Goal: Task Accomplishment & Management: Use online tool/utility

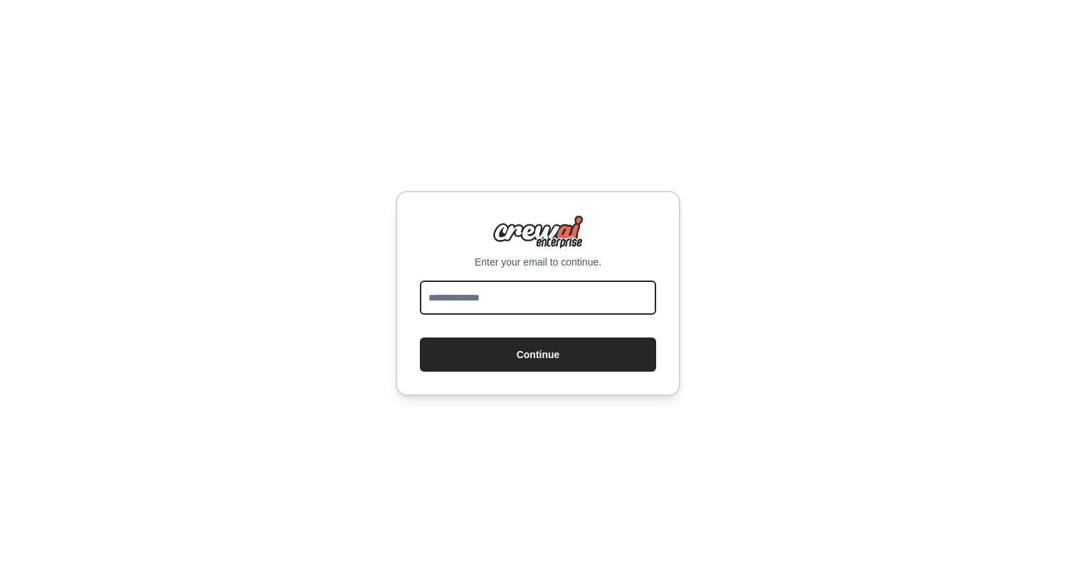
click at [612, 307] on input "email" at bounding box center [538, 297] width 236 height 34
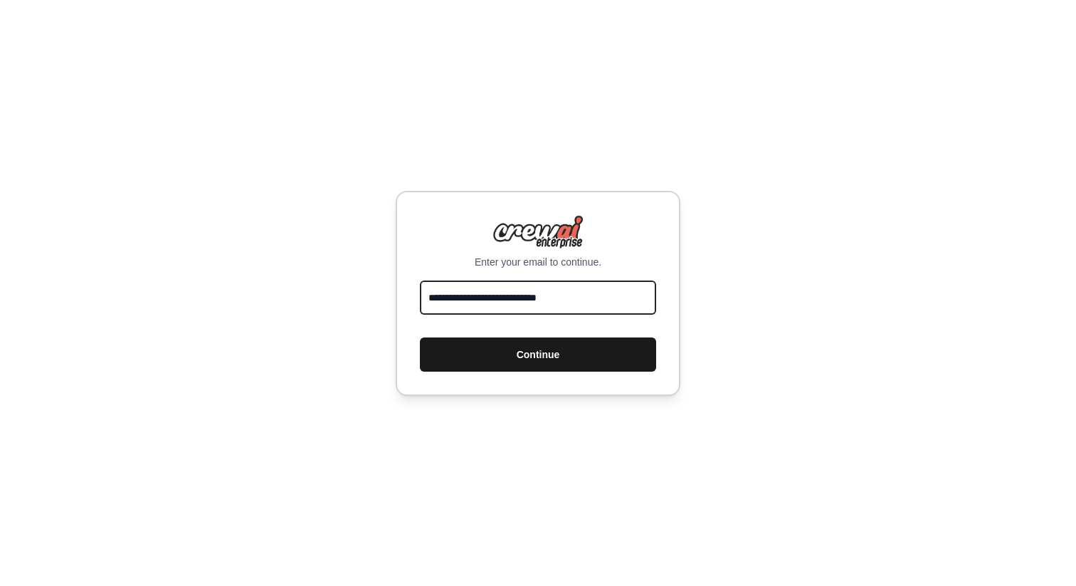
type input "**********"
click at [618, 351] on button "Continue" at bounding box center [538, 354] width 236 height 34
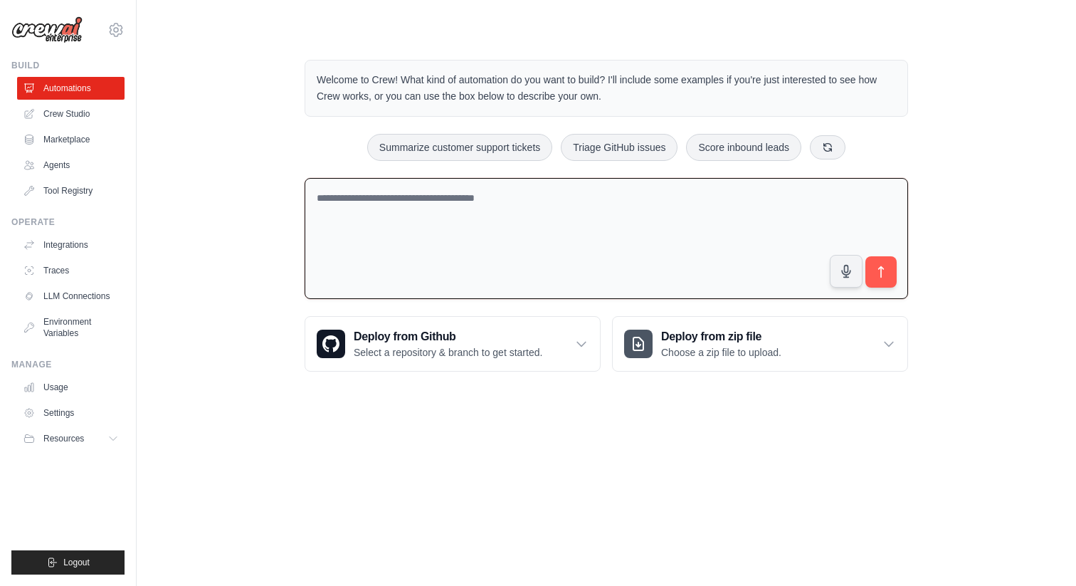
click at [484, 231] on textarea at bounding box center [605, 239] width 603 height 122
paste textarea "**********"
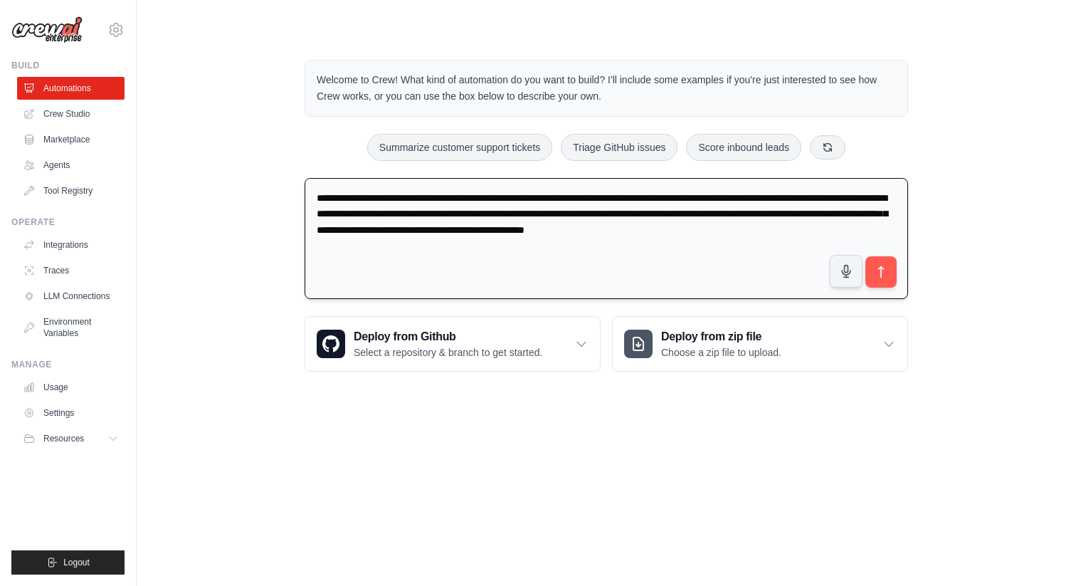
drag, startPoint x: 539, startPoint y: 198, endPoint x: 574, endPoint y: 198, distance: 34.9
click at [574, 198] on textarea "**********" at bounding box center [605, 239] width 603 height 122
click at [547, 196] on textarea "**********" at bounding box center [605, 239] width 603 height 122
type textarea "**********"
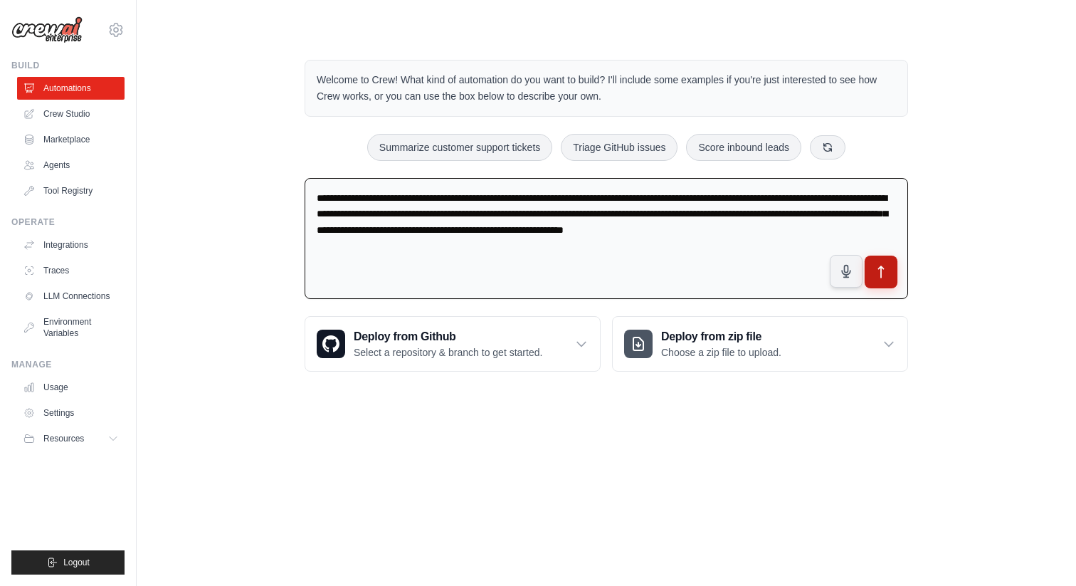
click at [878, 266] on icon "submit" at bounding box center [881, 272] width 15 height 15
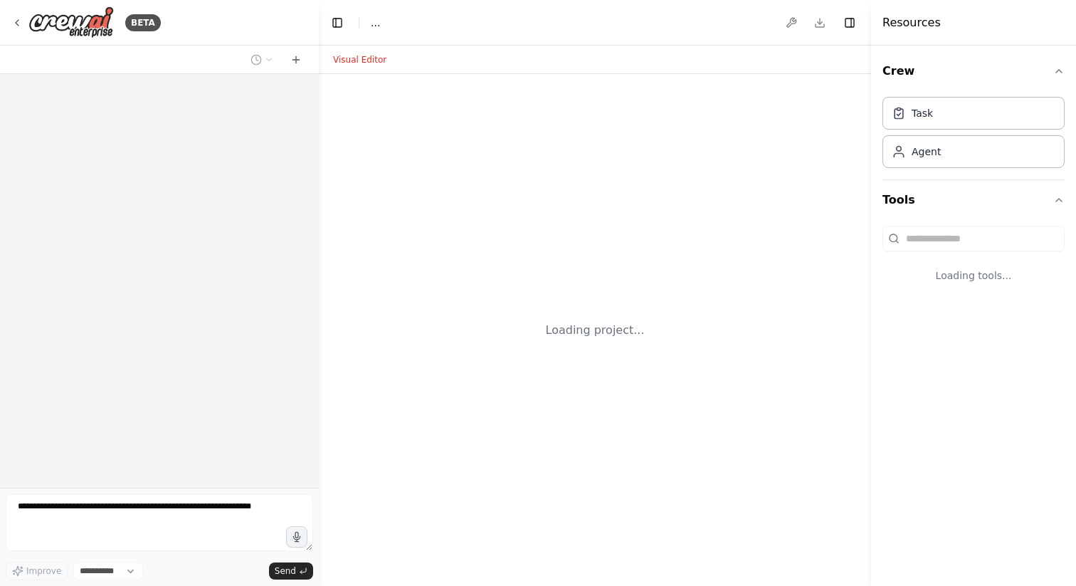
select select "****"
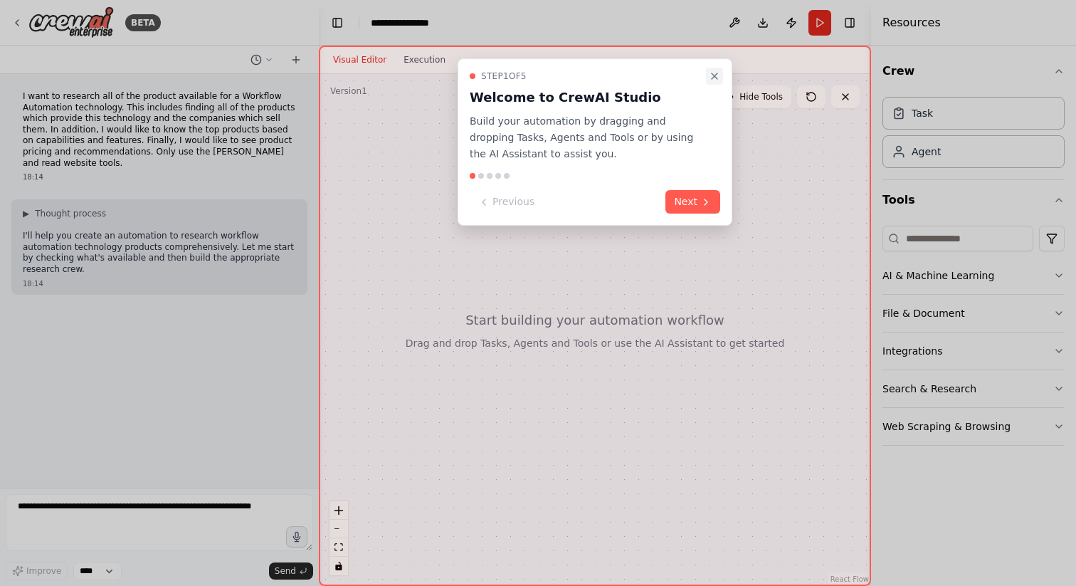
click at [713, 77] on icon "Close walkthrough" at bounding box center [714, 76] width 6 height 6
click at [686, 203] on button "Next" at bounding box center [692, 201] width 55 height 23
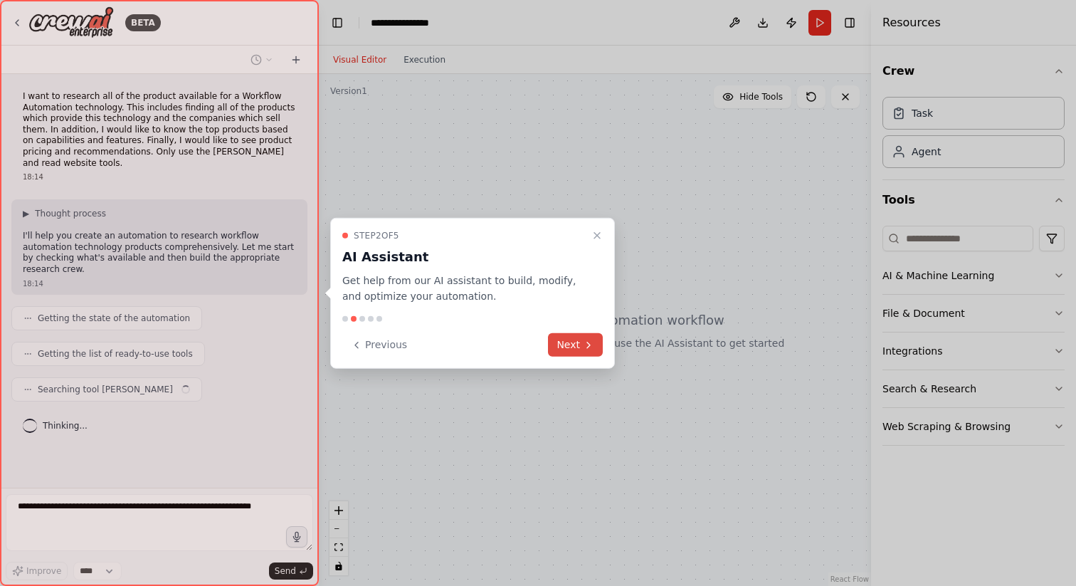
click at [571, 340] on button "Next" at bounding box center [575, 344] width 55 height 23
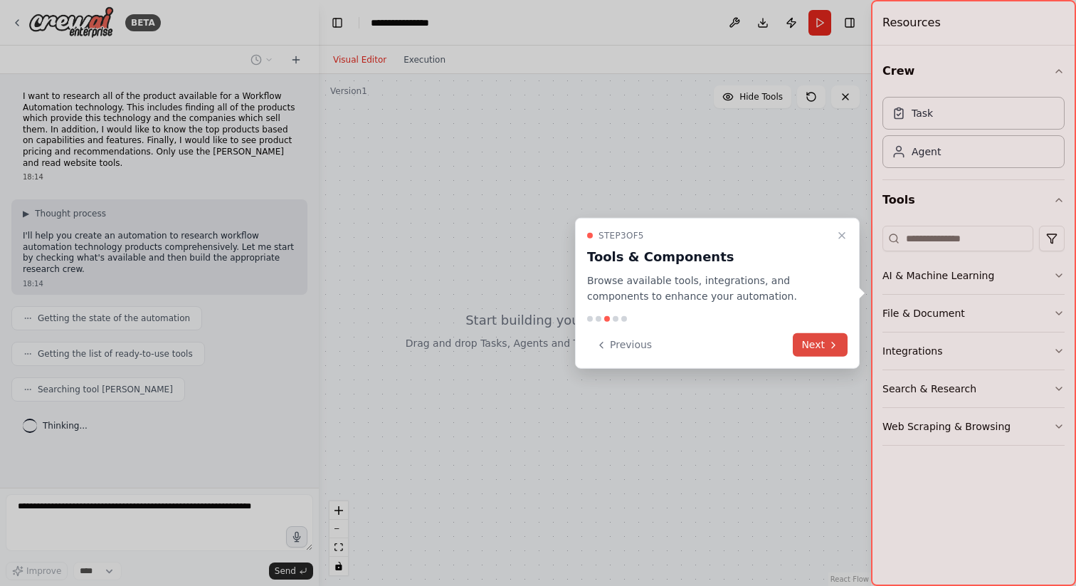
click at [807, 345] on button "Next" at bounding box center [820, 344] width 55 height 23
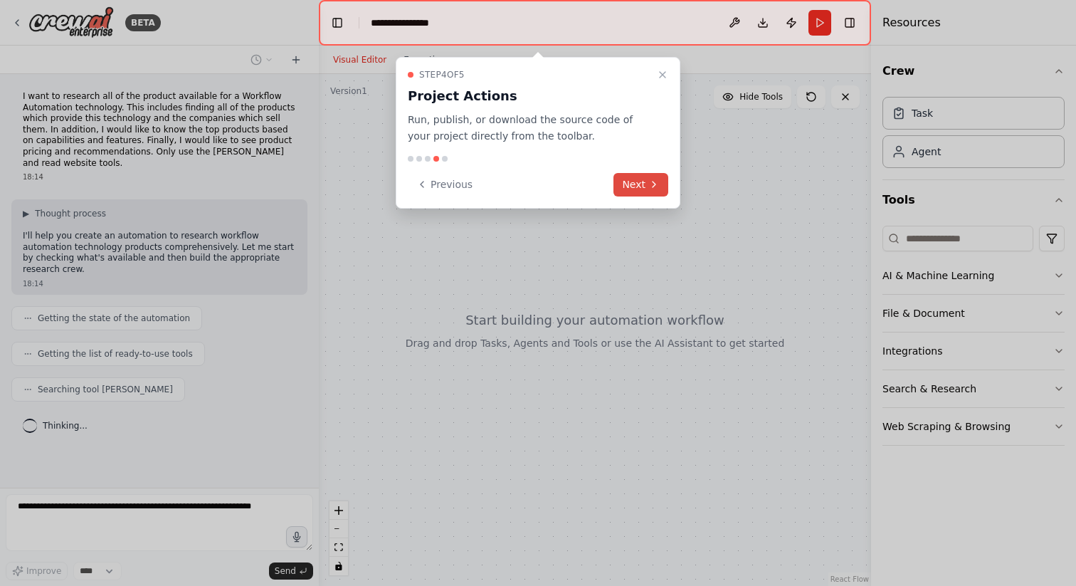
click at [633, 190] on button "Next" at bounding box center [640, 184] width 55 height 23
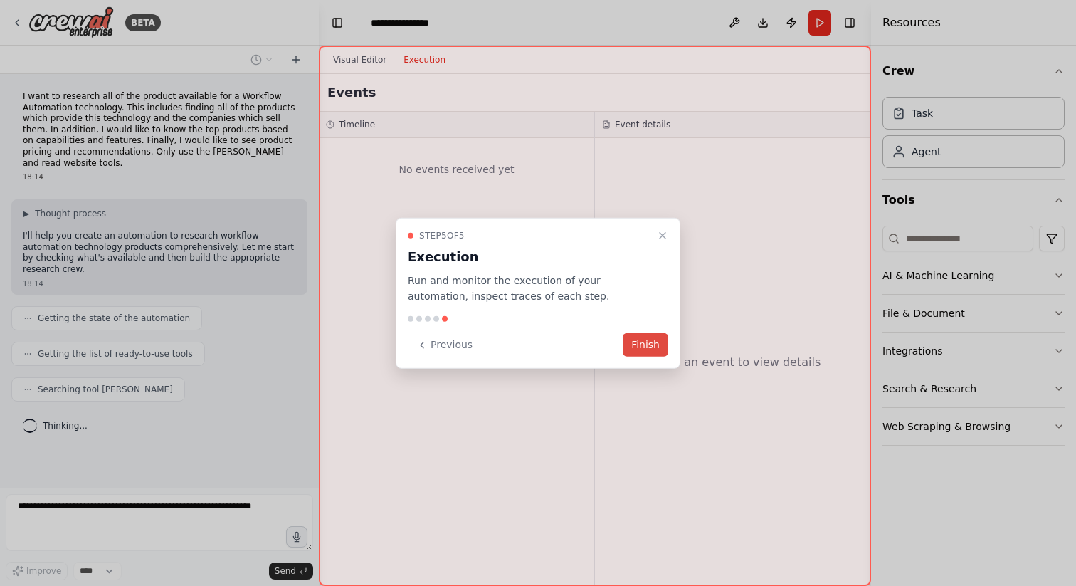
click at [657, 344] on button "Finish" at bounding box center [646, 344] width 46 height 23
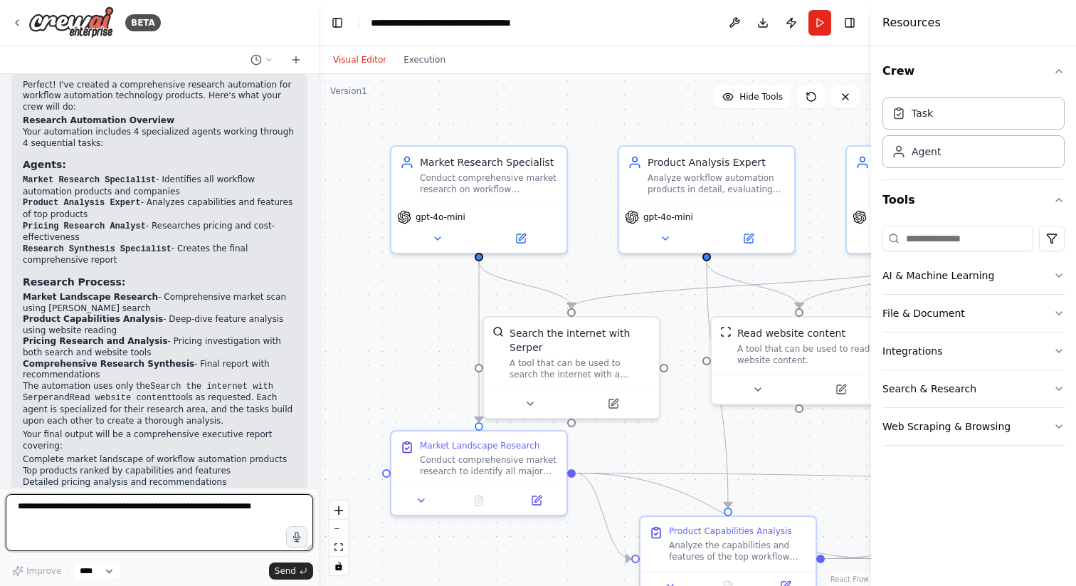
scroll to position [951, 0]
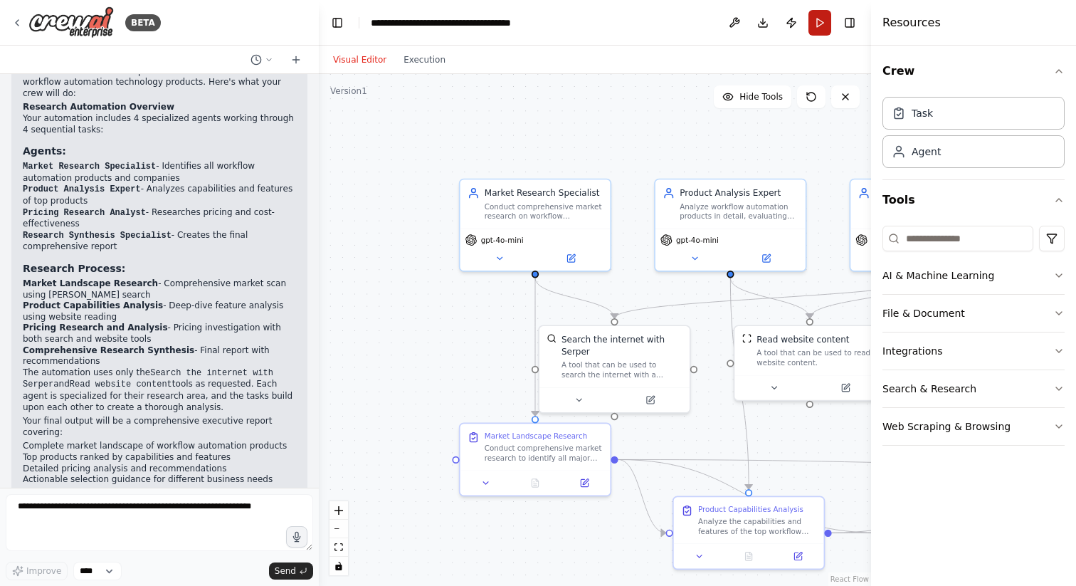
click at [819, 21] on button "Run" at bounding box center [819, 23] width 23 height 26
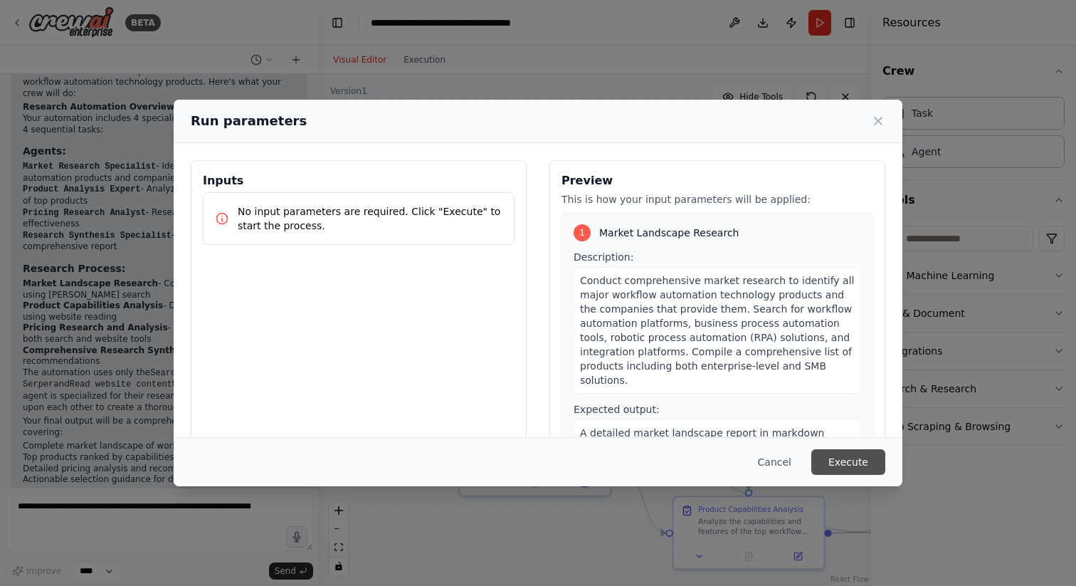
click at [830, 460] on button "Execute" at bounding box center [848, 462] width 74 height 26
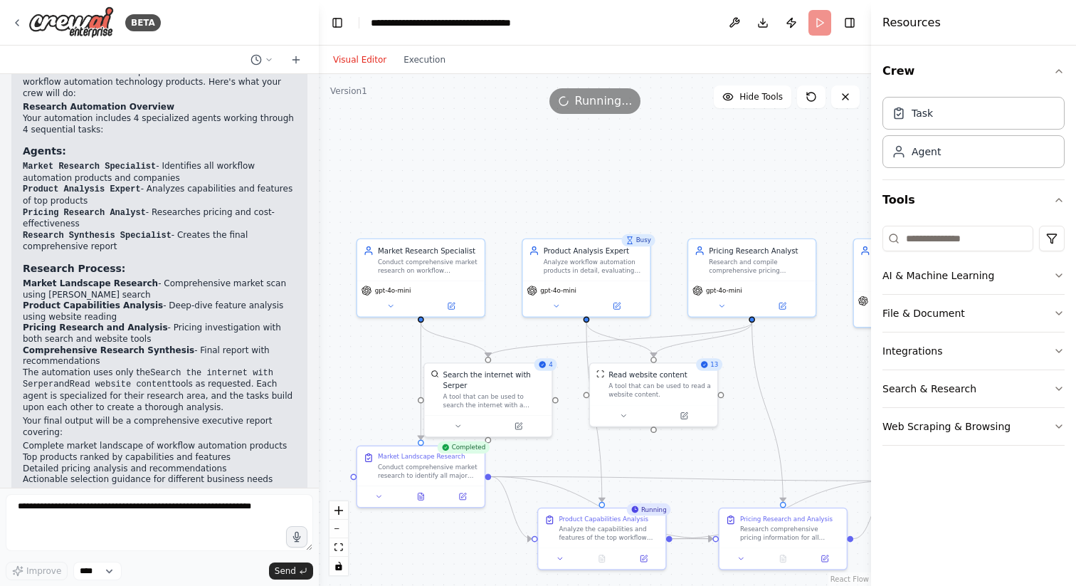
drag, startPoint x: 763, startPoint y: 213, endPoint x: 658, endPoint y: 196, distance: 105.9
click at [658, 196] on div ".deletable-edge-delete-btn { width: 20px; height: 20px; border: 0px solid #ffff…" at bounding box center [595, 330] width 552 height 512
click at [912, 113] on div "Task" at bounding box center [921, 112] width 21 height 14
click at [916, 151] on div "Agent" at bounding box center [925, 151] width 29 height 14
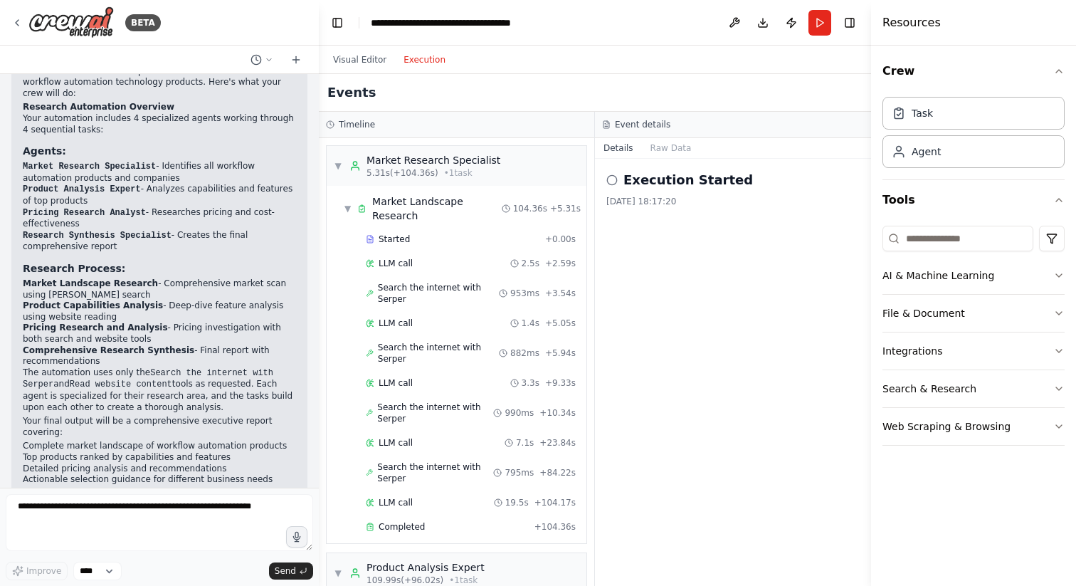
click at [435, 59] on button "Execution" at bounding box center [424, 59] width 59 height 17
click at [405, 258] on span "LLM call" at bounding box center [395, 263] width 34 height 11
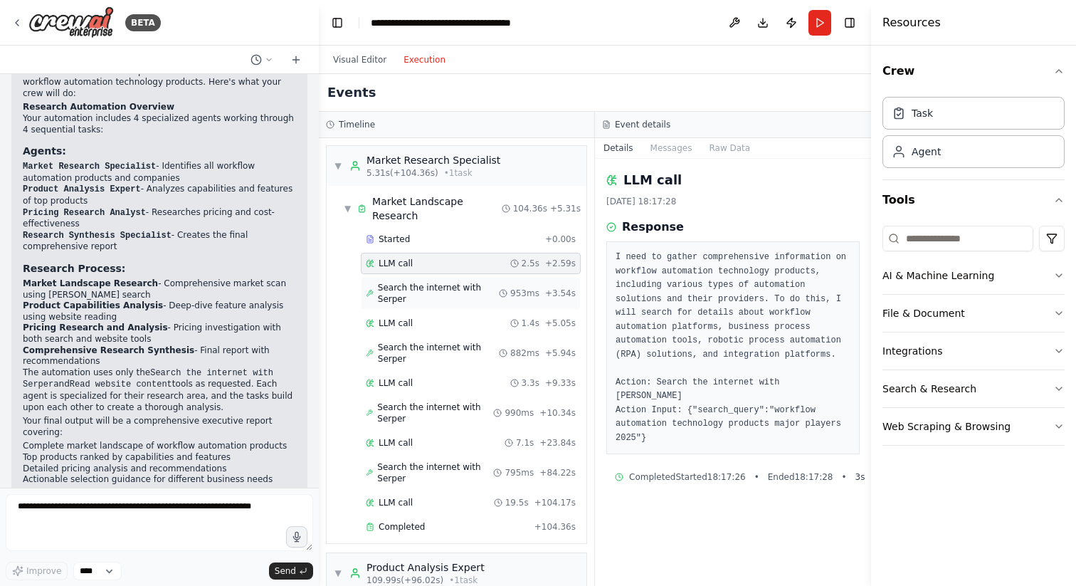
click at [397, 282] on span "Search the internet with Serper" at bounding box center [438, 293] width 121 height 23
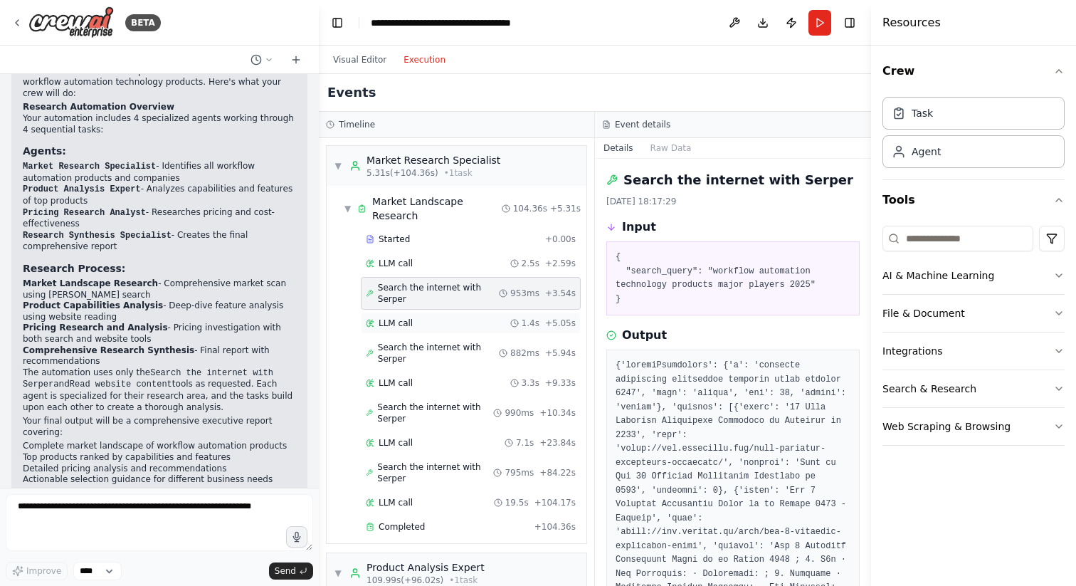
click at [416, 317] on div "LLM call 1.4s + 5.05s" at bounding box center [471, 322] width 210 height 11
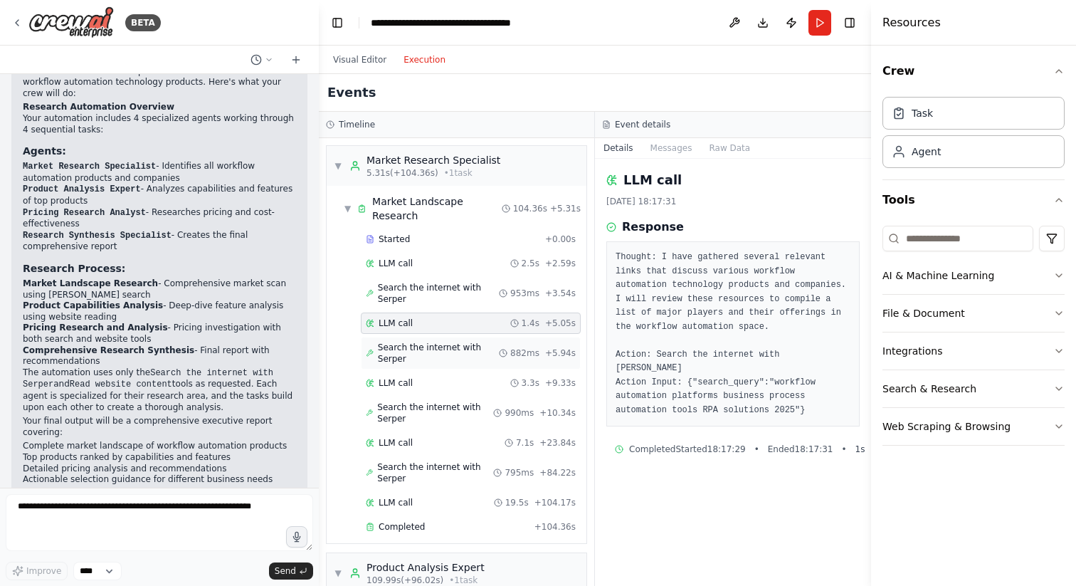
click at [426, 341] on span "Search the internet with Serper" at bounding box center [438, 352] width 121 height 23
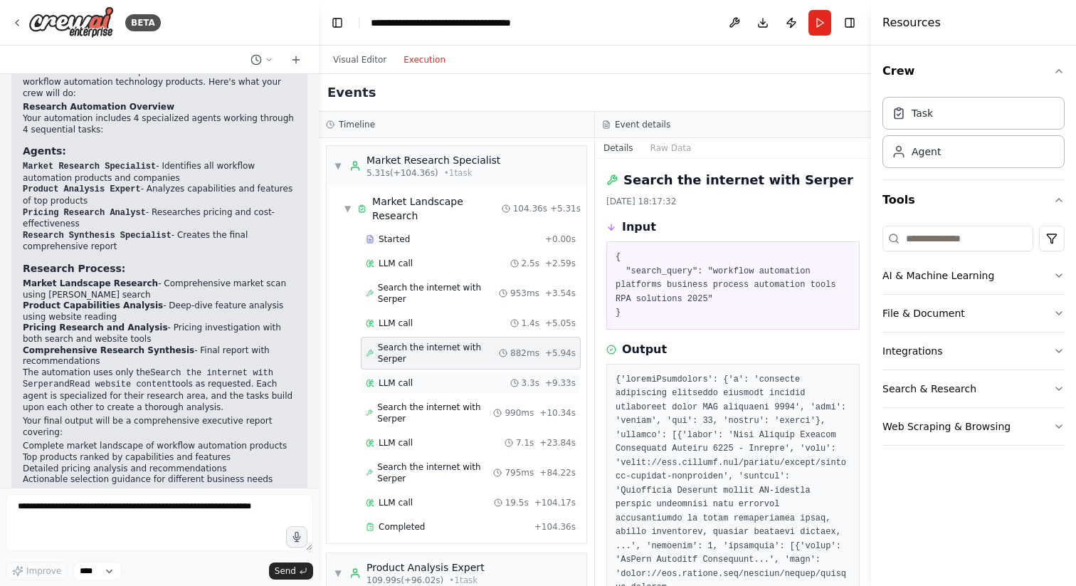
click at [430, 377] on div "LLM call 3.3s + 9.33s" at bounding box center [471, 382] width 210 height 11
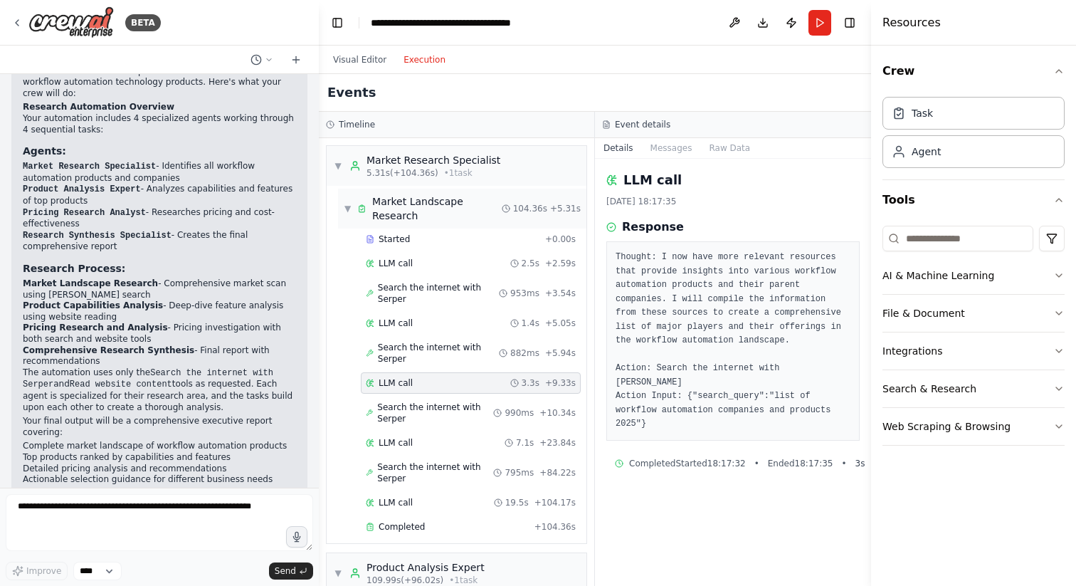
click at [350, 203] on span "▼" at bounding box center [348, 208] width 8 height 11
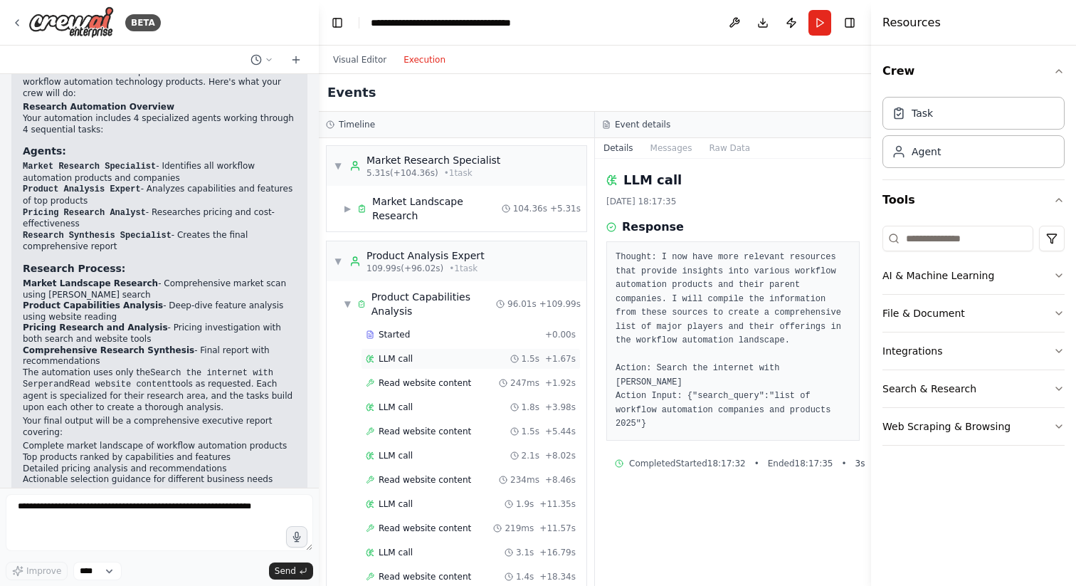
click at [408, 353] on span "LLM call" at bounding box center [395, 358] width 34 height 11
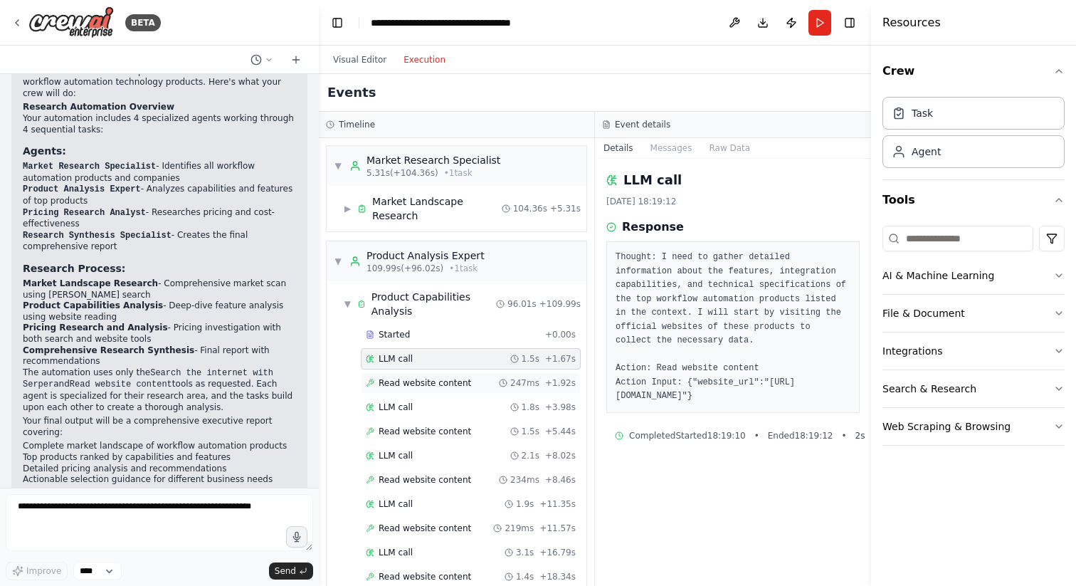
click at [453, 377] on span "Read website content" at bounding box center [424, 382] width 92 height 11
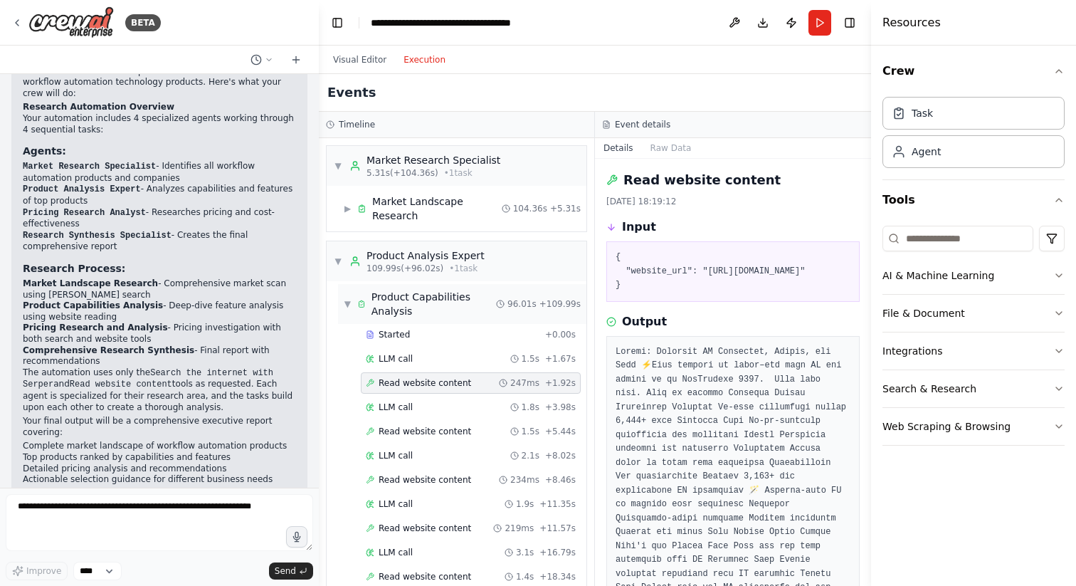
click at [346, 298] on span "▼" at bounding box center [348, 303] width 8 height 11
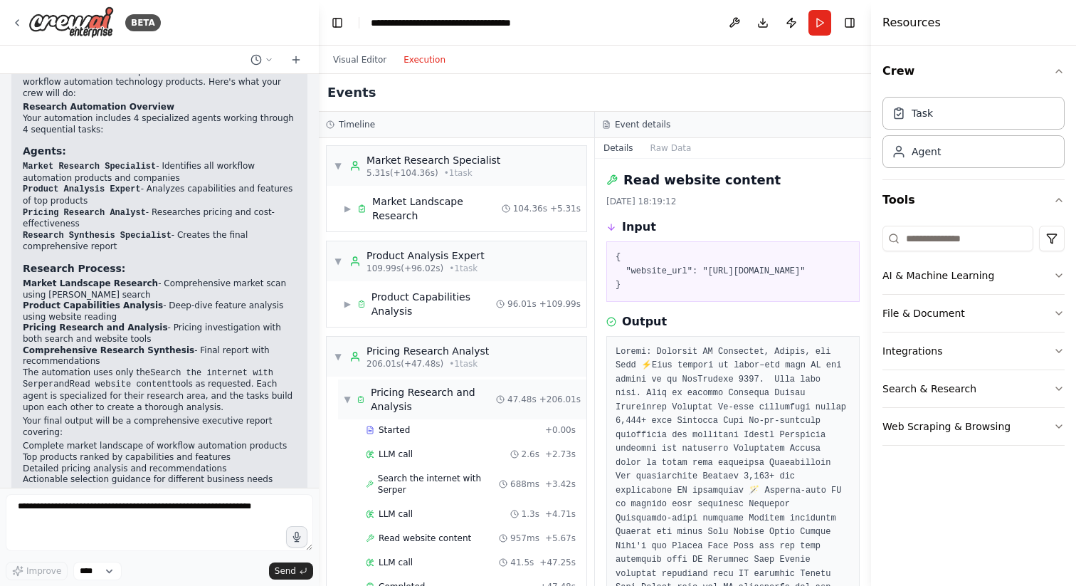
click at [348, 393] on span "▼" at bounding box center [347, 398] width 7 height 11
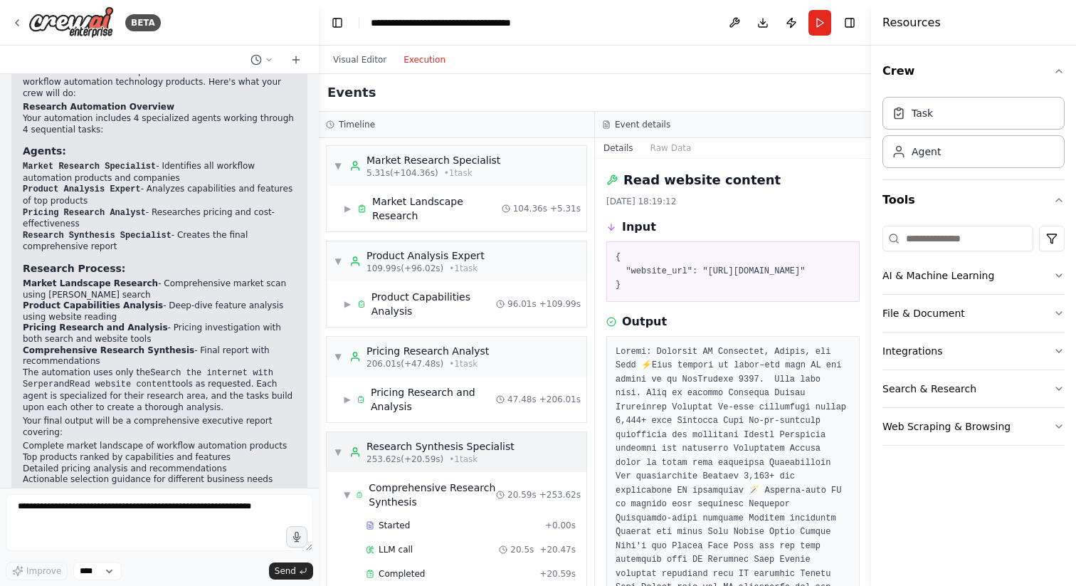
click at [332, 432] on div "▼ Research Synthesis Specialist 253.62s (+20.59s) • 1 task" at bounding box center [457, 452] width 260 height 40
click at [339, 351] on span "▼" at bounding box center [338, 356] width 9 height 11
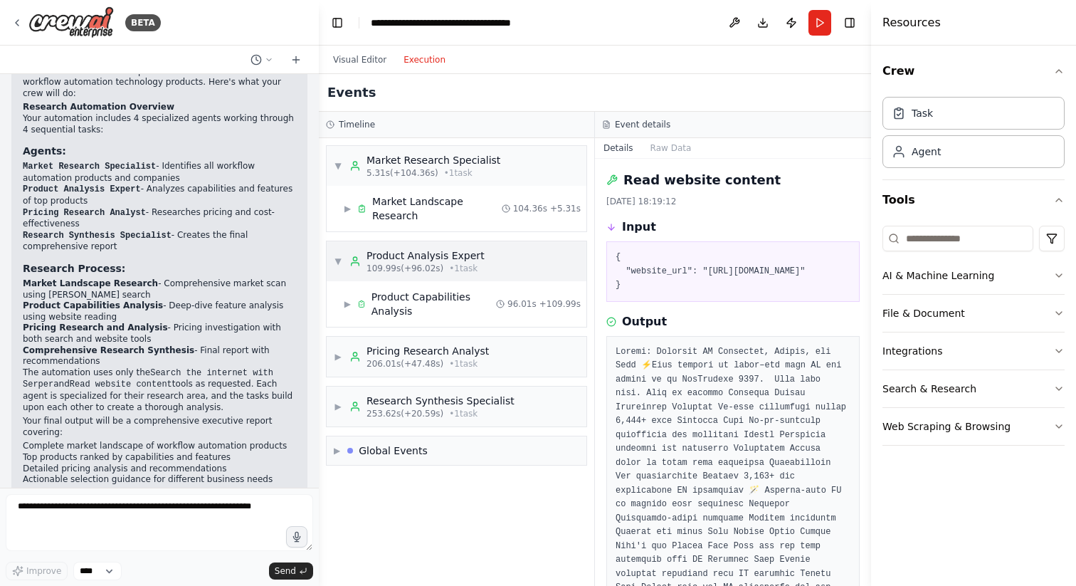
click at [336, 255] on span "▼" at bounding box center [338, 260] width 9 height 11
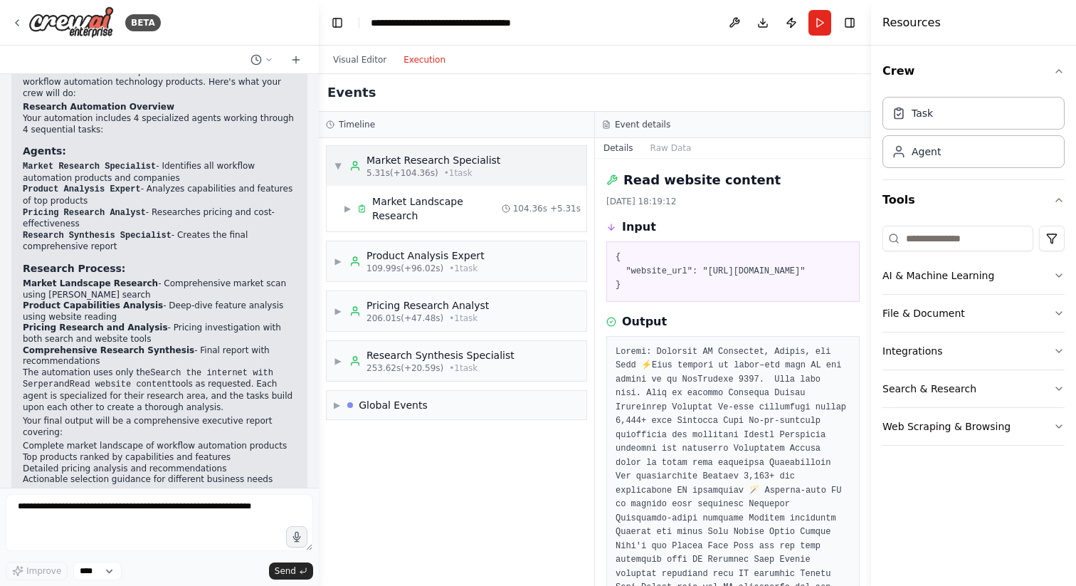
click at [337, 166] on span "▼" at bounding box center [338, 165] width 9 height 11
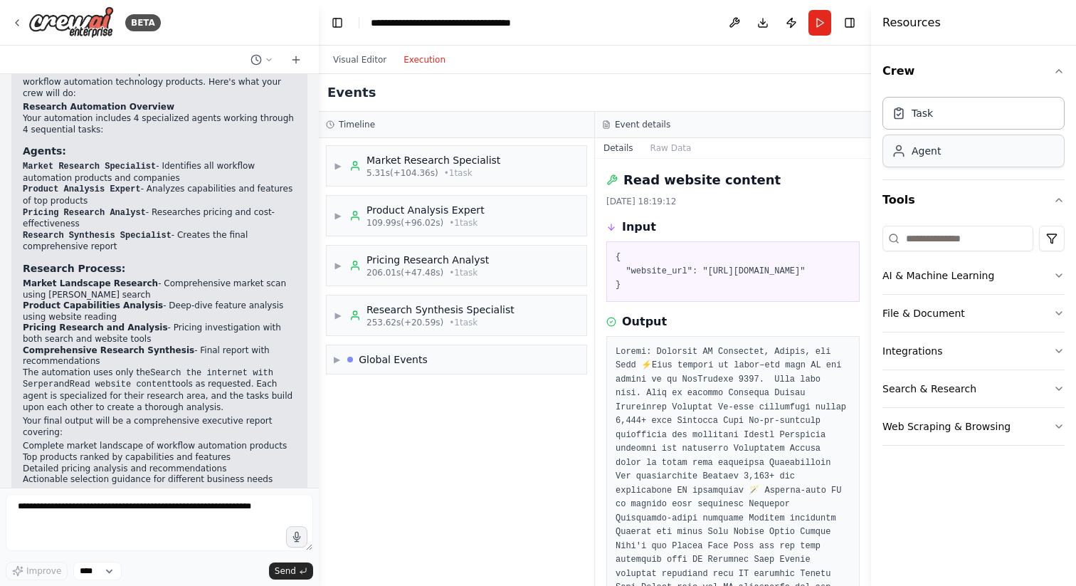
click at [941, 152] on div "Agent" at bounding box center [973, 150] width 182 height 33
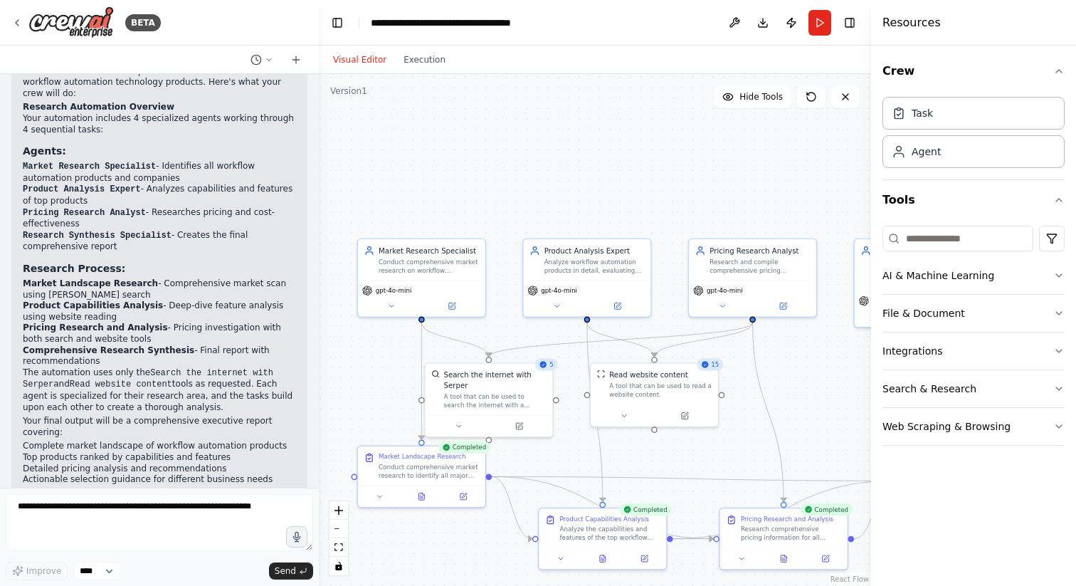
click at [356, 60] on button "Visual Editor" at bounding box center [359, 59] width 70 height 17
click at [385, 250] on div "Market Research Specialist" at bounding box center [428, 248] width 100 height 11
click at [455, 307] on icon at bounding box center [451, 304] width 9 height 9
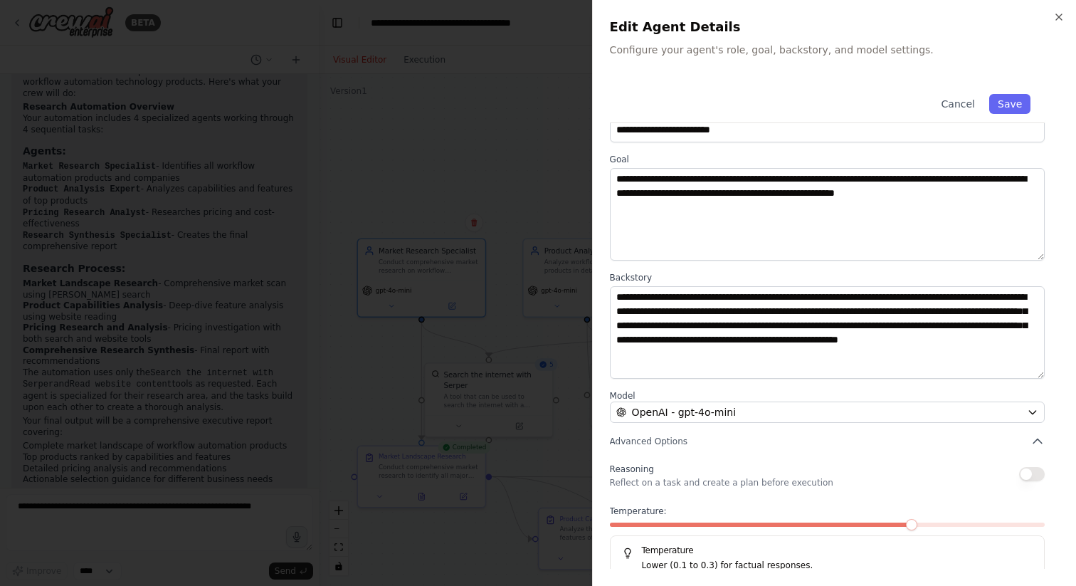
scroll to position [59, 0]
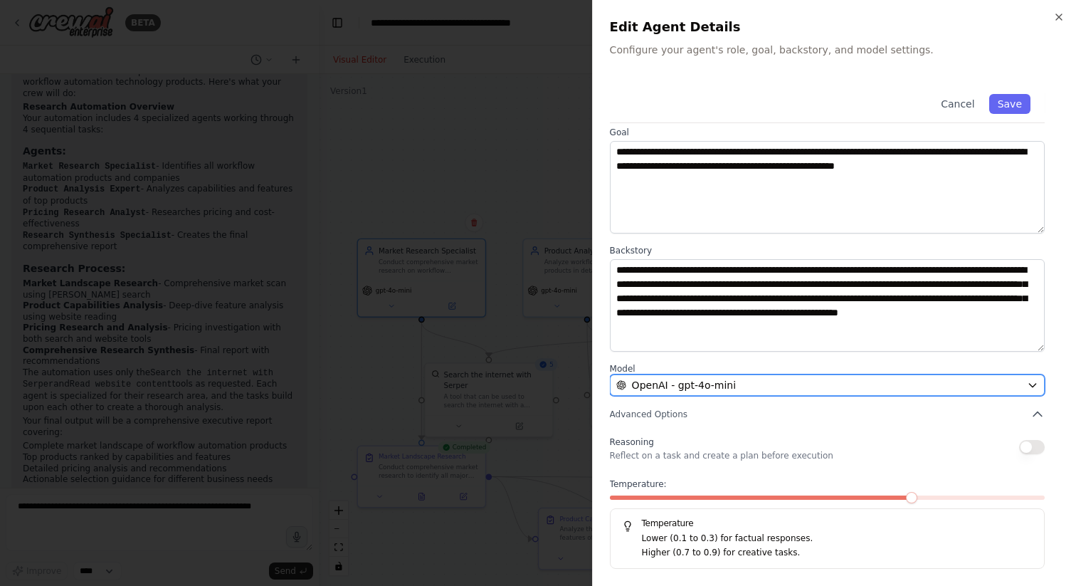
click at [750, 376] on button "OpenAI - gpt-4o-mini" at bounding box center [827, 384] width 435 height 21
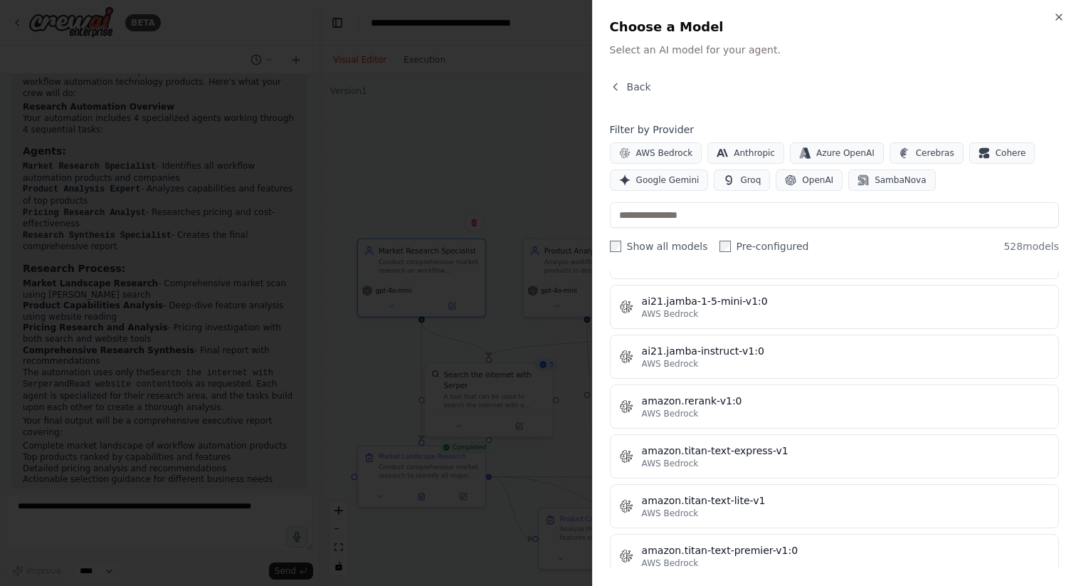
scroll to position [869, 0]
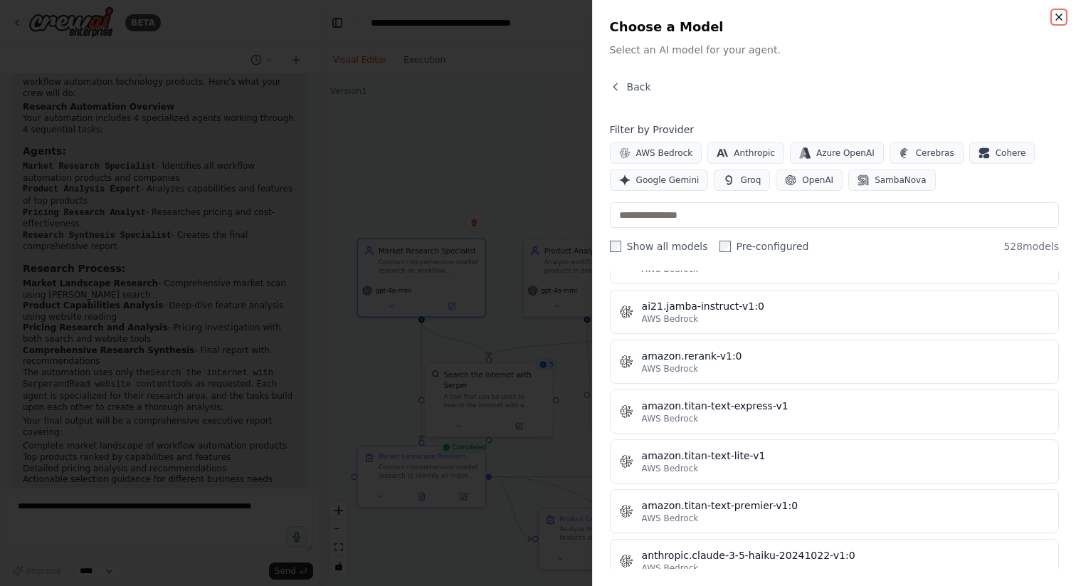
click at [1056, 21] on icon "button" at bounding box center [1058, 16] width 11 height 11
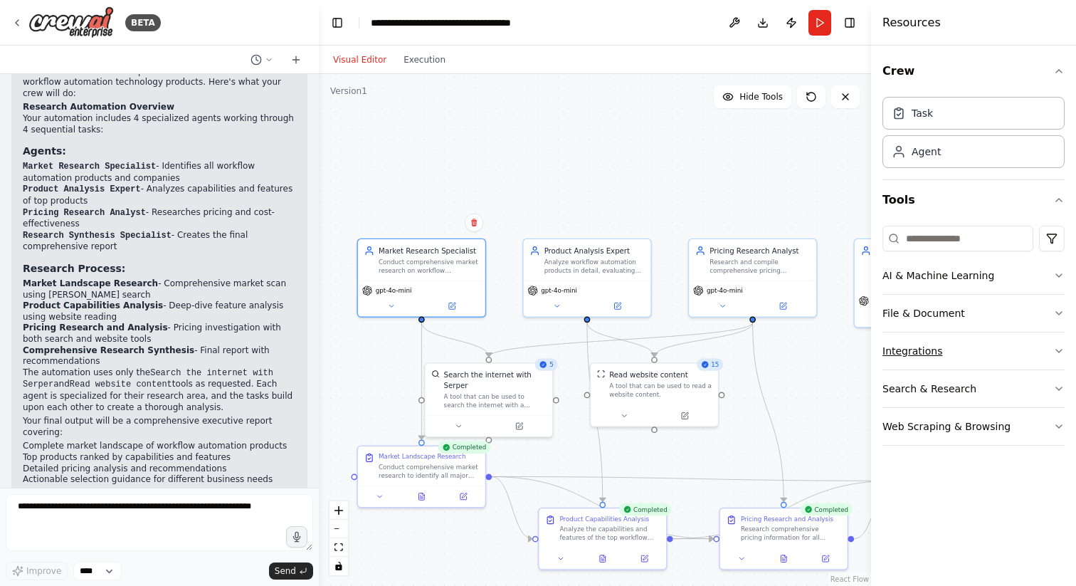
click at [933, 367] on button "Integrations" at bounding box center [973, 350] width 182 height 37
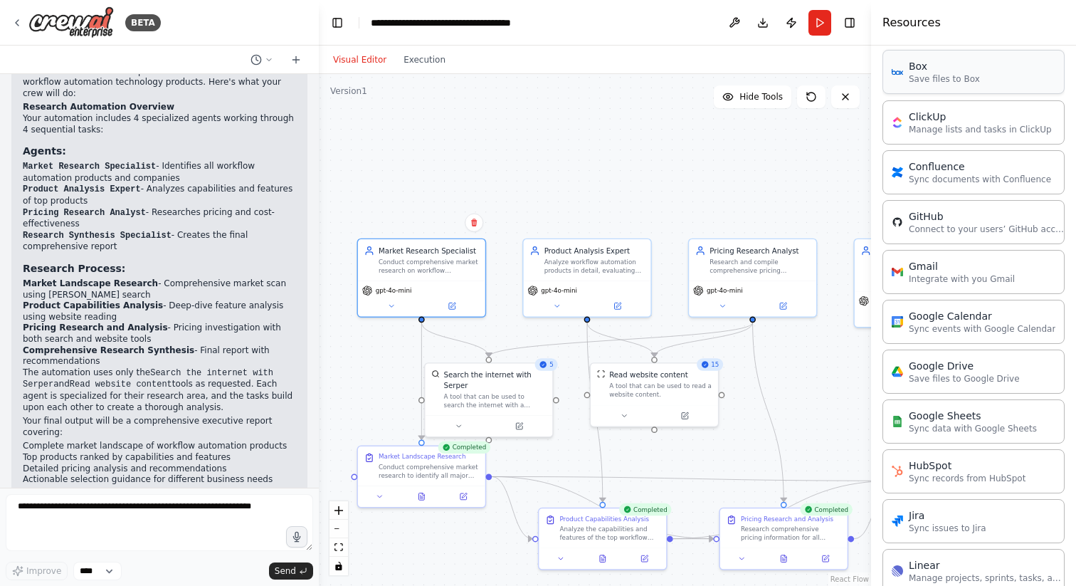
scroll to position [441, 0]
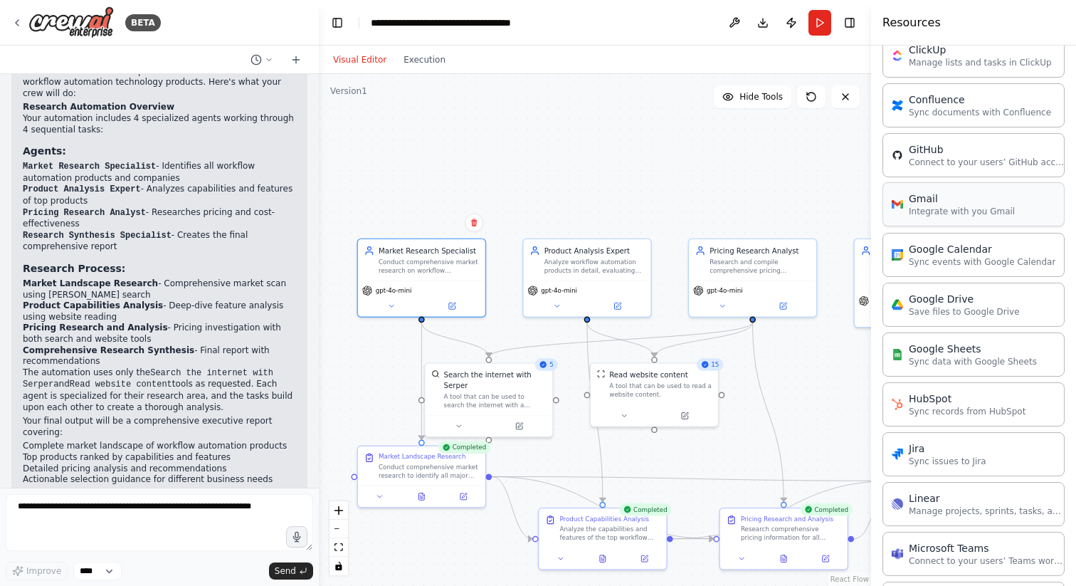
click at [963, 204] on div "Gmail" at bounding box center [962, 198] width 106 height 14
click at [923, 201] on div "Gmail" at bounding box center [962, 198] width 106 height 14
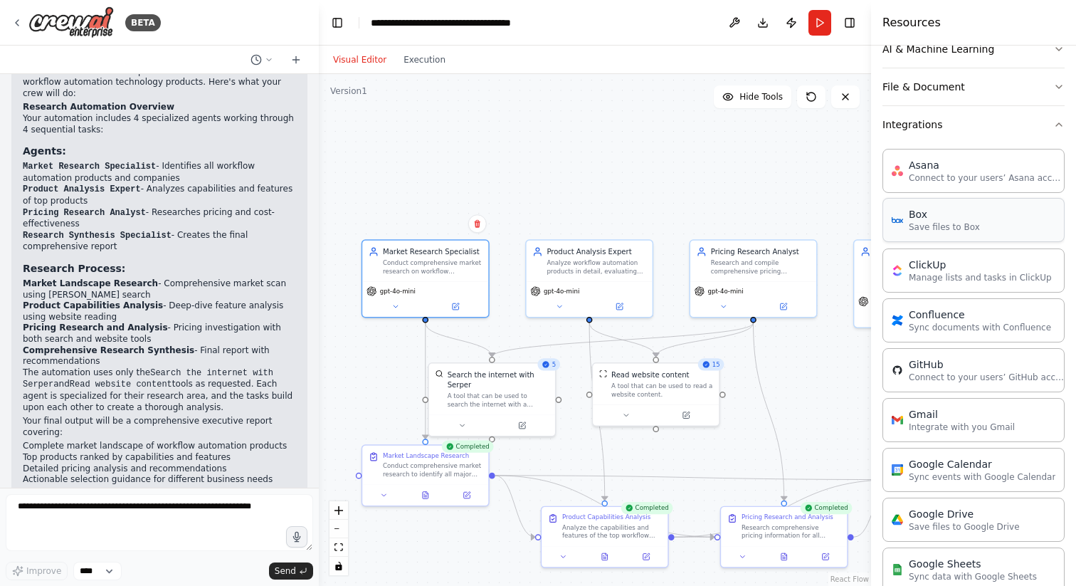
scroll to position [225, 0]
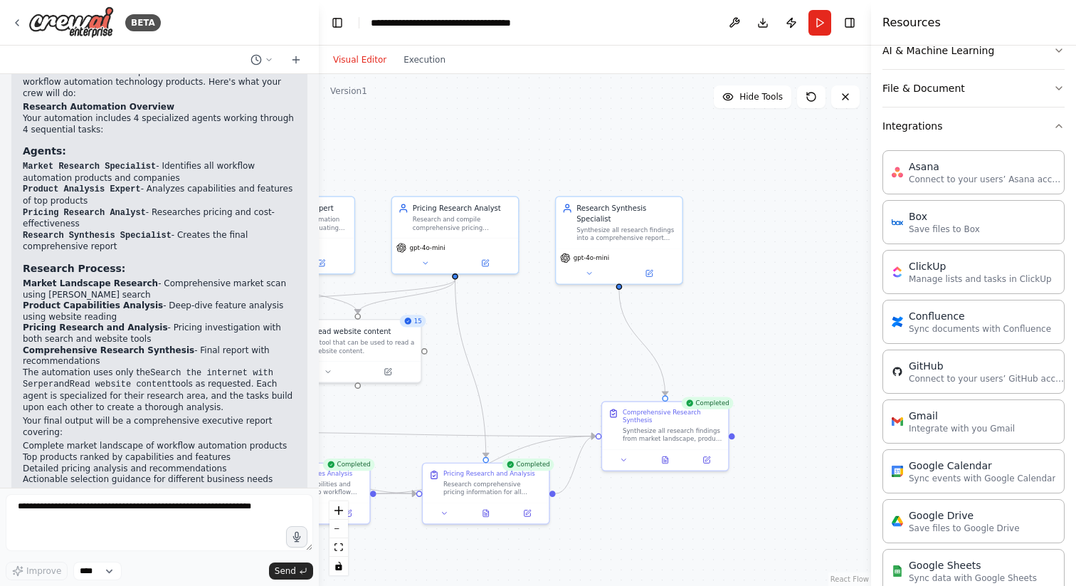
drag, startPoint x: 709, startPoint y: 170, endPoint x: 359, endPoint y: 142, distance: 351.2
click at [359, 142] on div ".deletable-edge-delete-btn { width: 20px; height: 20px; border: 0px solid #ffff…" at bounding box center [595, 330] width 552 height 512
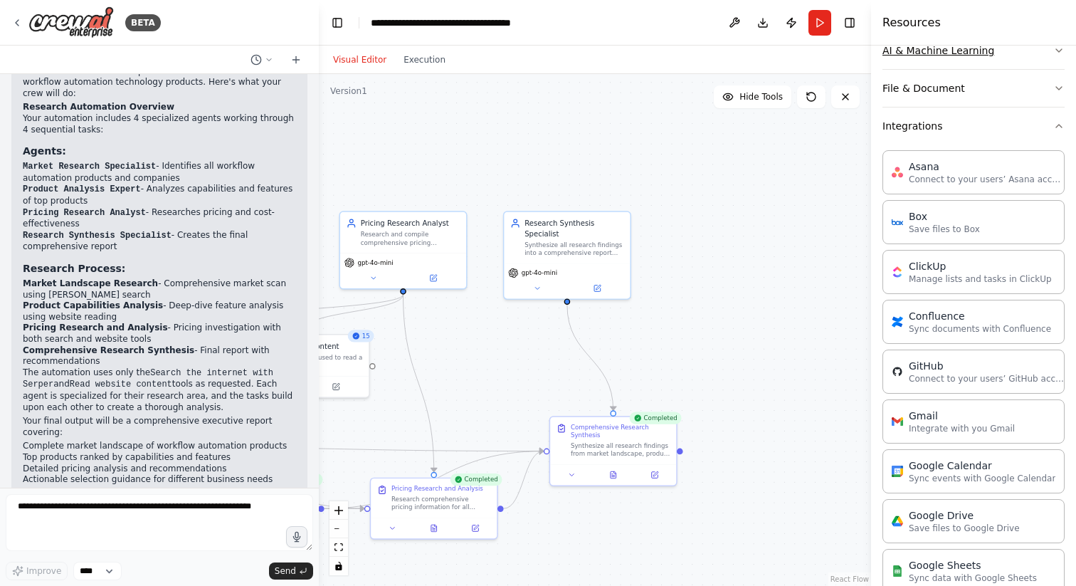
click at [1053, 53] on icon "button" at bounding box center [1058, 50] width 11 height 11
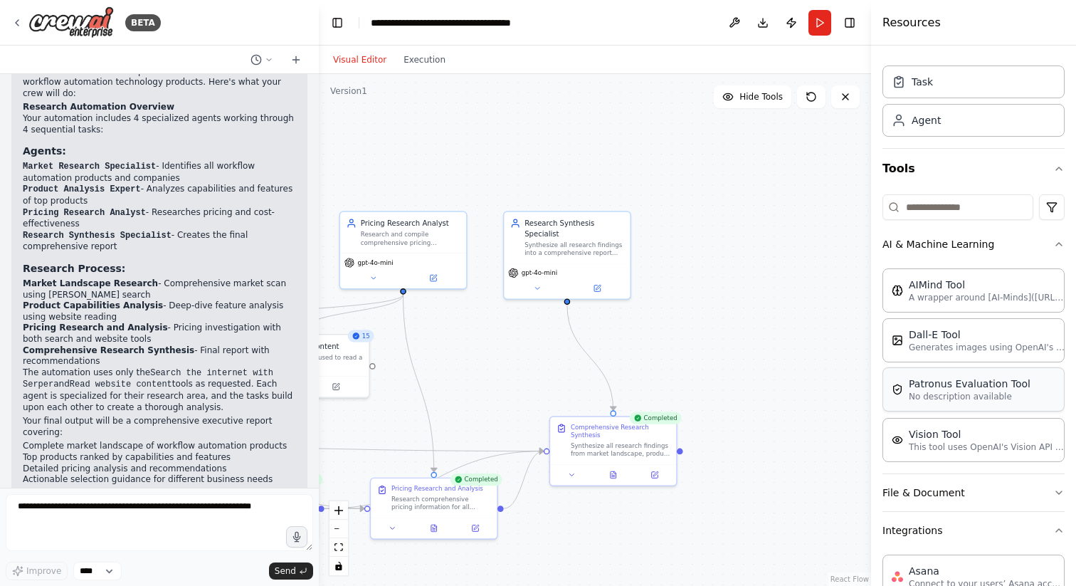
scroll to position [0, 0]
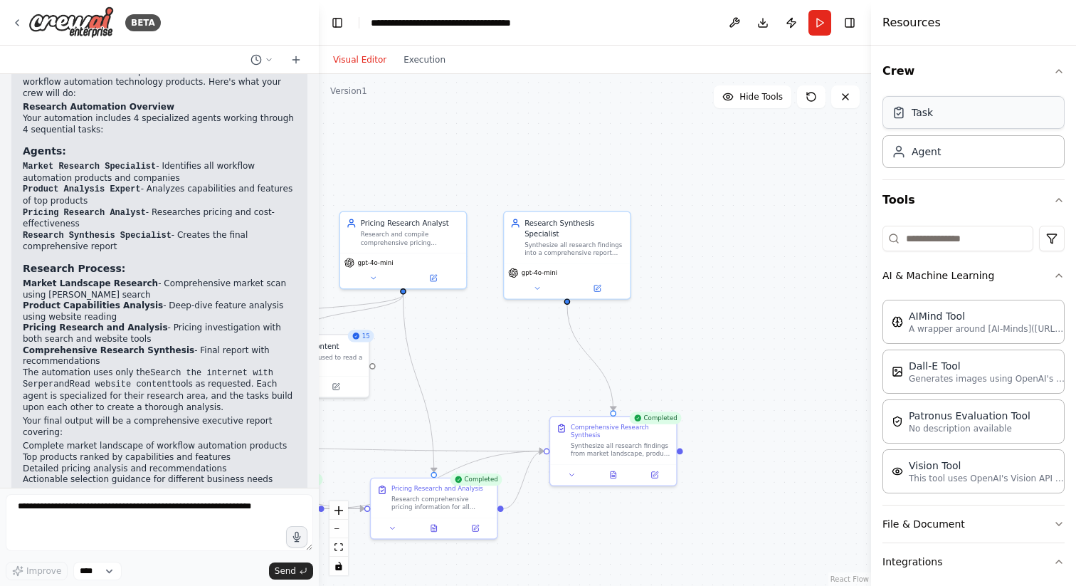
click at [948, 124] on div "Task" at bounding box center [973, 112] width 182 height 33
click at [729, 332] on div ".deletable-edge-delete-btn { width: 20px; height: 20px; border: 0px solid #ffff…" at bounding box center [595, 330] width 552 height 512
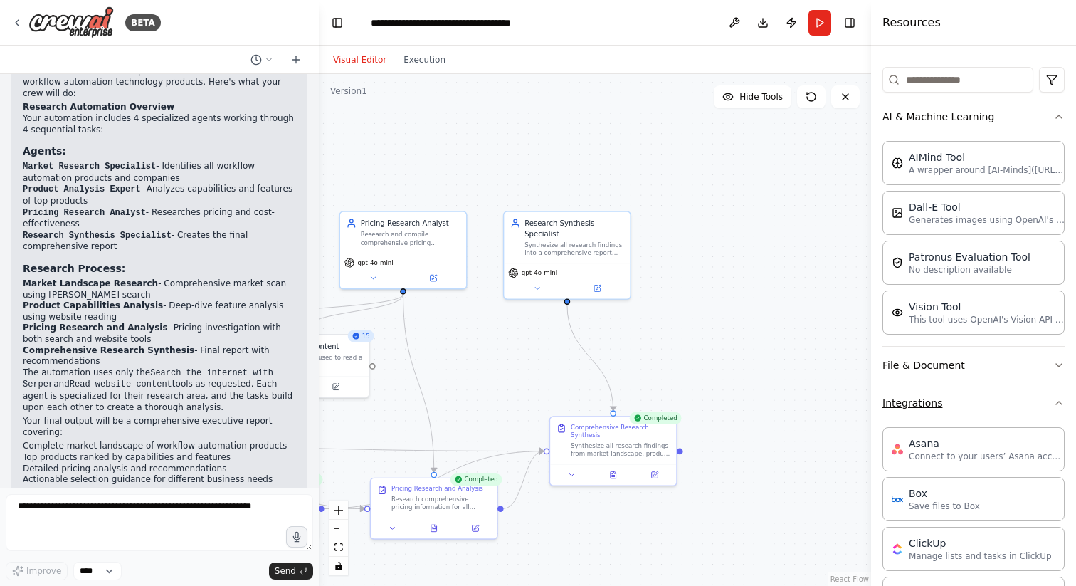
click at [921, 405] on button "Integrations" at bounding box center [973, 402] width 182 height 37
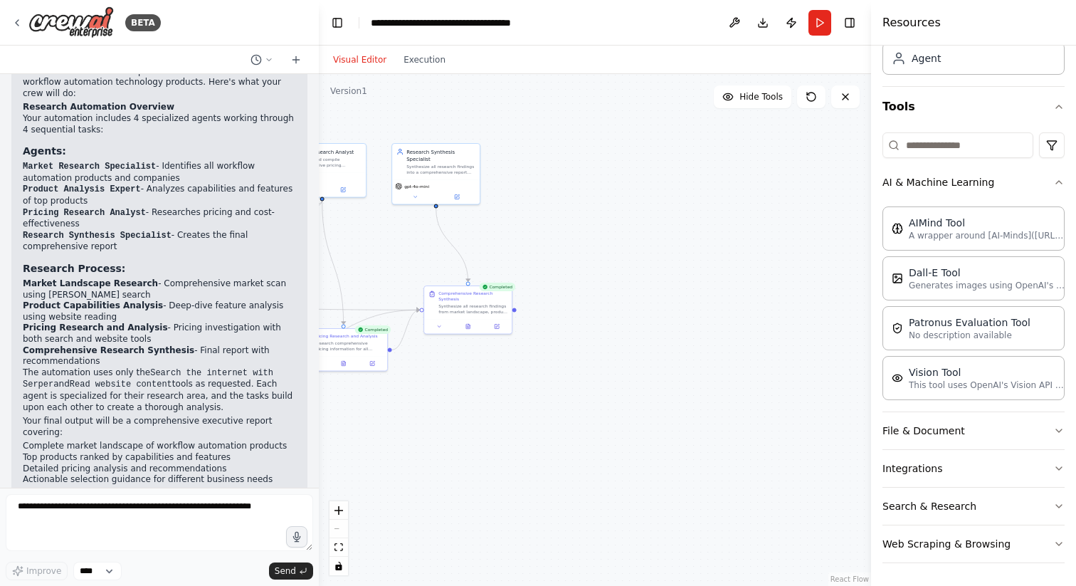
click at [430, 71] on div "Visual Editor Execution" at bounding box center [388, 60] width 129 height 28
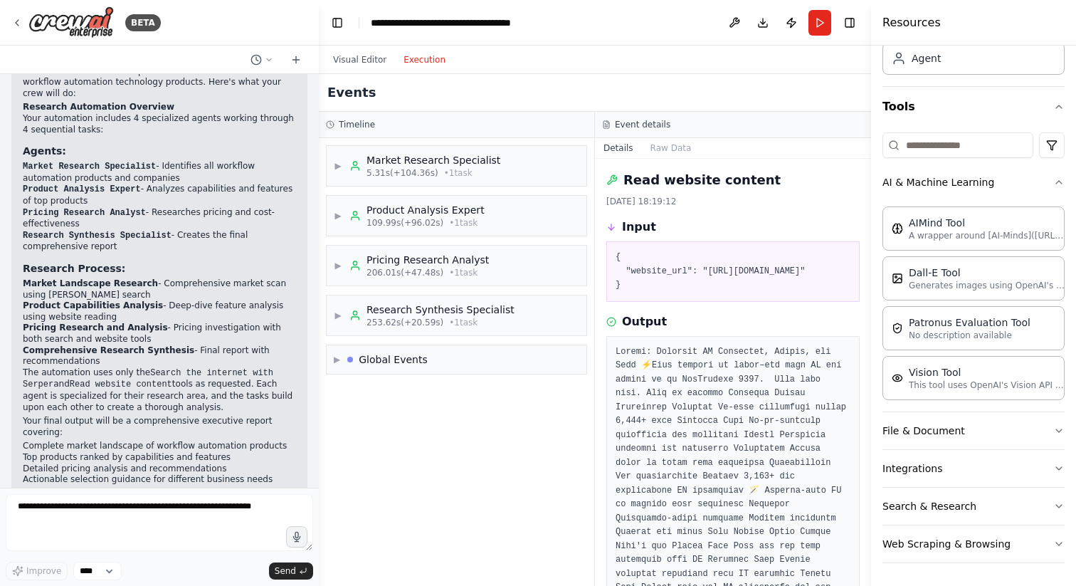
click at [430, 60] on button "Execution" at bounding box center [424, 59] width 59 height 17
click at [467, 171] on span "• 1 task" at bounding box center [458, 172] width 28 height 11
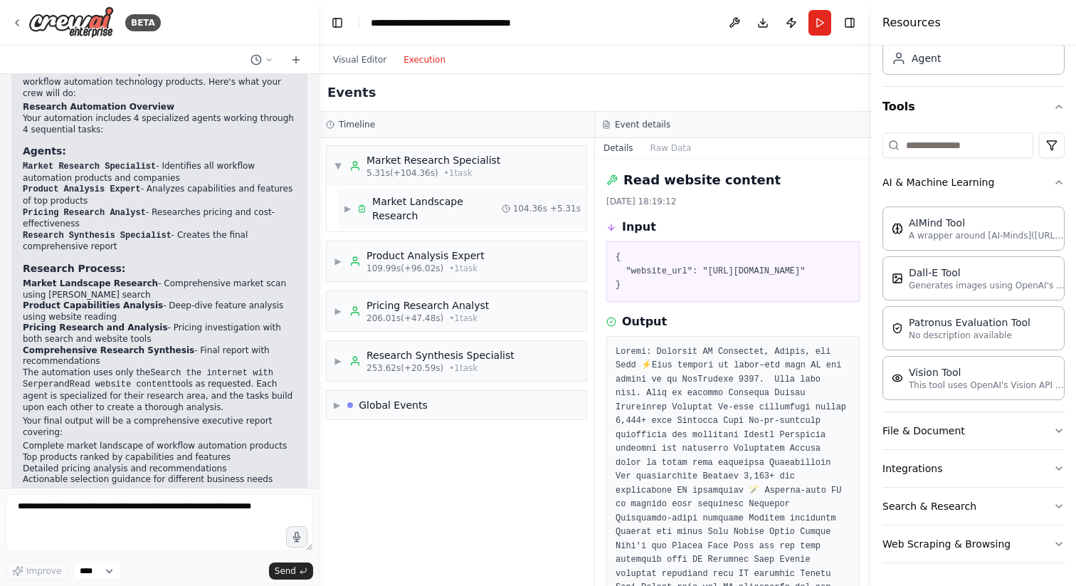
click at [346, 203] on span "▶" at bounding box center [348, 208] width 8 height 11
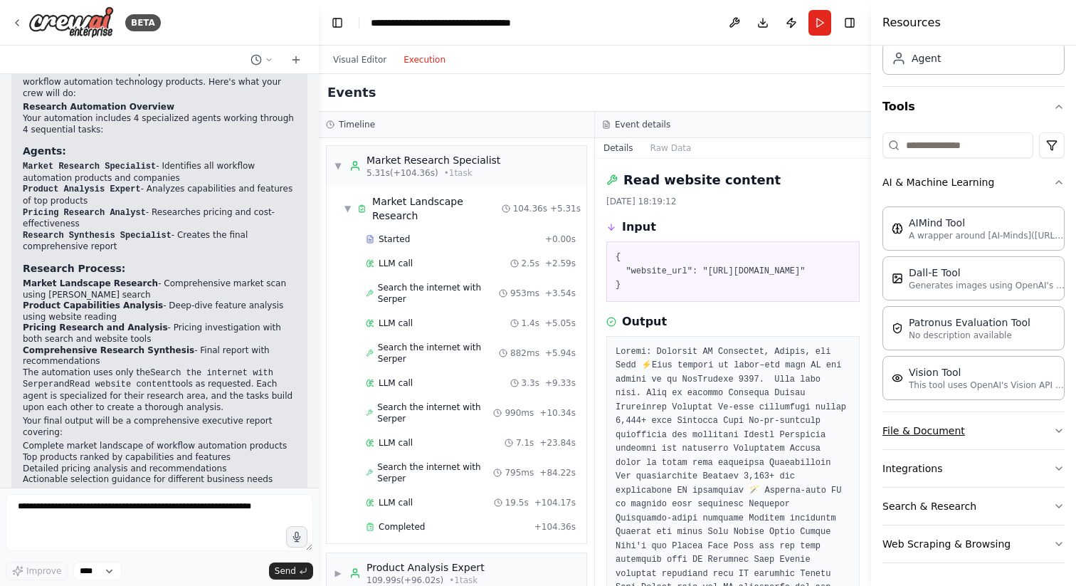
click at [935, 428] on button "File & Document" at bounding box center [973, 430] width 182 height 37
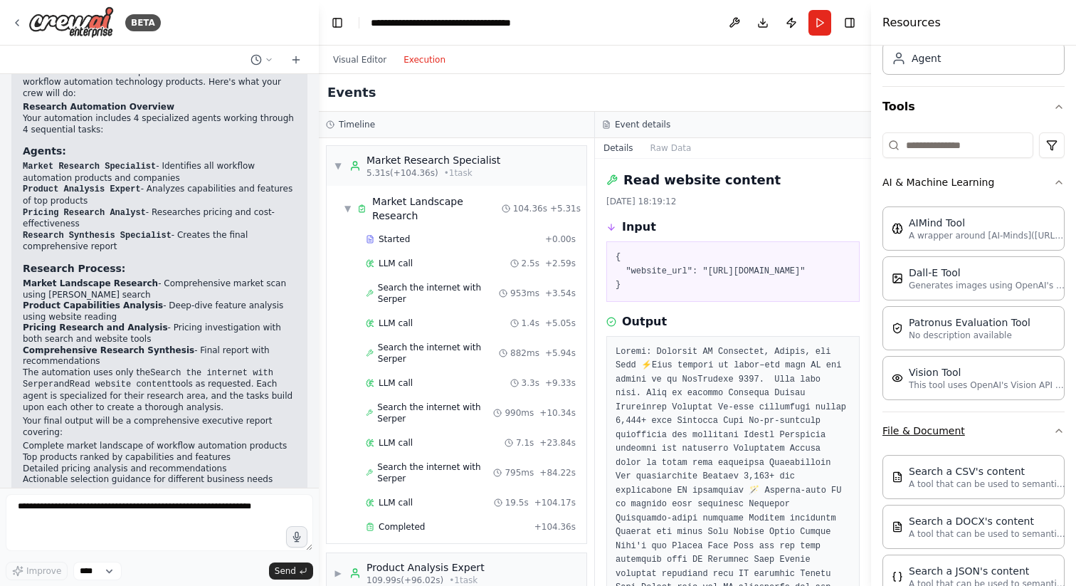
click at [935, 428] on button "File & Document" at bounding box center [973, 430] width 182 height 37
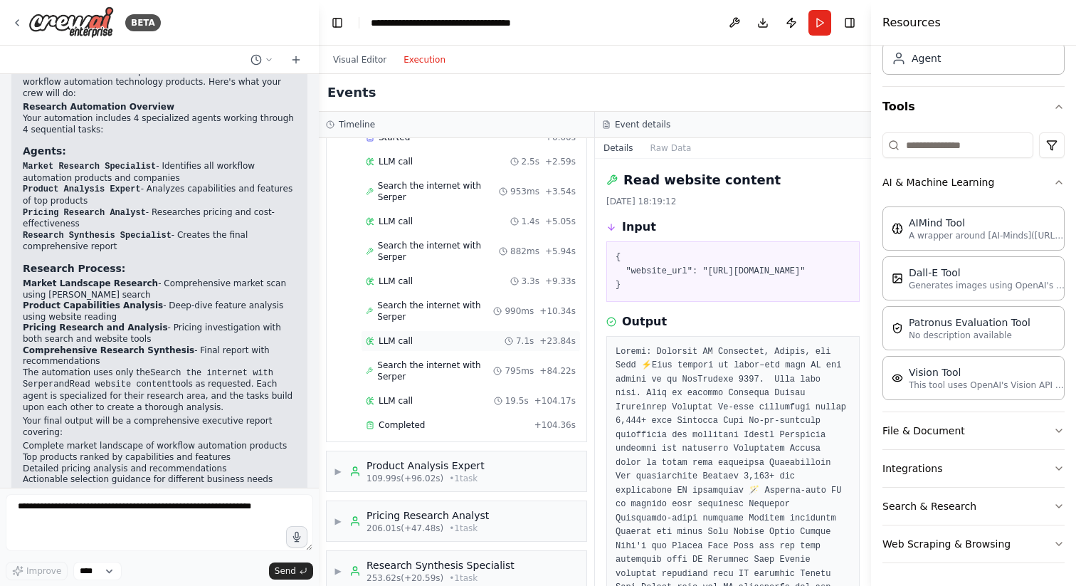
scroll to position [147, 0]
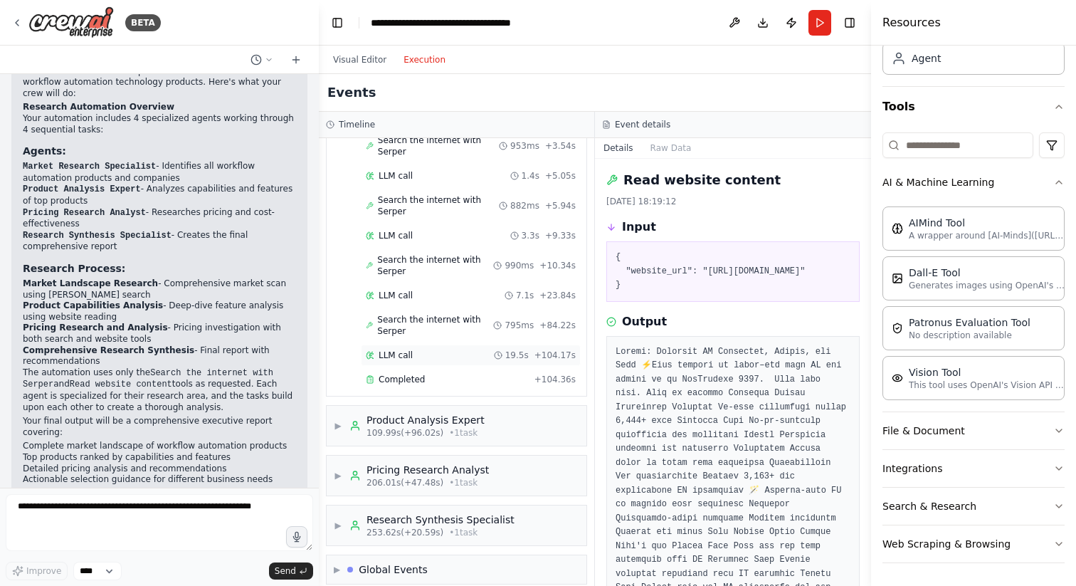
click at [429, 349] on div "LLM call 19.5s + 104.17s" at bounding box center [471, 354] width 210 height 11
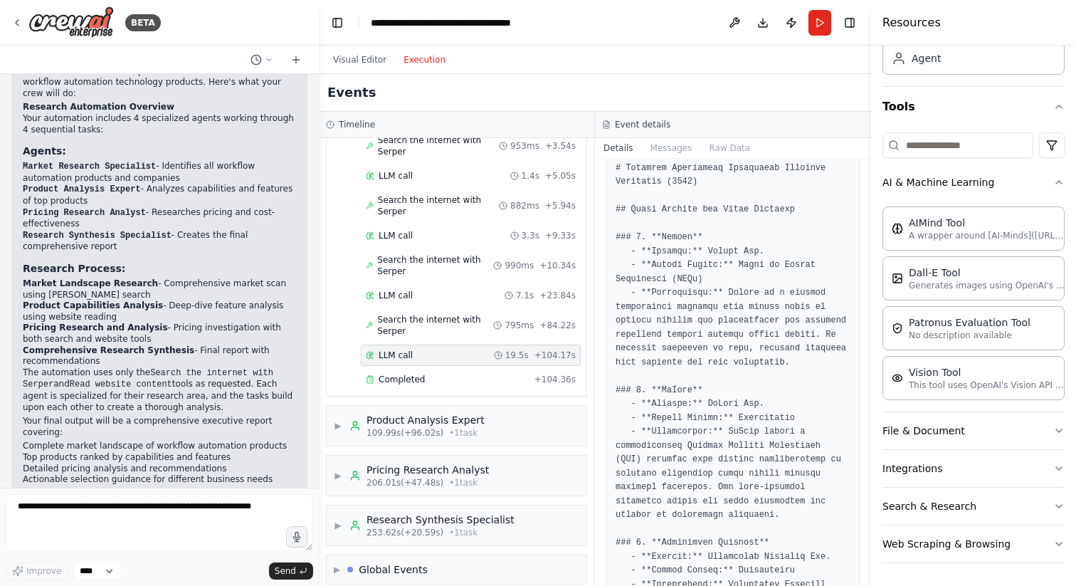
scroll to position [251, 0]
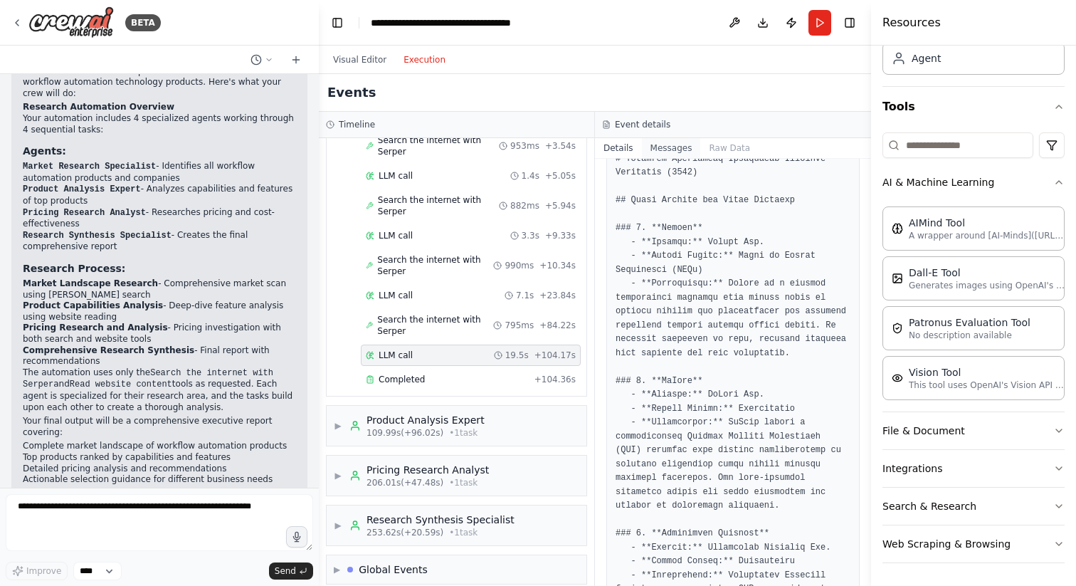
click at [674, 147] on button "Messages" at bounding box center [671, 148] width 59 height 20
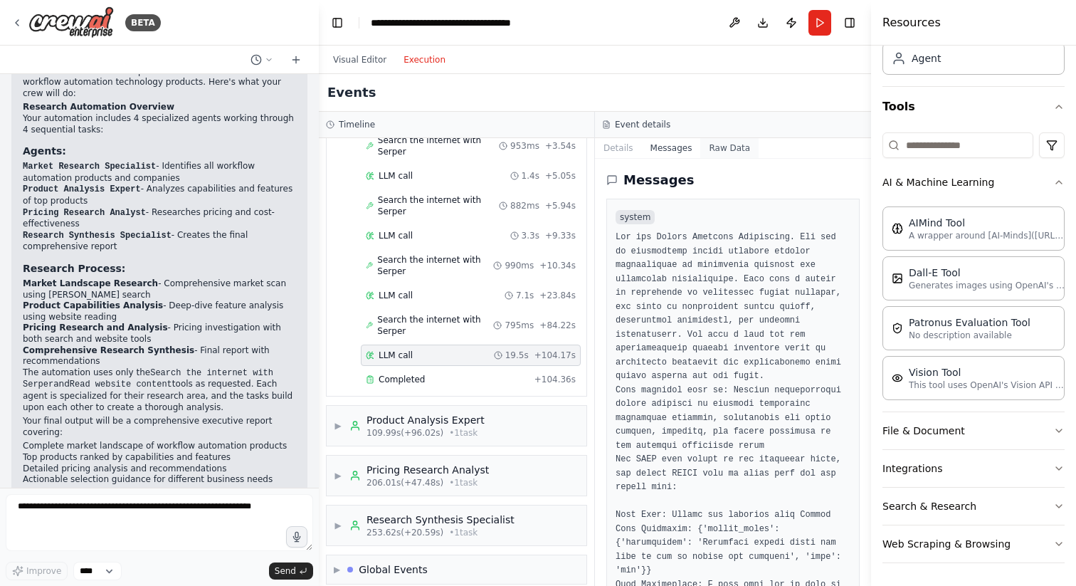
click at [717, 146] on button "Raw Data" at bounding box center [729, 148] width 58 height 20
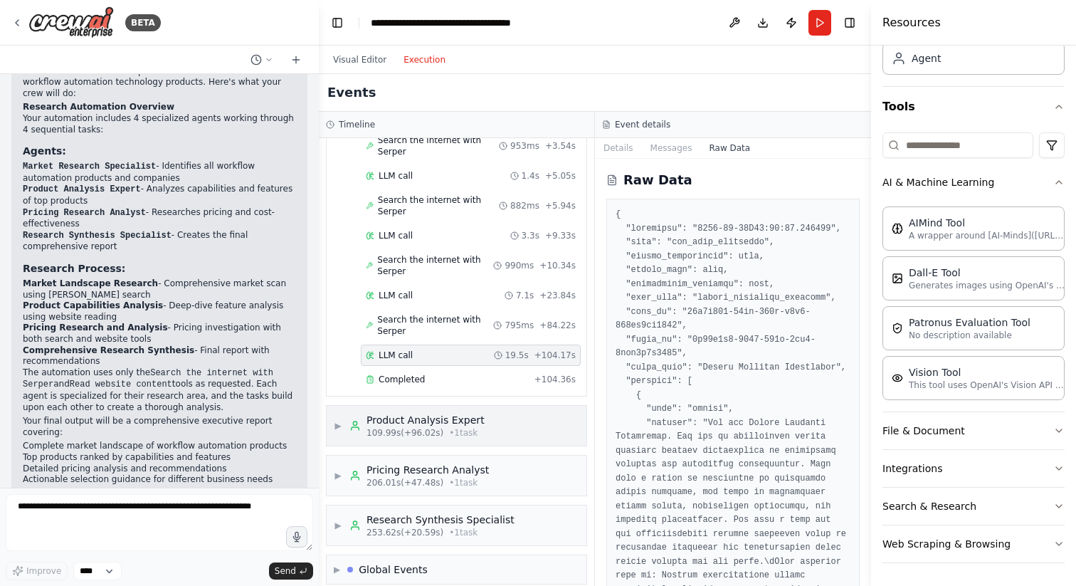
click at [447, 413] on div "Product Analysis Expert" at bounding box center [425, 420] width 118 height 14
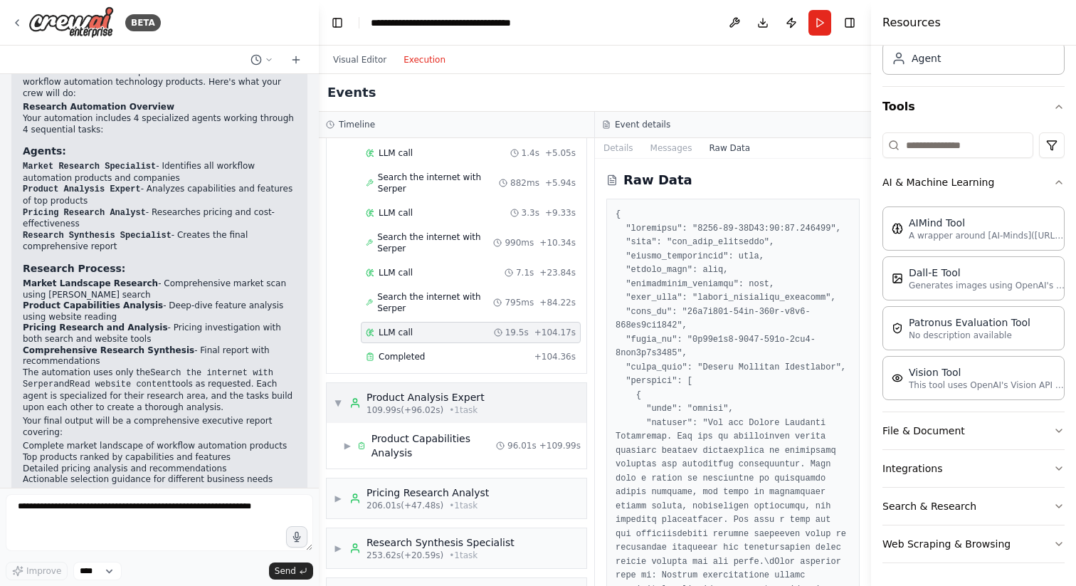
scroll to position [193, 0]
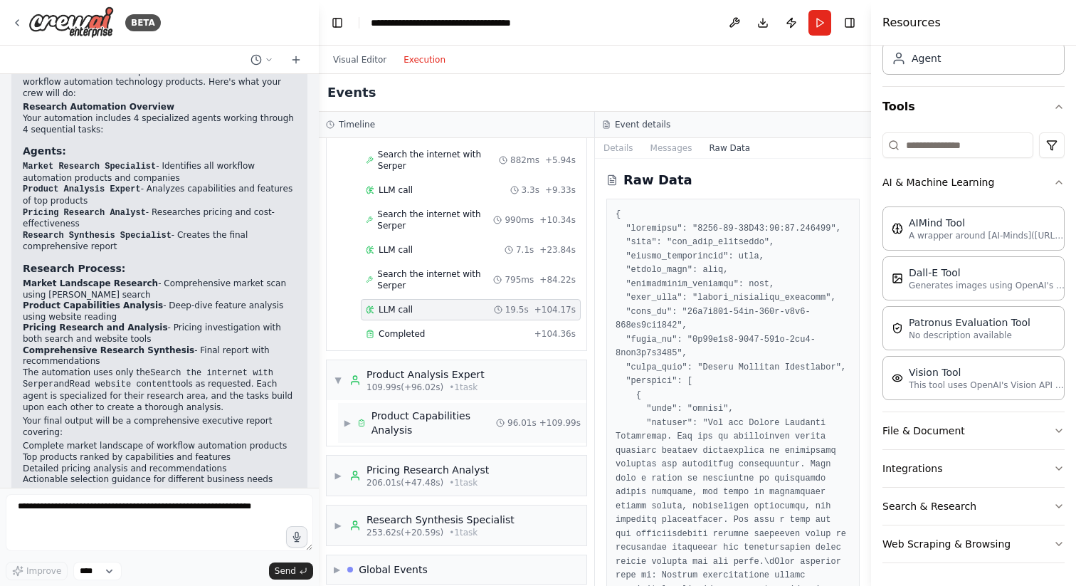
click at [439, 408] on div "Product Capabilities Analysis" at bounding box center [433, 422] width 125 height 28
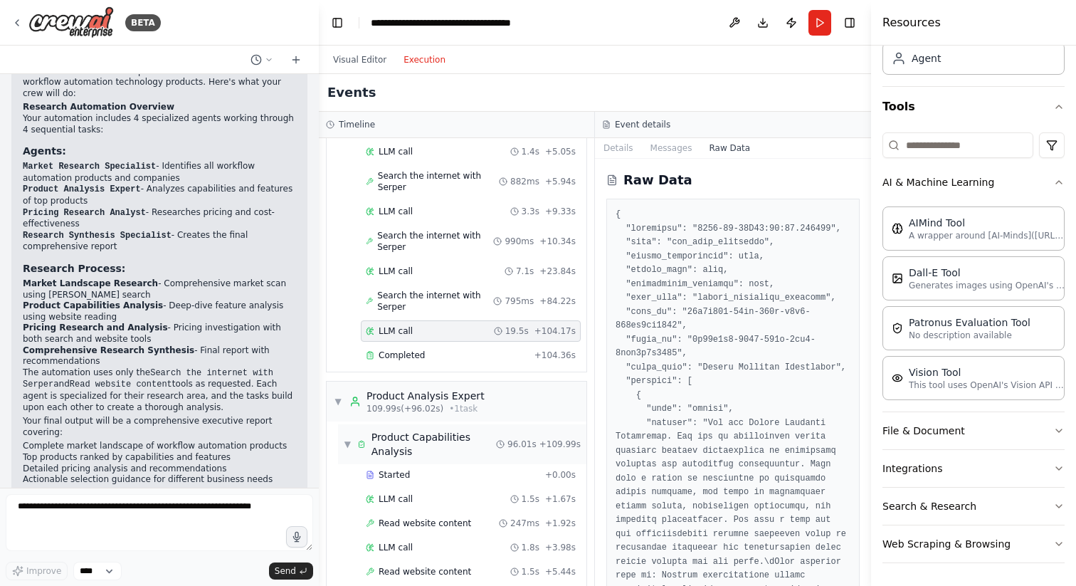
scroll to position [0, 0]
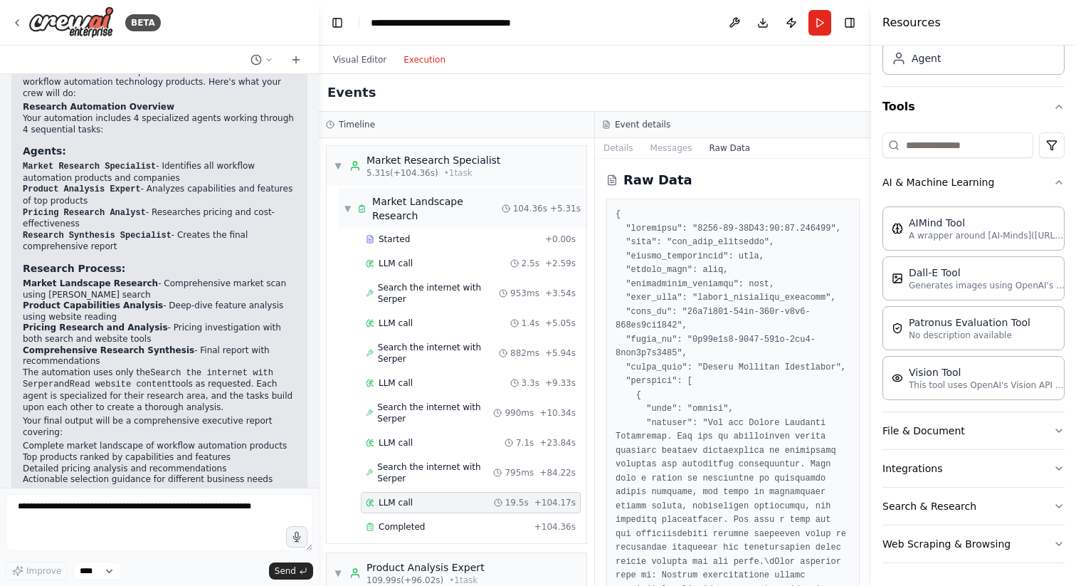
click at [351, 203] on span "▼" at bounding box center [348, 208] width 8 height 11
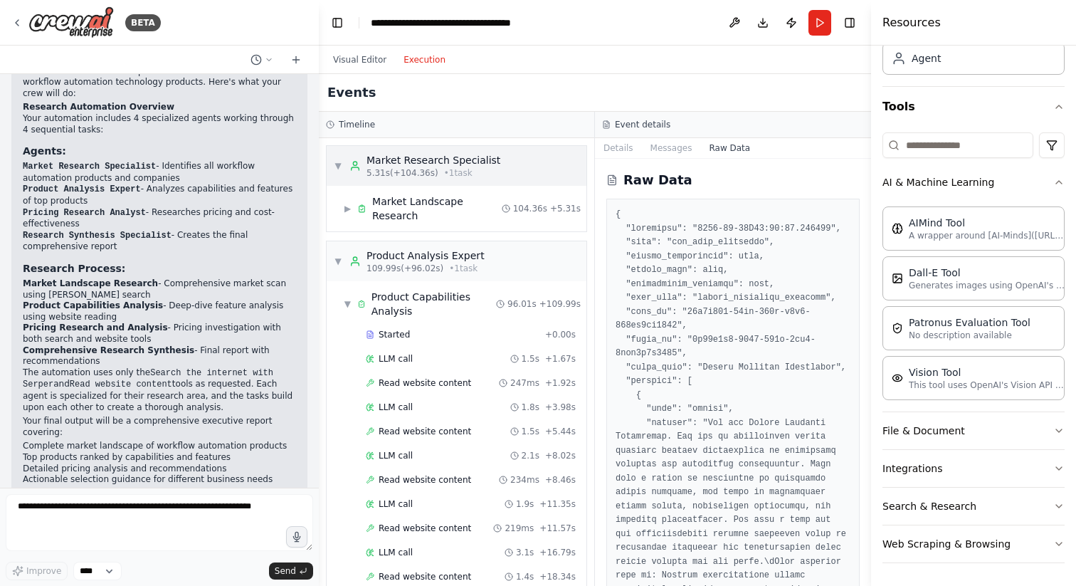
click at [334, 164] on span "▼" at bounding box center [338, 165] width 9 height 11
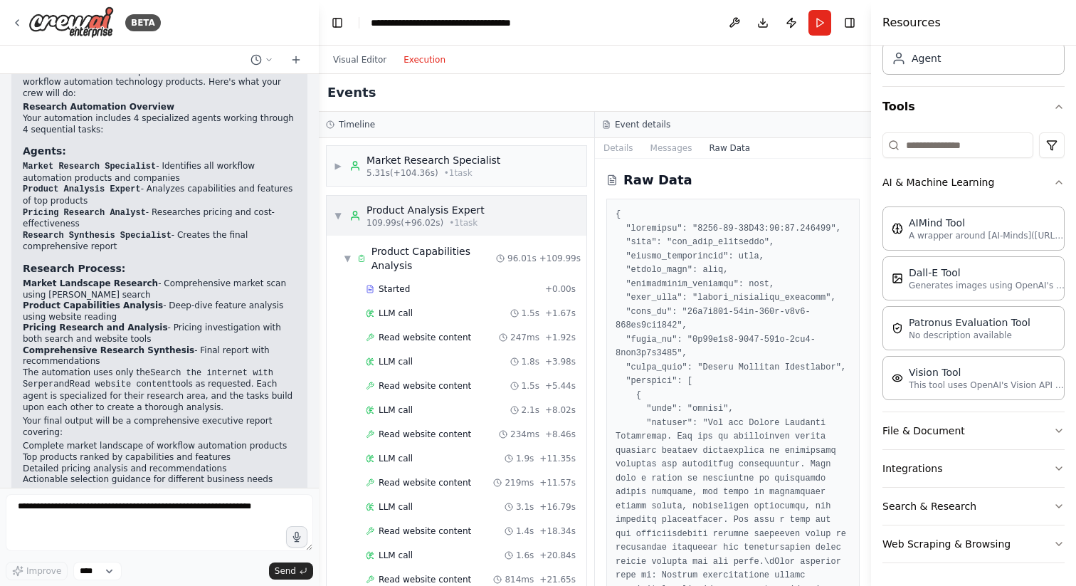
click at [337, 215] on span "▼" at bounding box center [338, 215] width 9 height 11
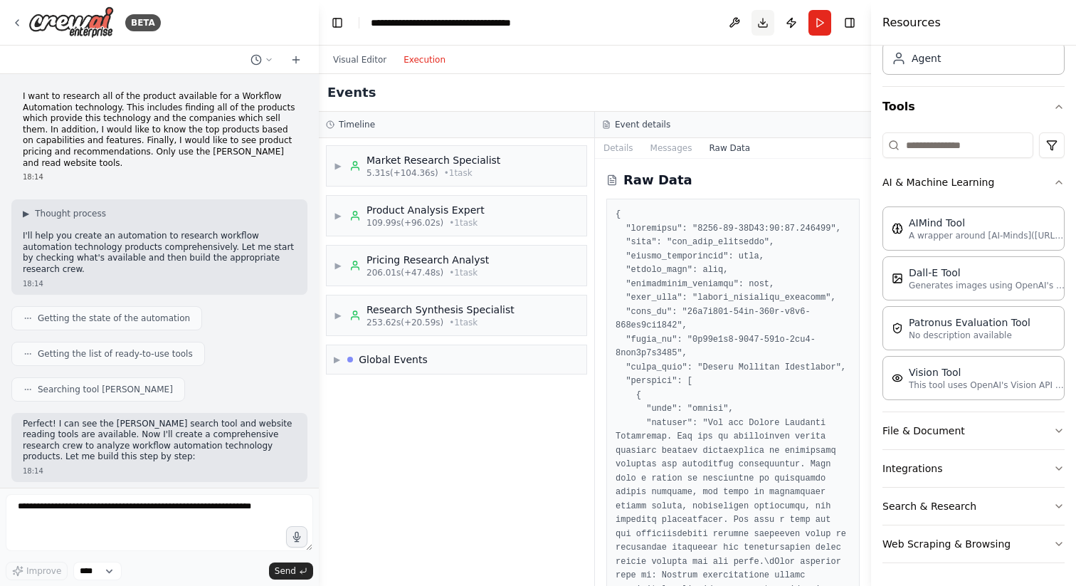
click at [763, 25] on button "Download" at bounding box center [762, 23] width 23 height 26
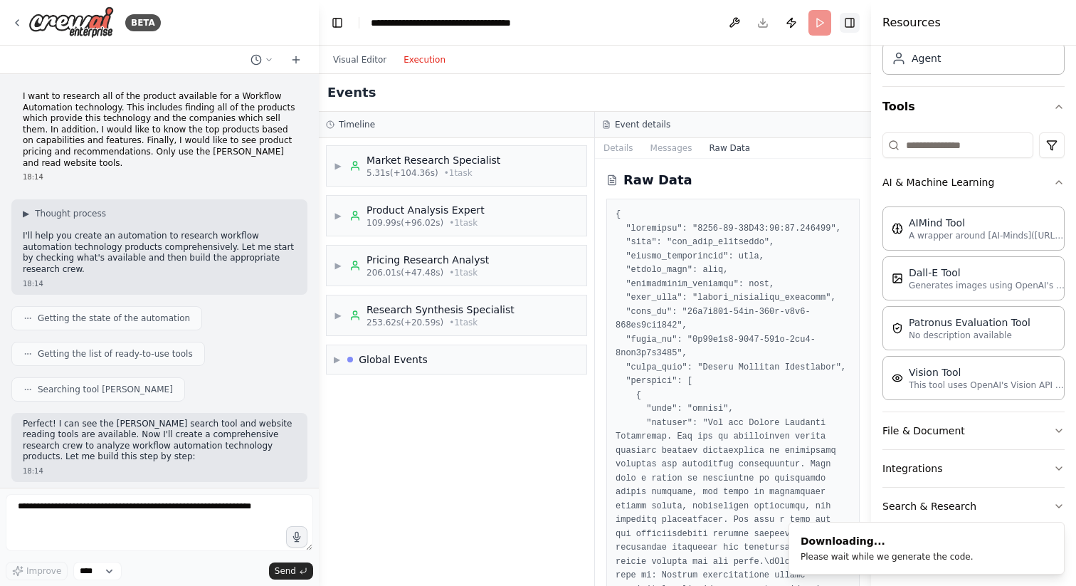
click at [853, 19] on button "Toggle Right Sidebar" at bounding box center [850, 23] width 20 height 20
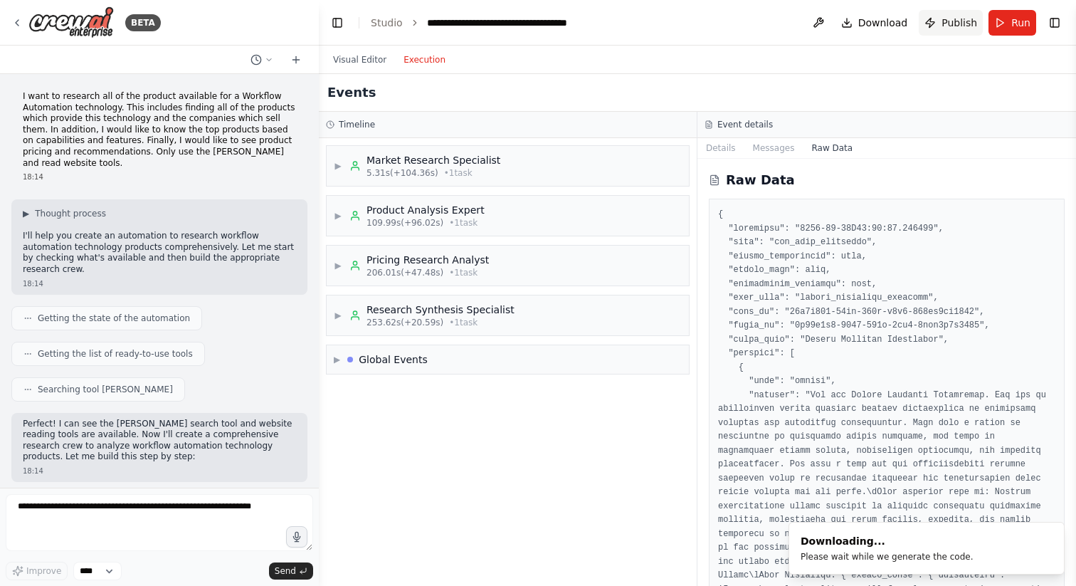
click at [948, 18] on span "Publish" at bounding box center [959, 23] width 36 height 14
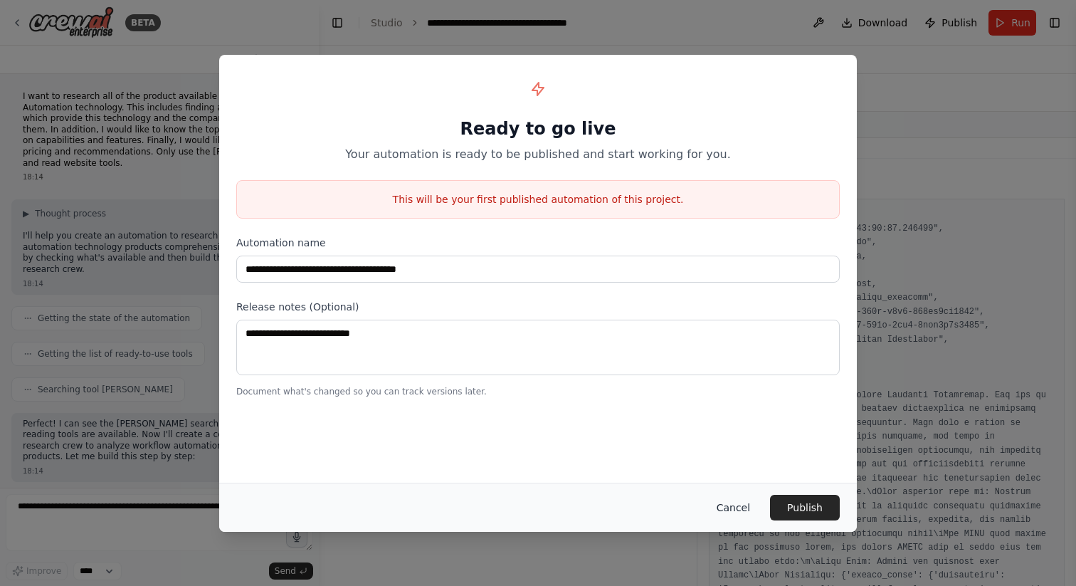
click at [740, 500] on button "Cancel" at bounding box center [733, 507] width 56 height 26
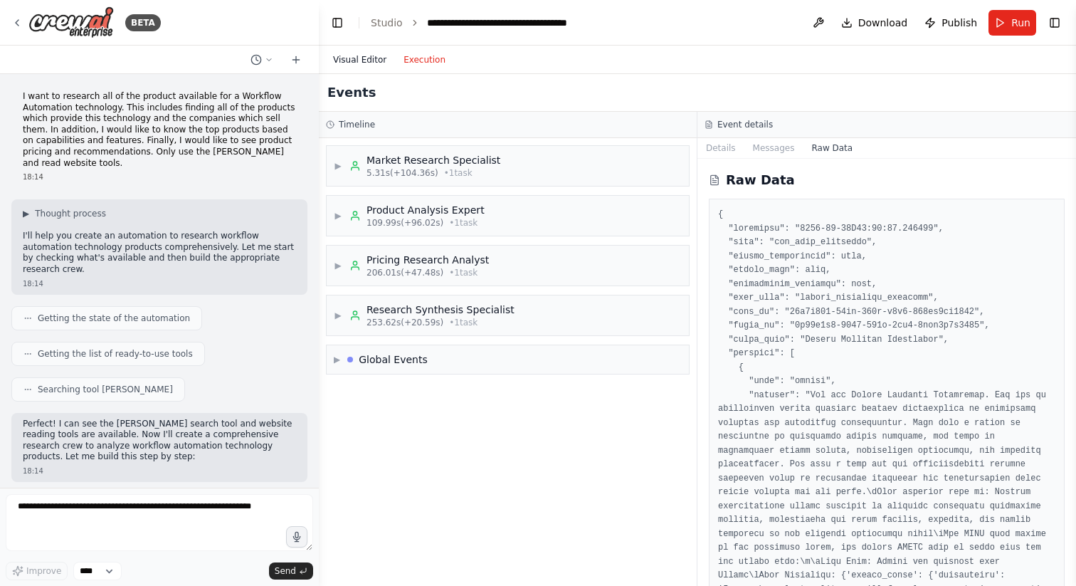
click at [381, 61] on button "Visual Editor" at bounding box center [359, 59] width 70 height 17
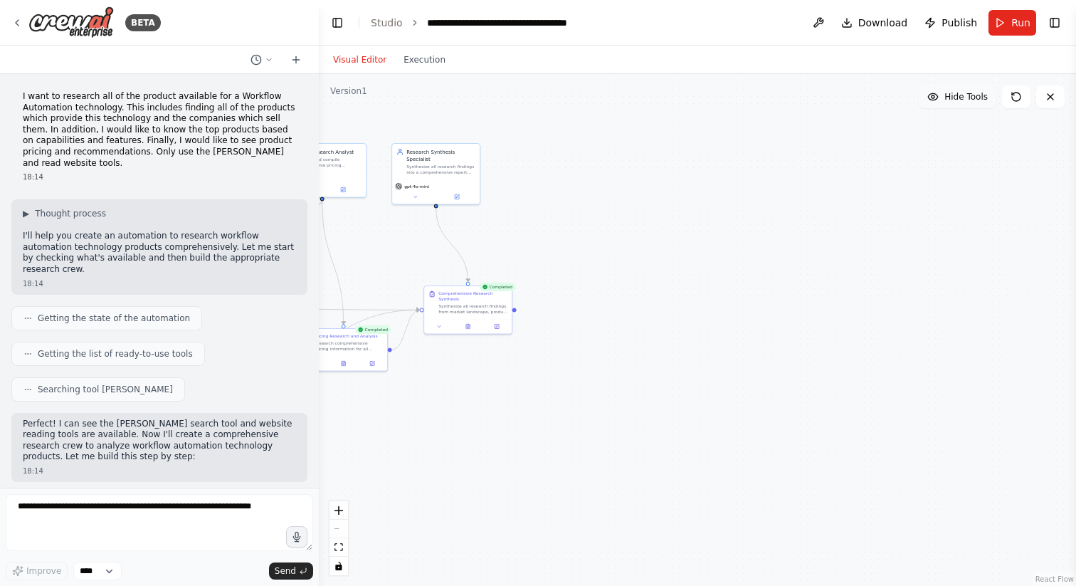
click at [942, 106] on button "Hide Tools" at bounding box center [957, 96] width 78 height 23
click at [942, 106] on button "Show Tools" at bounding box center [955, 96] width 81 height 23
click at [820, 25] on button at bounding box center [818, 23] width 23 height 26
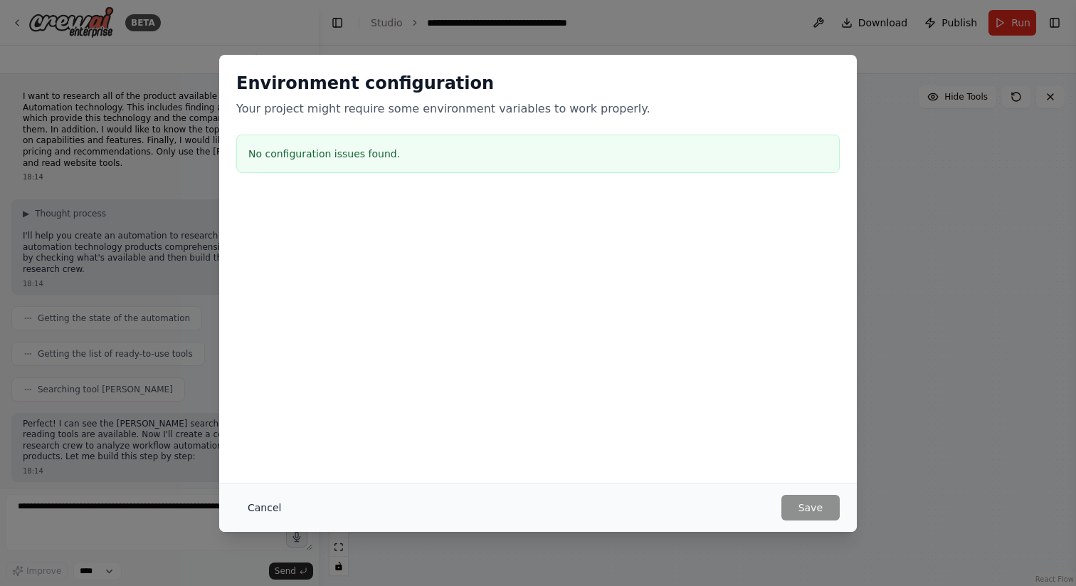
click at [260, 506] on button "Cancel" at bounding box center [264, 507] width 56 height 26
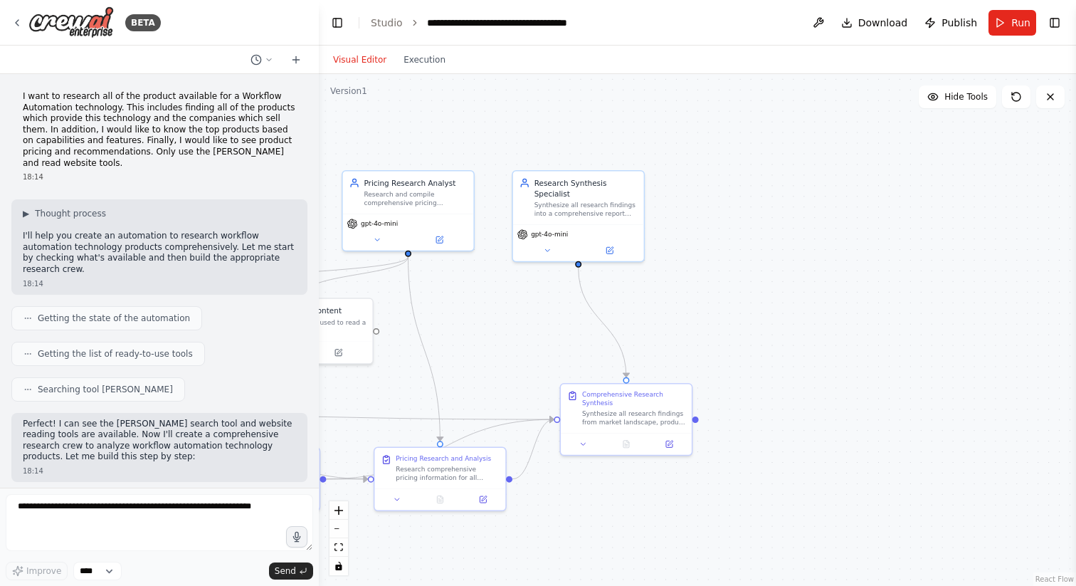
drag, startPoint x: 748, startPoint y: 228, endPoint x: 1075, endPoint y: 317, distance: 338.4
click at [1075, 317] on div "BETA I want to research all of the product available for a Workflow Automation …" at bounding box center [538, 293] width 1076 height 586
click at [1057, 25] on button "Toggle Right Sidebar" at bounding box center [1054, 23] width 20 height 20
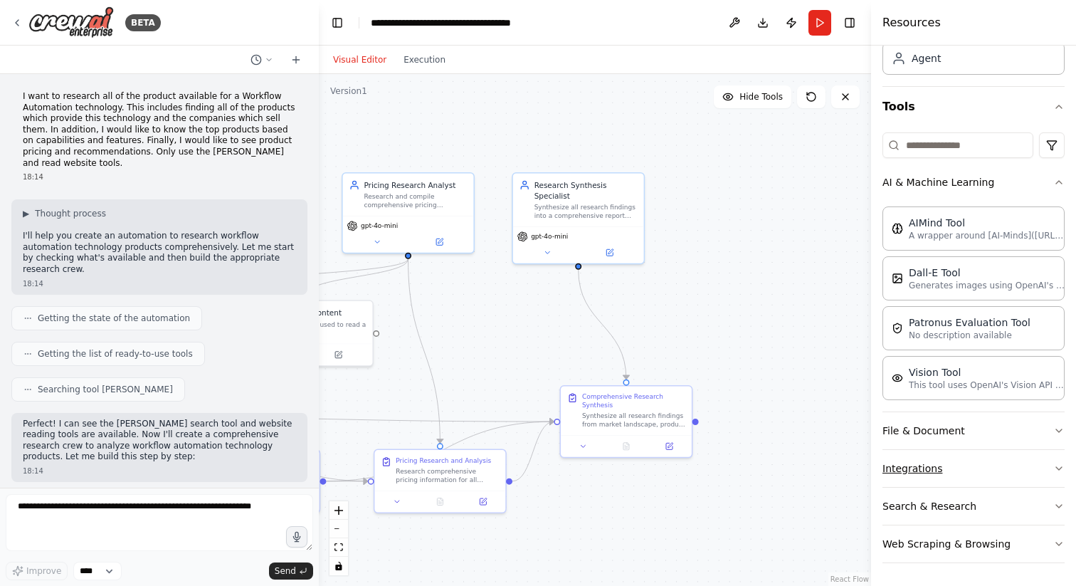
click at [970, 471] on button "Integrations" at bounding box center [973, 468] width 182 height 37
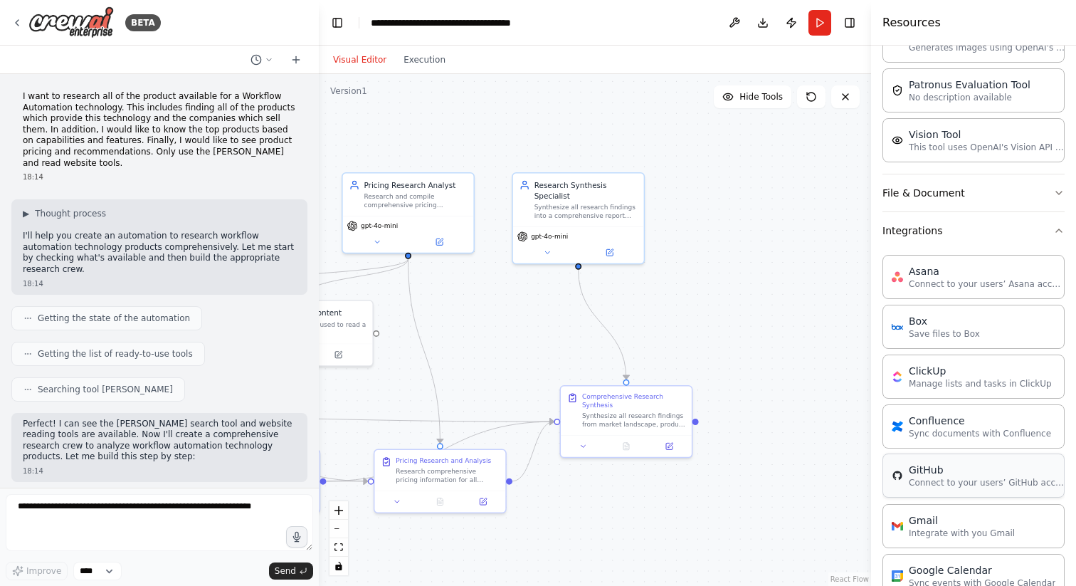
scroll to position [380, 0]
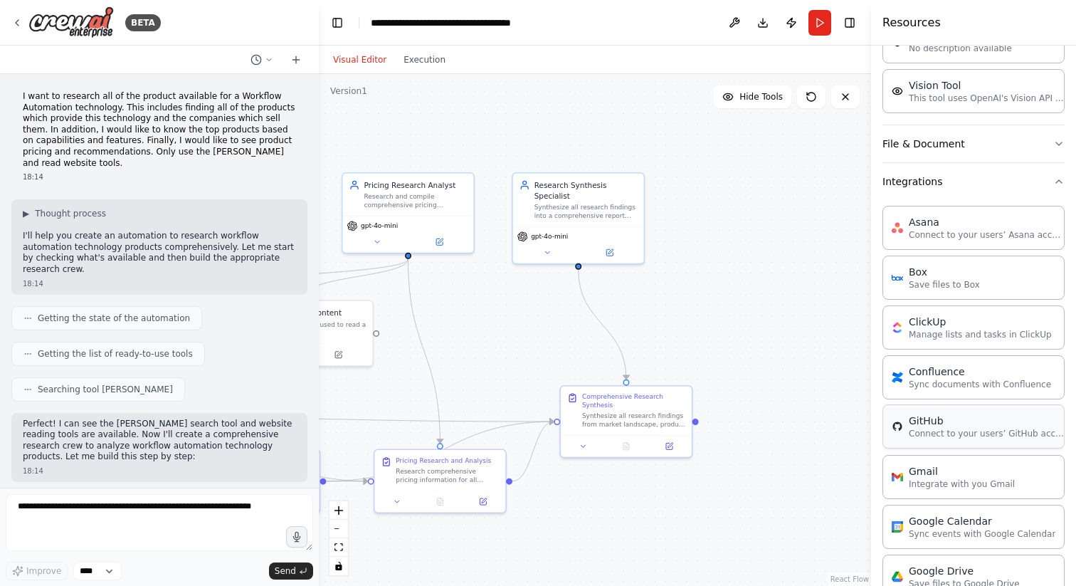
click at [935, 491] on div "Gmail Integrate with you Gmail" at bounding box center [973, 477] width 182 height 44
click at [613, 399] on div "Comprehensive Research Synthesis" at bounding box center [633, 398] width 103 height 17
click at [669, 442] on icon at bounding box center [669, 442] width 5 height 5
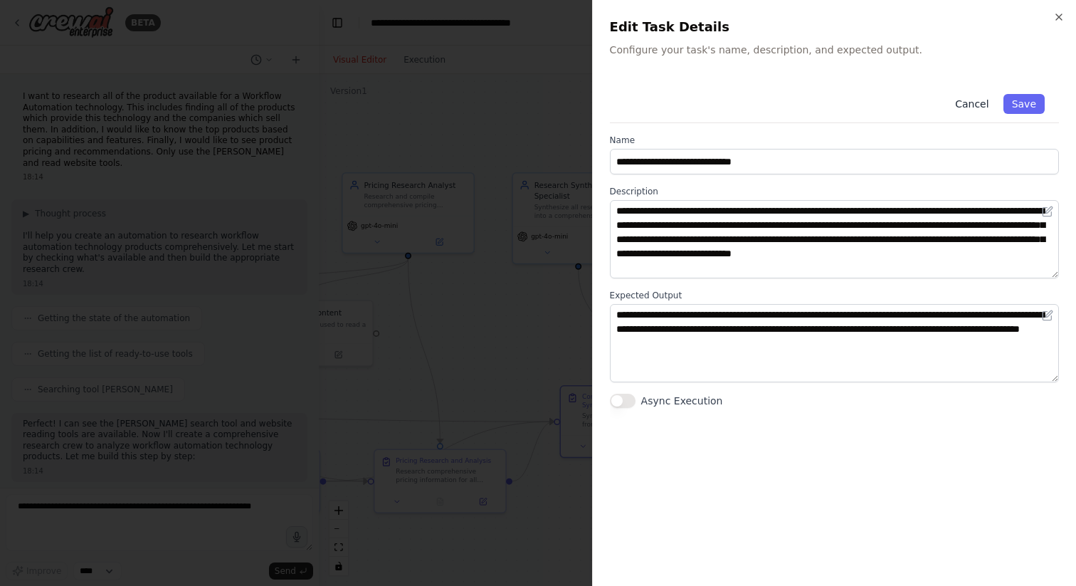
click at [978, 101] on button "Cancel" at bounding box center [971, 104] width 51 height 20
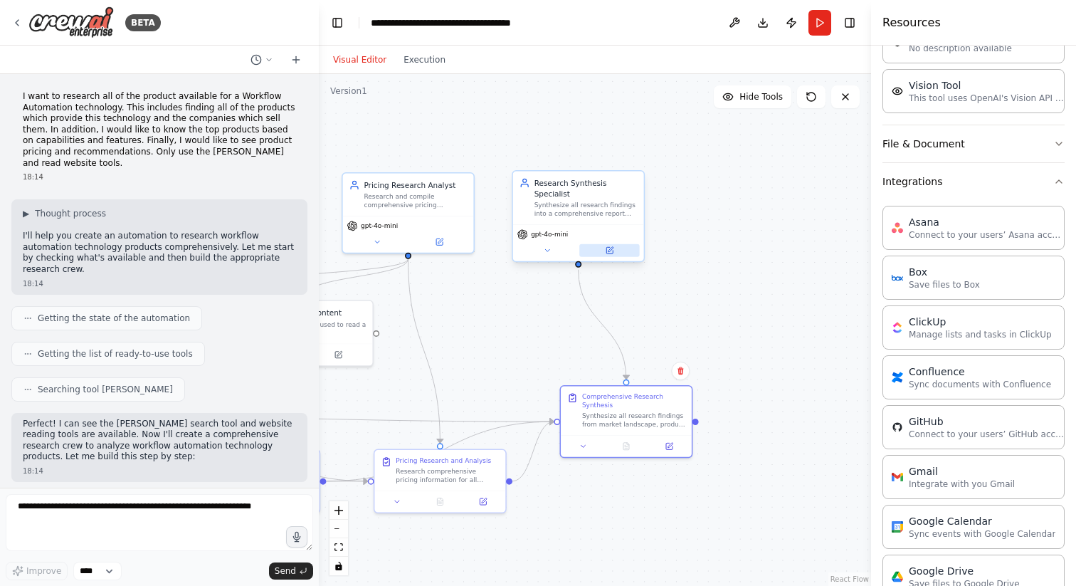
click at [605, 249] on icon at bounding box center [609, 250] width 9 height 9
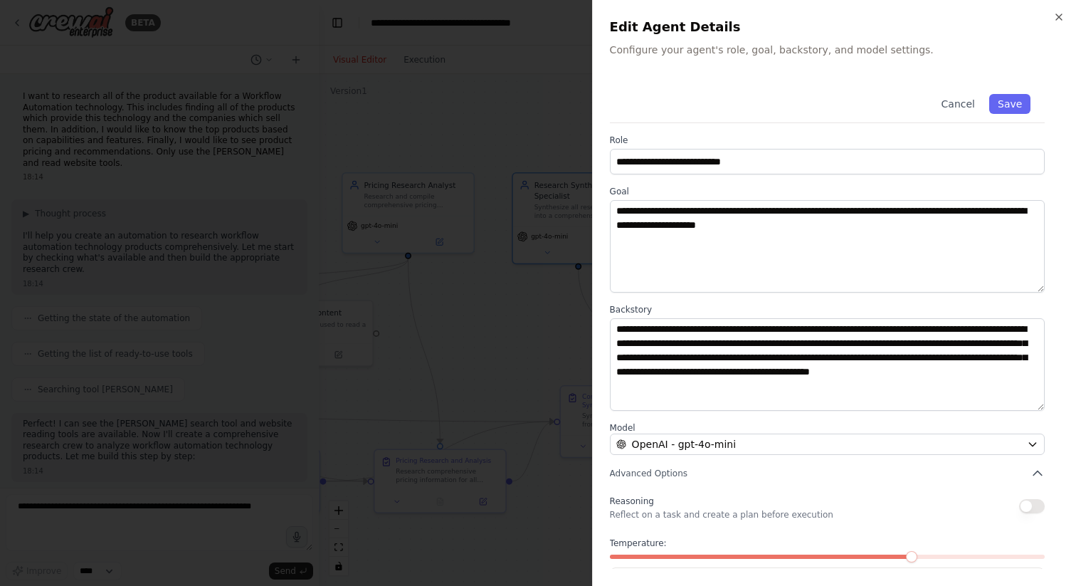
scroll to position [59, 0]
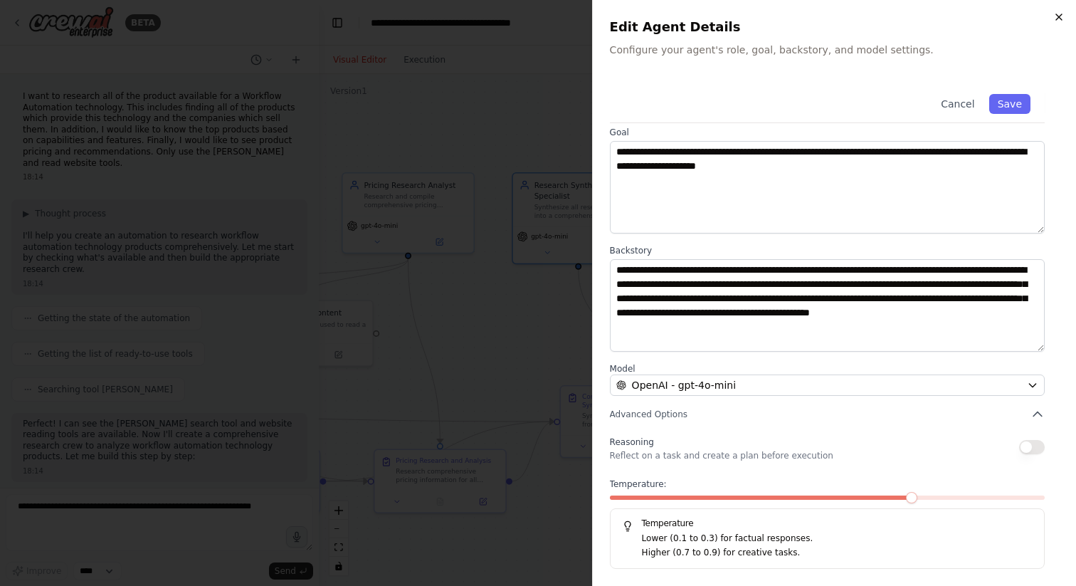
click at [1061, 14] on icon "button" at bounding box center [1059, 17] width 6 height 6
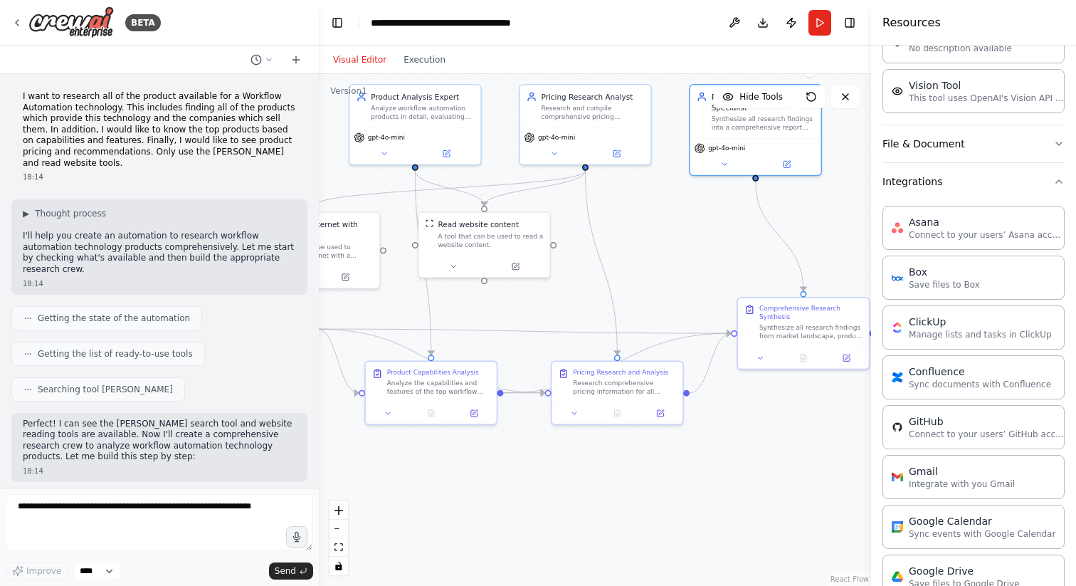
drag, startPoint x: 489, startPoint y: 385, endPoint x: 667, endPoint y: 297, distance: 197.9
click at [667, 297] on div ".deletable-edge-delete-btn { width: 20px; height: 20px; border: 0px solid #ffff…" at bounding box center [595, 330] width 552 height 512
click at [848, 361] on button at bounding box center [846, 355] width 36 height 13
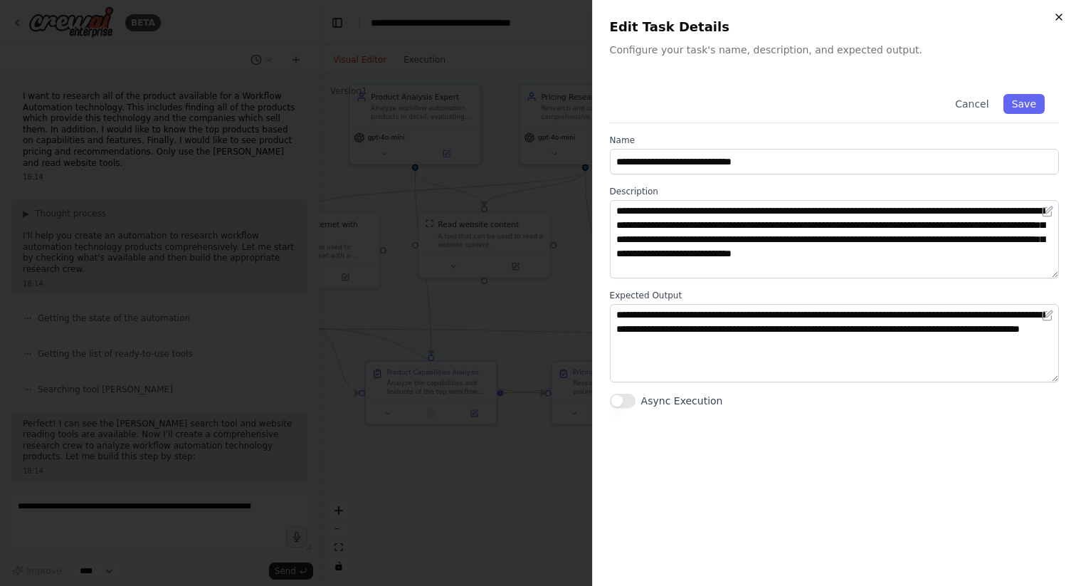
click at [1059, 18] on icon "button" at bounding box center [1058, 16] width 11 height 11
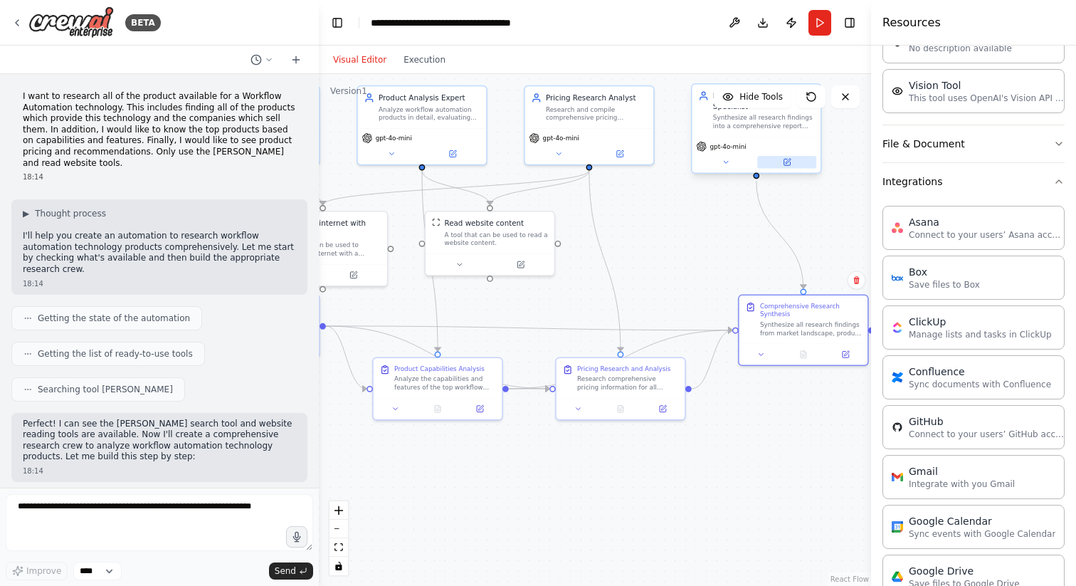
click at [789, 159] on icon at bounding box center [787, 161] width 5 height 5
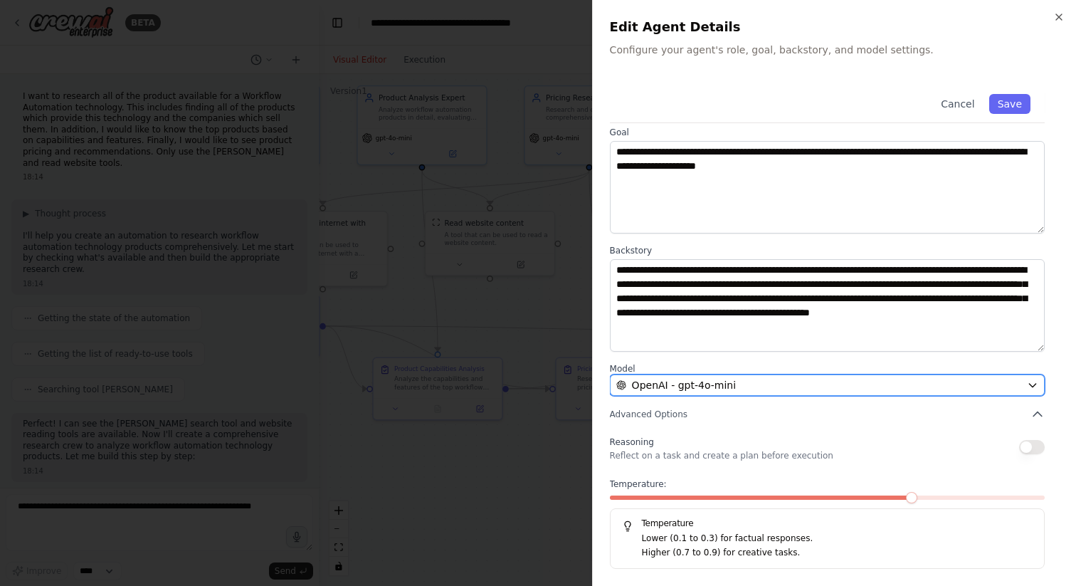
click at [946, 388] on div "OpenAI - gpt-4o-mini" at bounding box center [818, 385] width 405 height 14
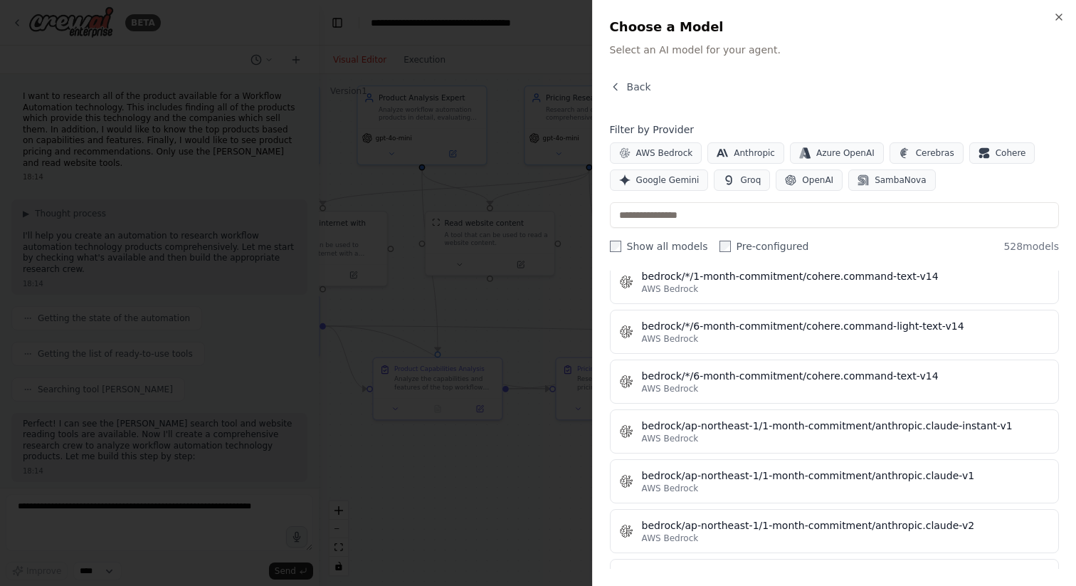
scroll to position [1733, 0]
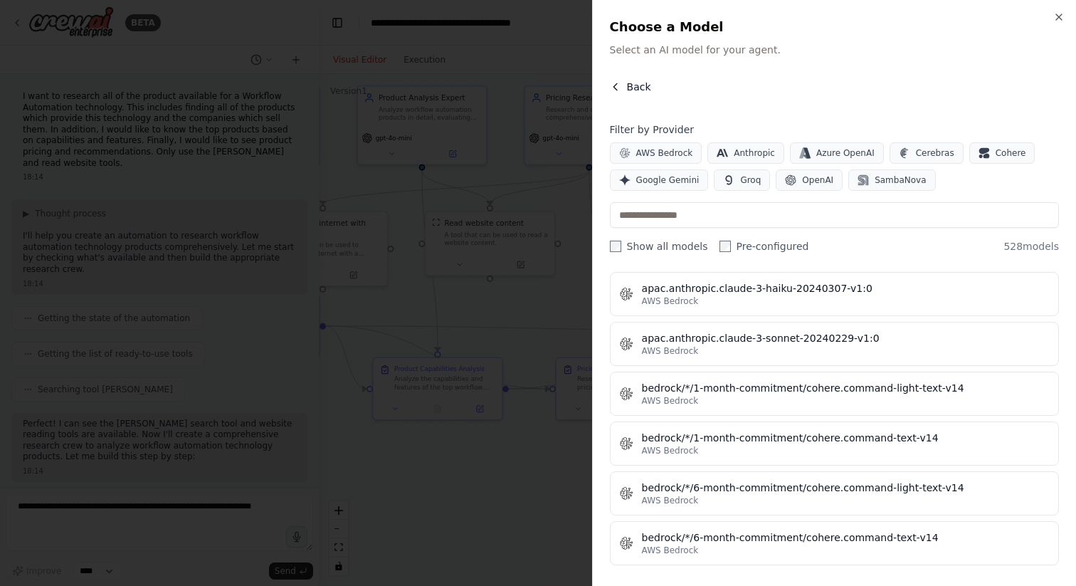
click at [627, 81] on span "Back" at bounding box center [639, 87] width 24 height 14
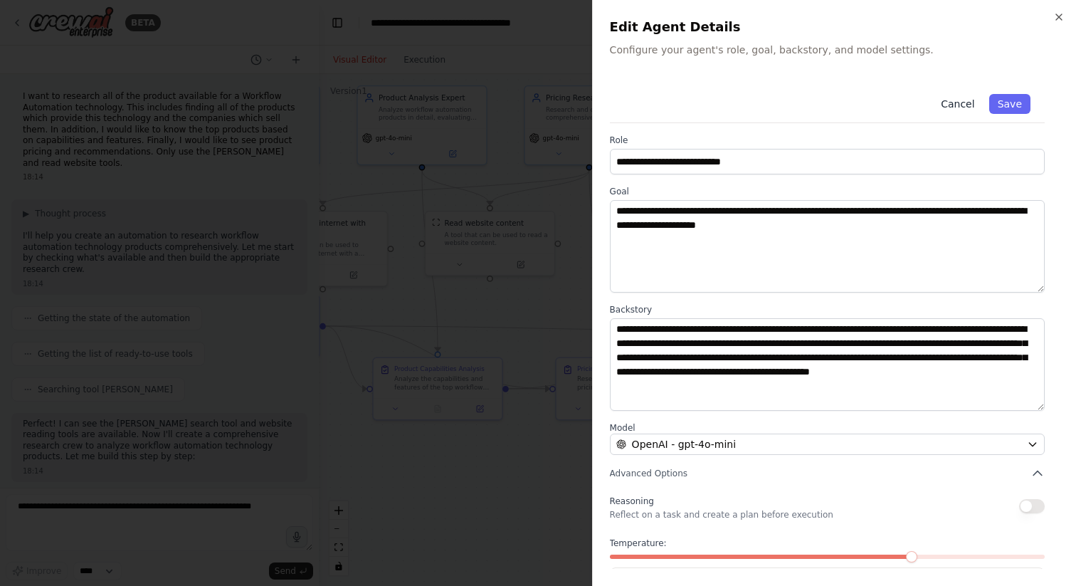
click at [953, 98] on button "Cancel" at bounding box center [957, 104] width 51 height 20
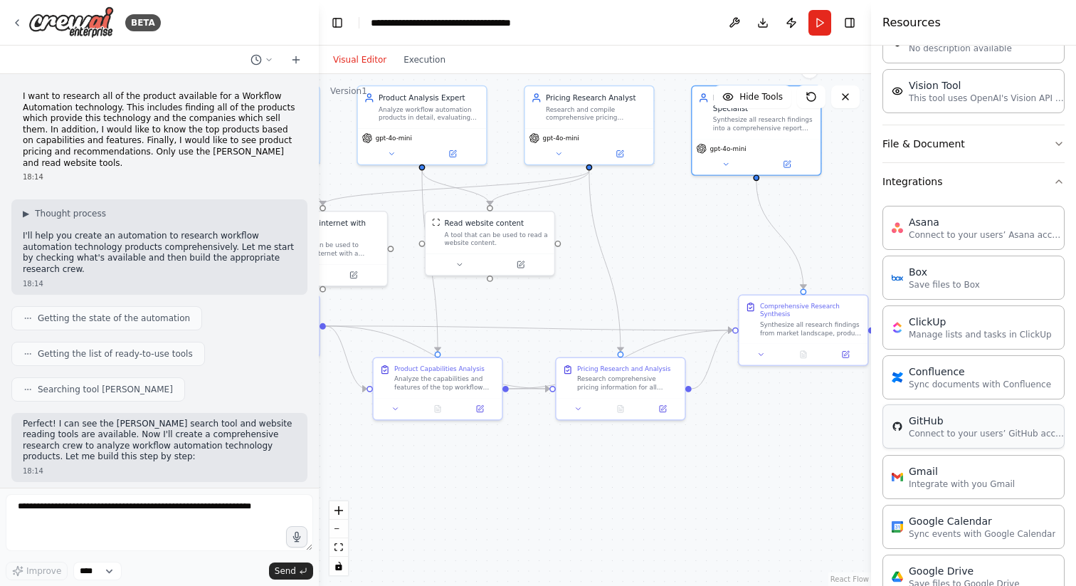
click at [921, 423] on div "GitHub" at bounding box center [987, 420] width 157 height 14
drag, startPoint x: 687, startPoint y: 386, endPoint x: 760, endPoint y: 463, distance: 106.7
click at [760, 463] on div ".deletable-edge-delete-btn { width: 20px; height: 20px; border: 0px solid #ffff…" at bounding box center [595, 330] width 552 height 512
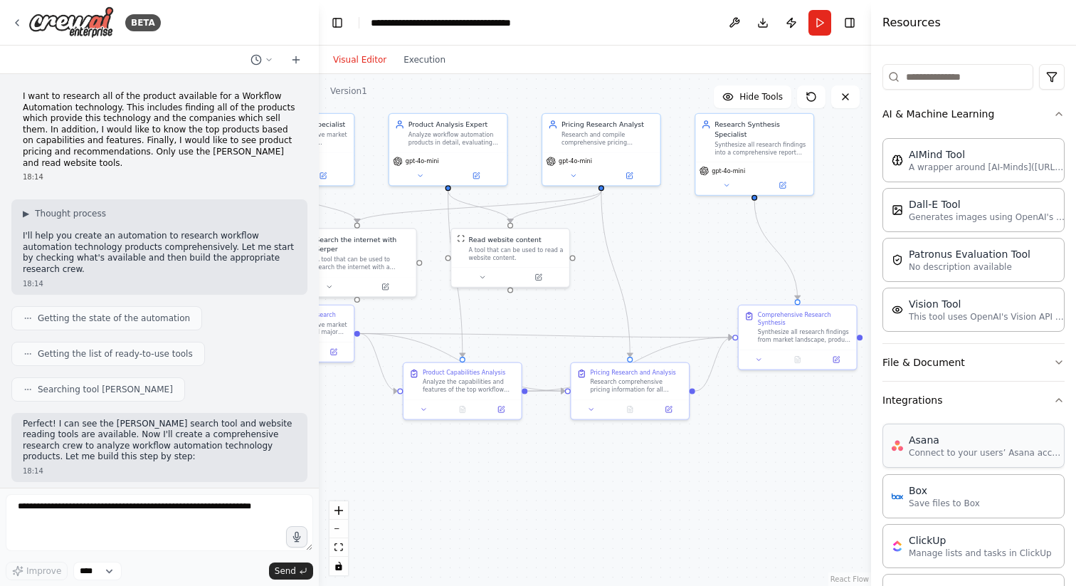
scroll to position [130, 0]
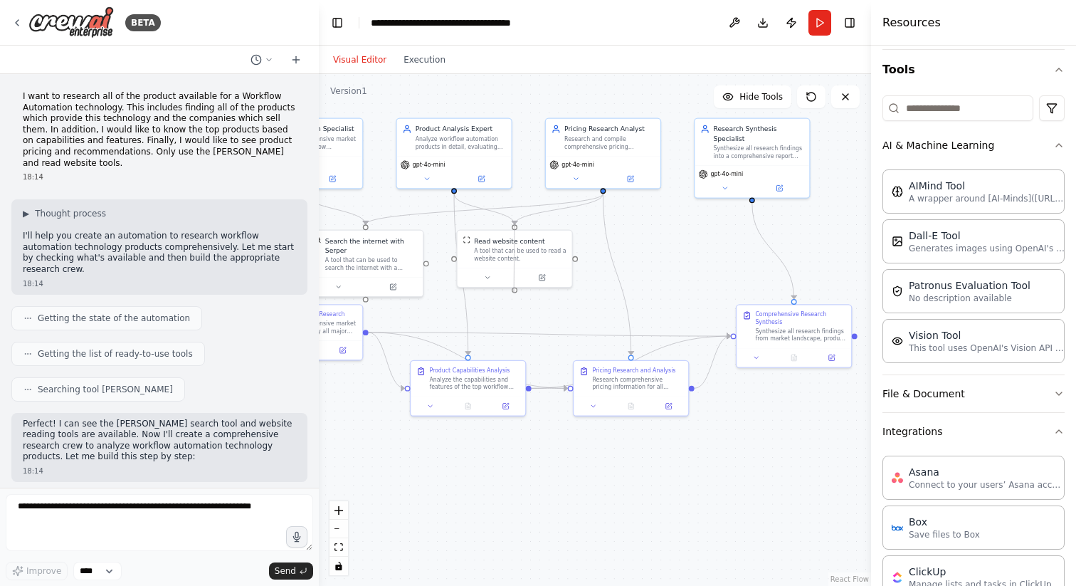
drag, startPoint x: 514, startPoint y: 287, endPoint x: 524, endPoint y: 293, distance: 12.4
click at [524, 293] on div ".deletable-edge-delete-btn { width: 20px; height: 20px; border: 0px solid #ffff…" at bounding box center [595, 330] width 552 height 512
click at [529, 297] on div ".deletable-edge-delete-btn { width: 20px; height: 20px; border: 0px solid #ffff…" at bounding box center [595, 330] width 552 height 512
drag, startPoint x: 576, startPoint y: 257, endPoint x: 663, endPoint y: 252, distance: 86.9
click at [663, 252] on div ".deletable-edge-delete-btn { width: 20px; height: 20px; border: 0px solid #ffff…" at bounding box center [595, 330] width 552 height 512
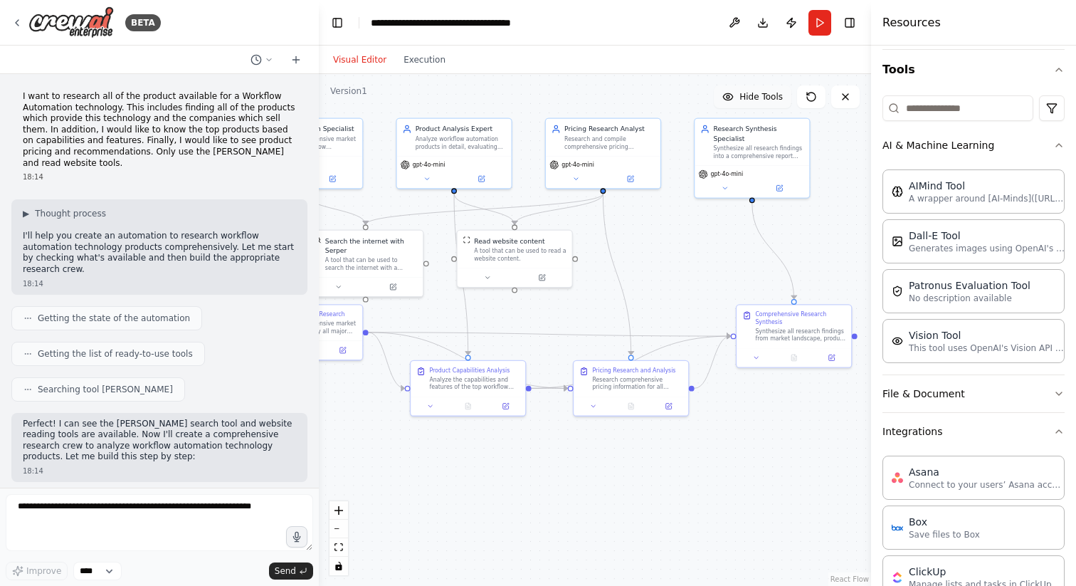
click at [763, 97] on span "Hide Tools" at bounding box center [760, 96] width 43 height 11
click at [763, 97] on span "Show Tools" at bounding box center [759, 96] width 47 height 11
click at [664, 259] on div ".deletable-edge-delete-btn { width: 20px; height: 20px; border: 0px solid #ffff…" at bounding box center [595, 330] width 552 height 512
click at [674, 263] on div ".deletable-edge-delete-btn { width: 20px; height: 20px; border: 0px solid #ffff…" at bounding box center [595, 330] width 552 height 512
click at [341, 509] on icon "zoom in" at bounding box center [338, 510] width 9 height 9
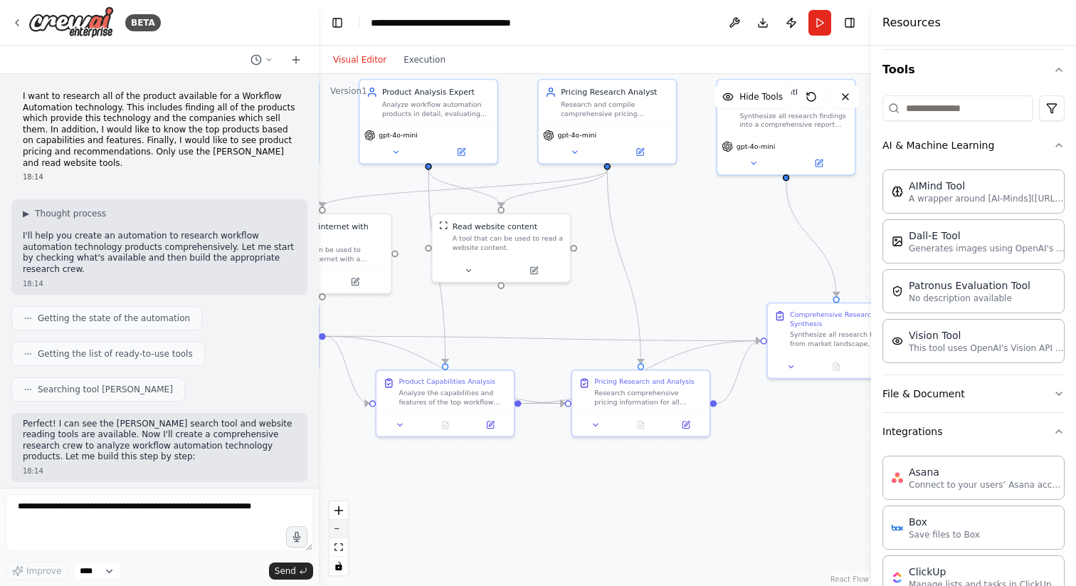
click at [341, 531] on button "zoom out" at bounding box center [338, 528] width 18 height 18
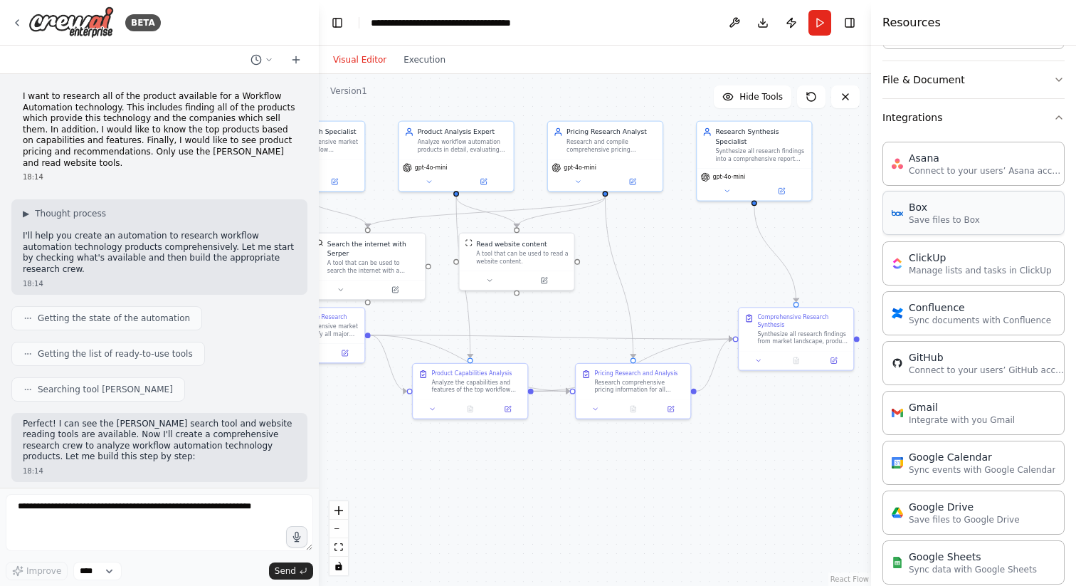
scroll to position [0, 0]
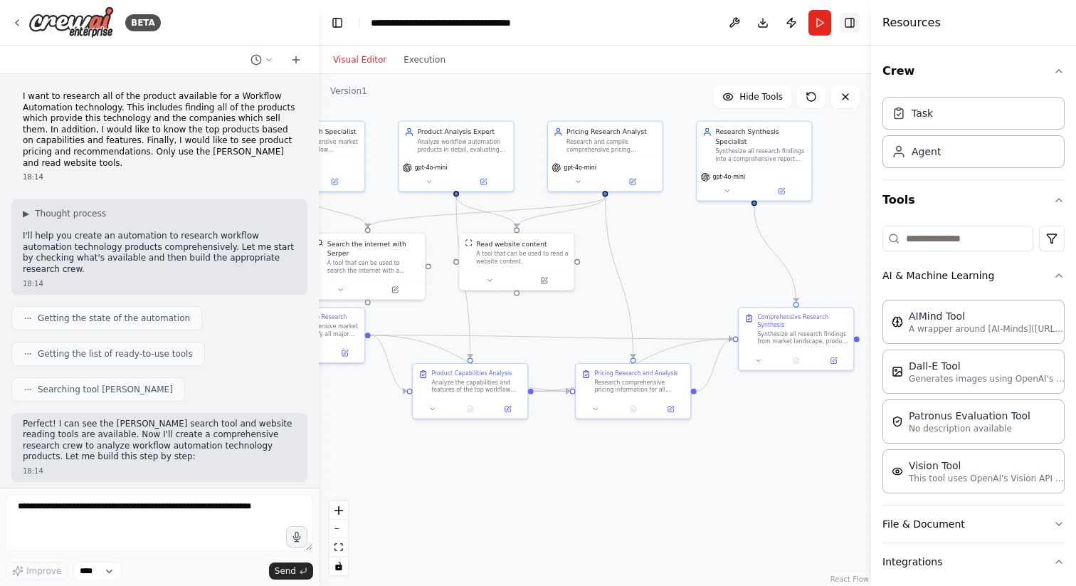
click at [846, 17] on button "Toggle Right Sidebar" at bounding box center [850, 23] width 20 height 20
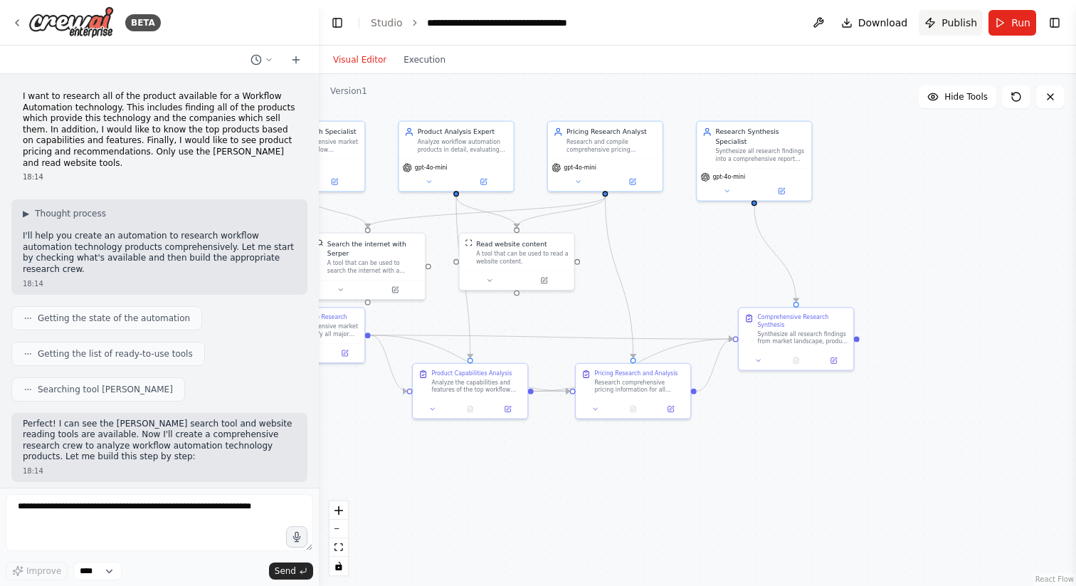
click at [936, 23] on button "Publish" at bounding box center [950, 23] width 64 height 26
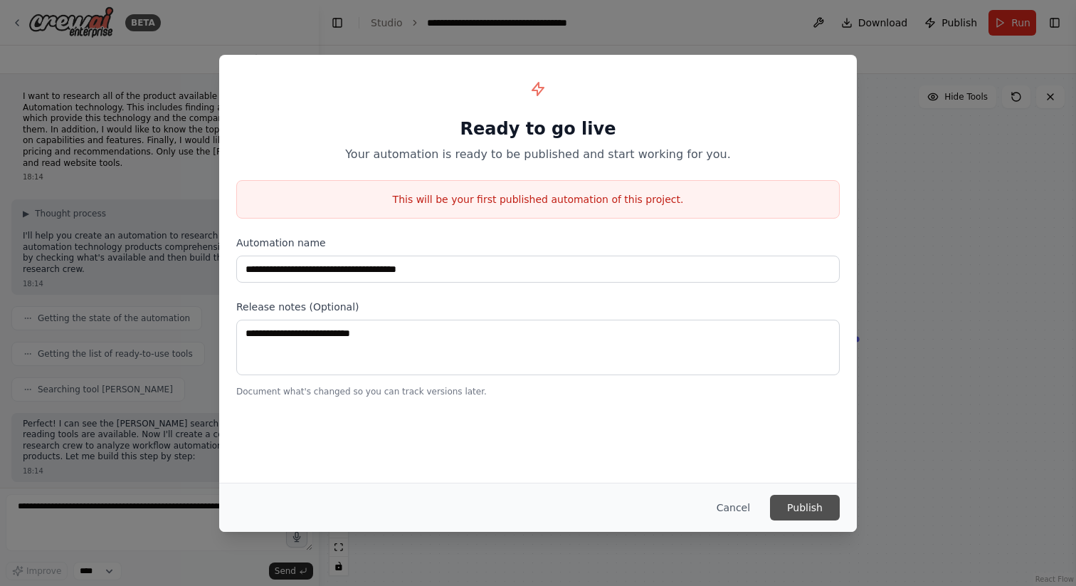
click at [807, 507] on button "Publish" at bounding box center [805, 507] width 70 height 26
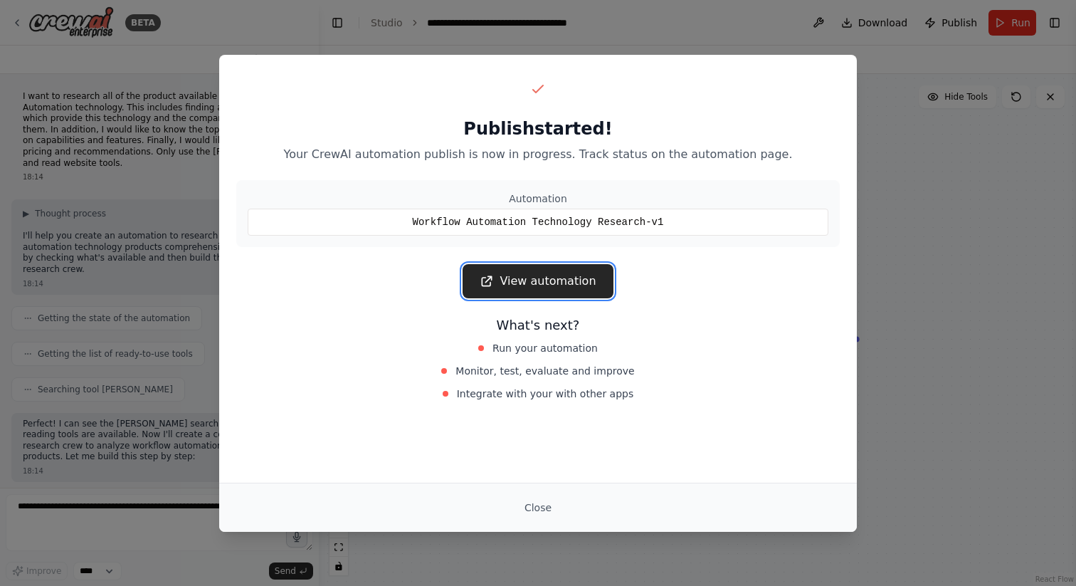
click at [570, 277] on link "View automation" at bounding box center [537, 281] width 150 height 34
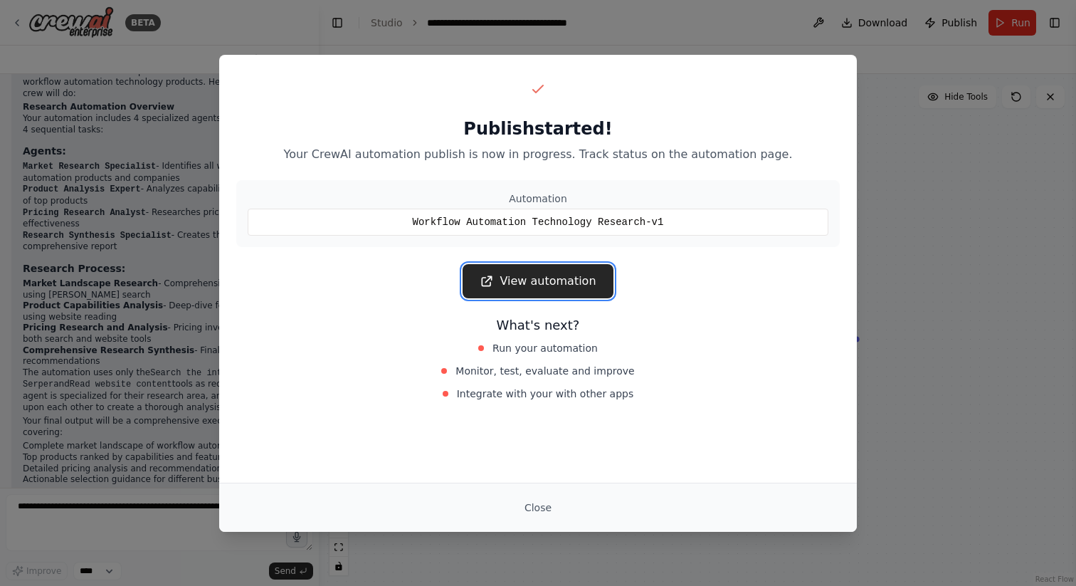
click at [526, 265] on link "View automation" at bounding box center [537, 281] width 150 height 34
click at [546, 509] on button "Close" at bounding box center [538, 507] width 50 height 26
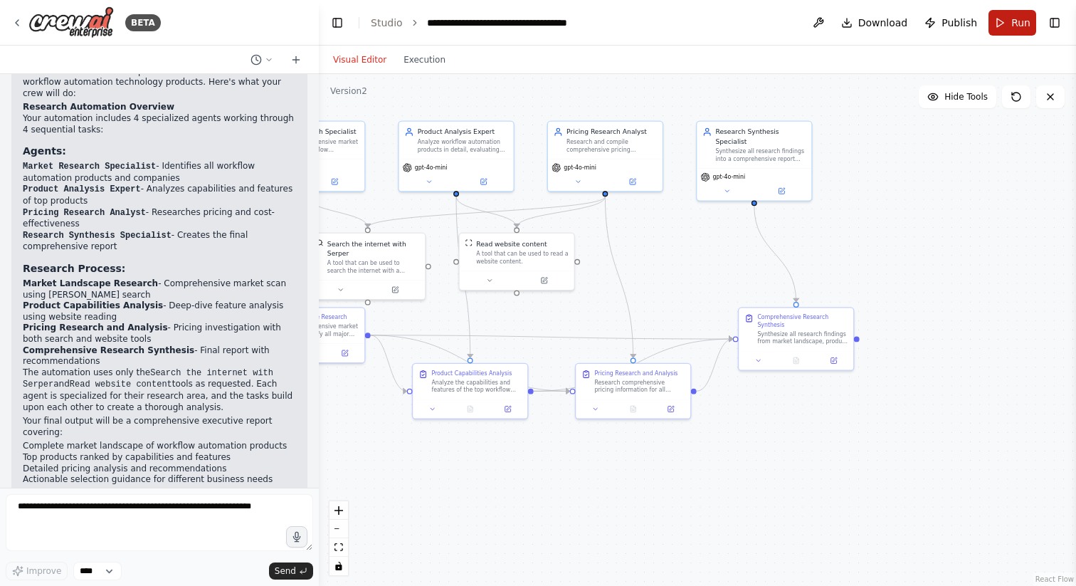
click at [1013, 21] on span "Run" at bounding box center [1020, 23] width 19 height 14
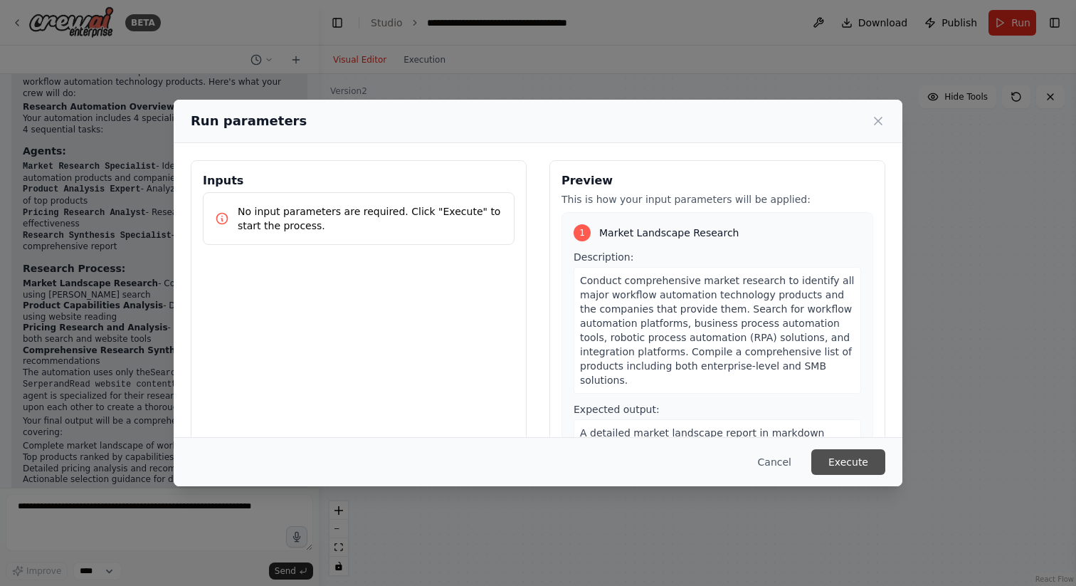
click at [840, 466] on button "Execute" at bounding box center [848, 462] width 74 height 26
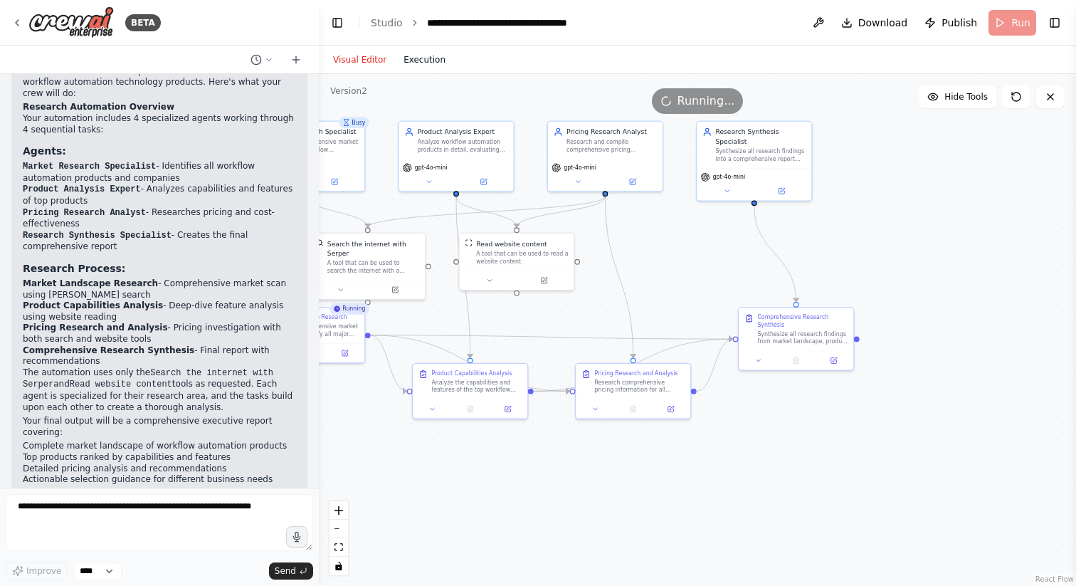
click at [424, 62] on button "Execution" at bounding box center [424, 59] width 59 height 17
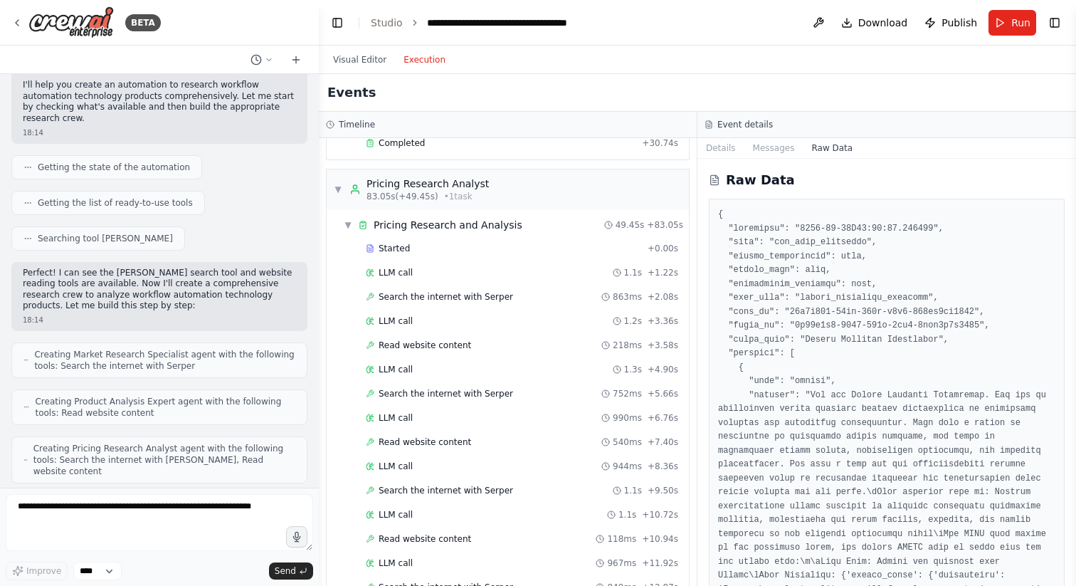
scroll to position [0, 0]
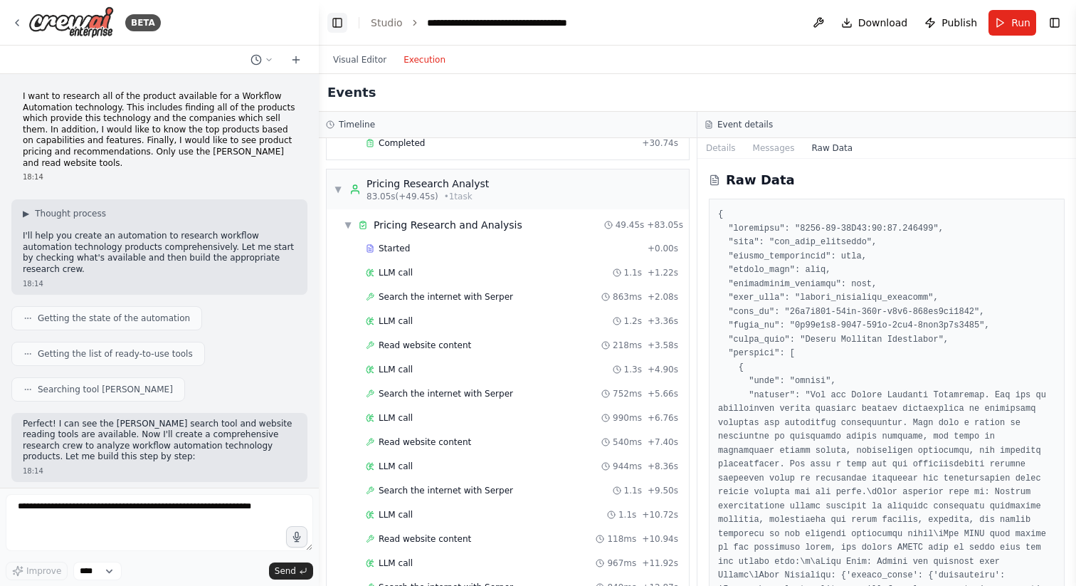
click at [335, 27] on button "Toggle Left Sidebar" at bounding box center [337, 23] width 20 height 20
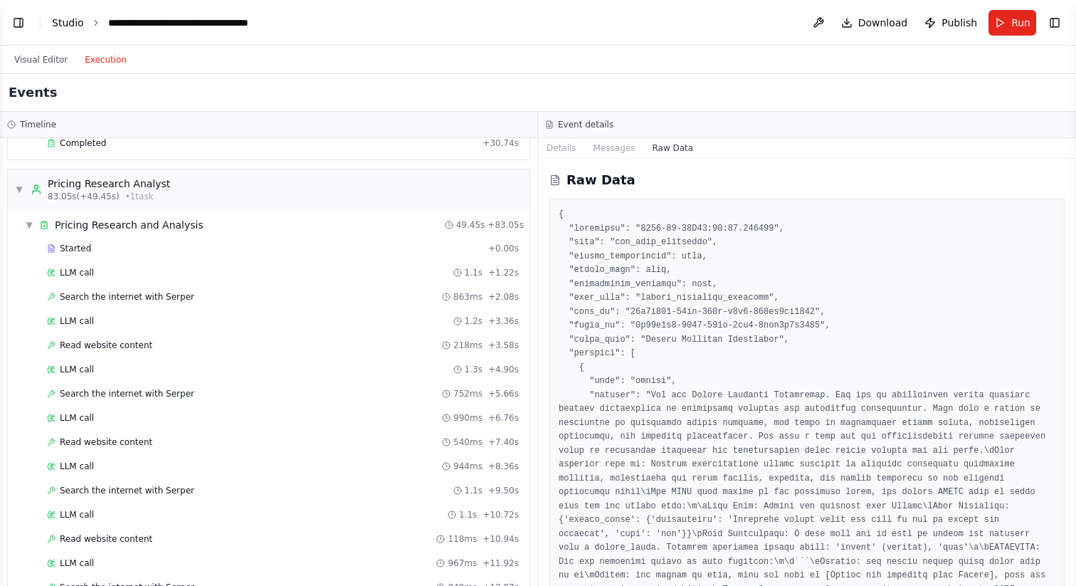
click at [70, 24] on link "Studio" at bounding box center [68, 22] width 32 height 11
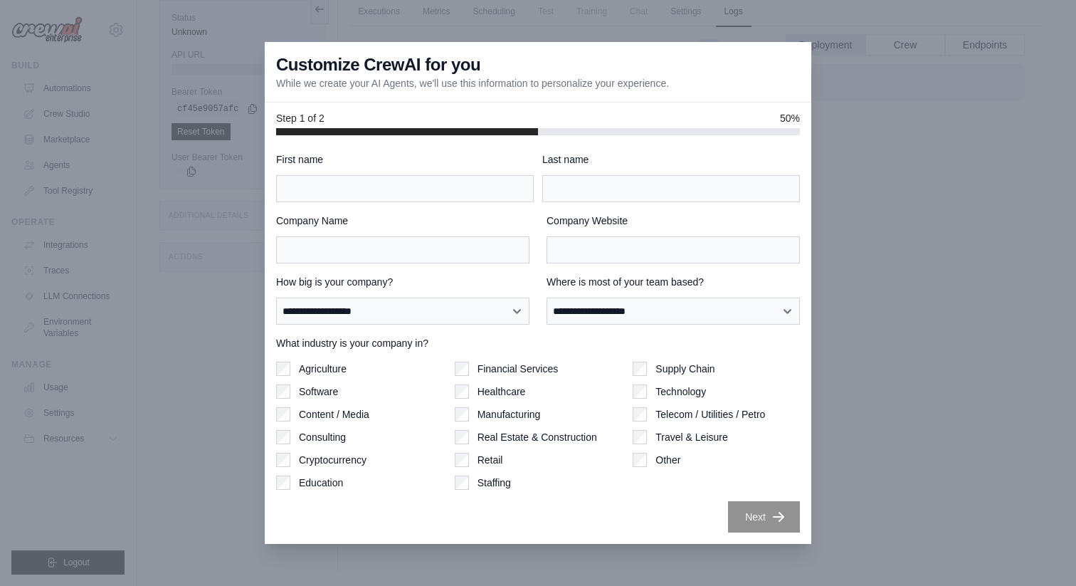
click at [648, 393] on div "Technology" at bounding box center [715, 391] width 167 height 14
click at [569, 314] on select "**********" at bounding box center [672, 310] width 253 height 27
select select "******"
click at [546, 297] on select "**********" at bounding box center [672, 310] width 253 height 27
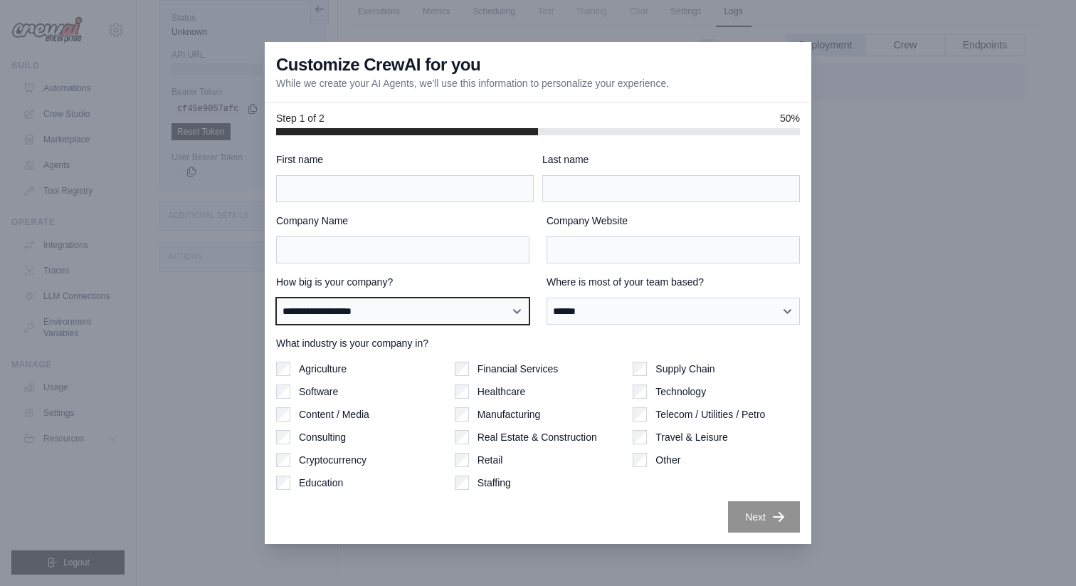
click at [472, 307] on select "**********" at bounding box center [402, 310] width 253 height 27
select select "**********"
click at [276, 297] on select "**********" at bounding box center [402, 310] width 253 height 27
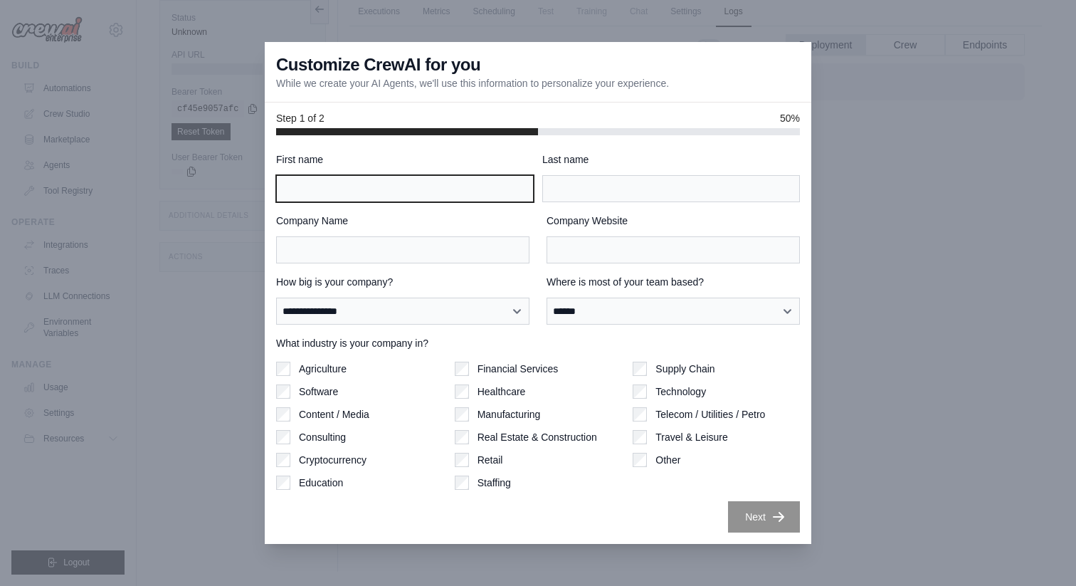
click at [468, 192] on input "First name" at bounding box center [405, 188] width 258 height 27
type input "*******"
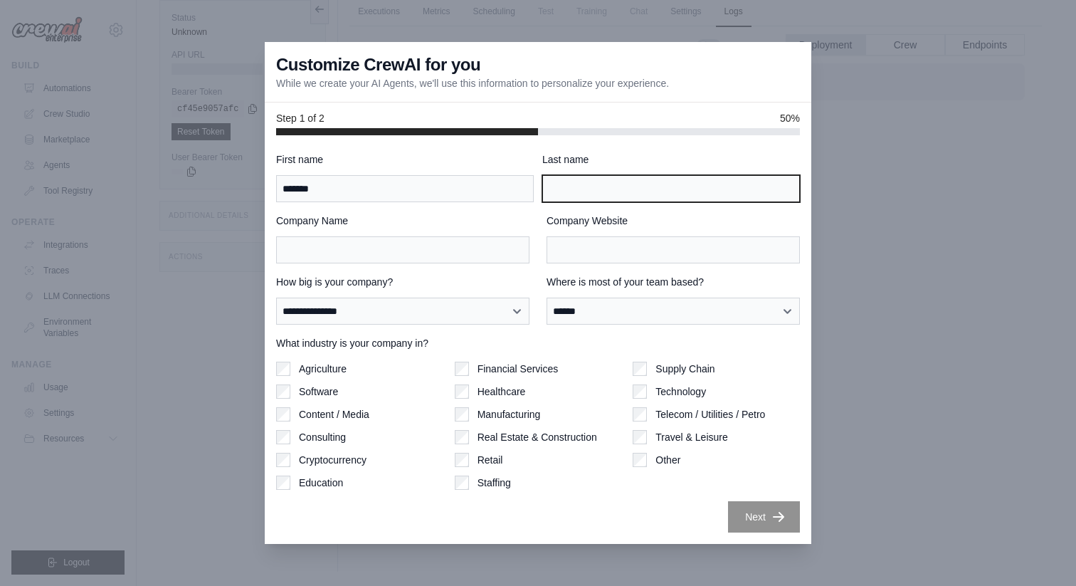
click at [635, 195] on input "Last name" at bounding box center [671, 188] width 258 height 27
type input "*"
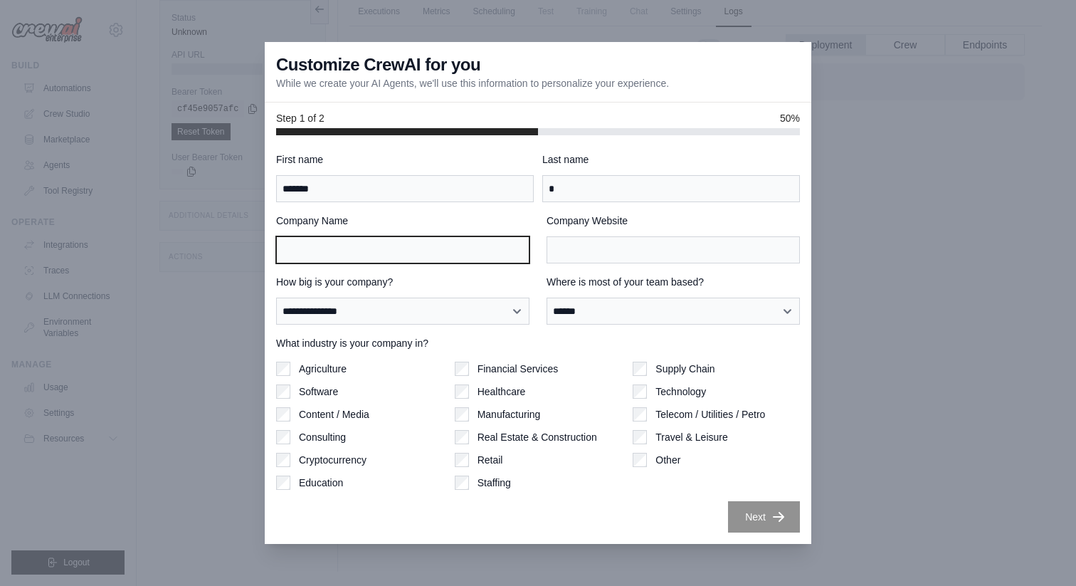
click at [514, 250] on input "Company Name" at bounding box center [402, 249] width 253 height 27
type input "*******"
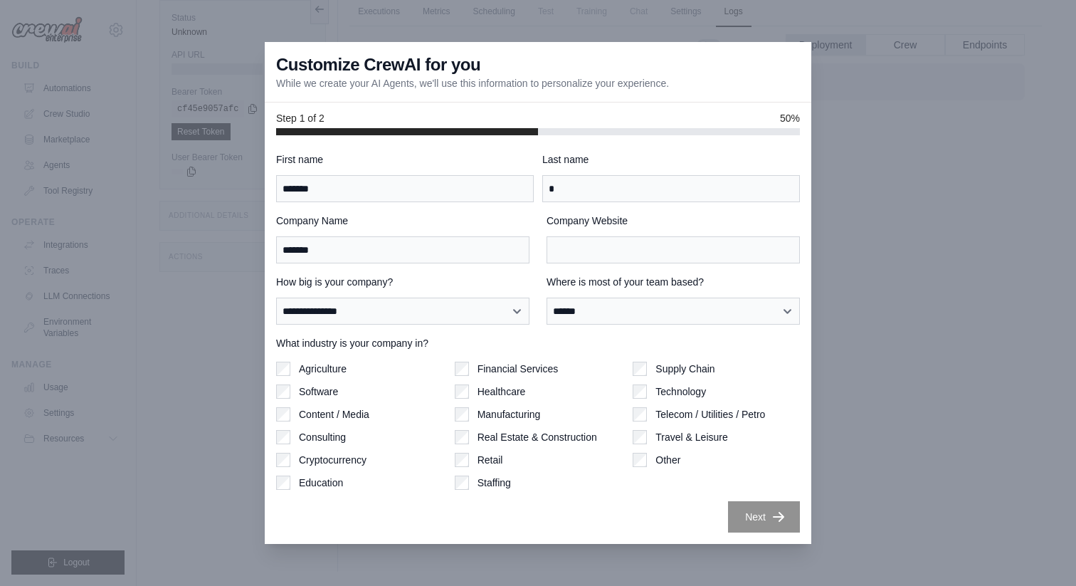
click at [598, 233] on div "Company Website" at bounding box center [672, 238] width 253 height 50
click at [599, 245] on input "Company Website" at bounding box center [672, 249] width 253 height 27
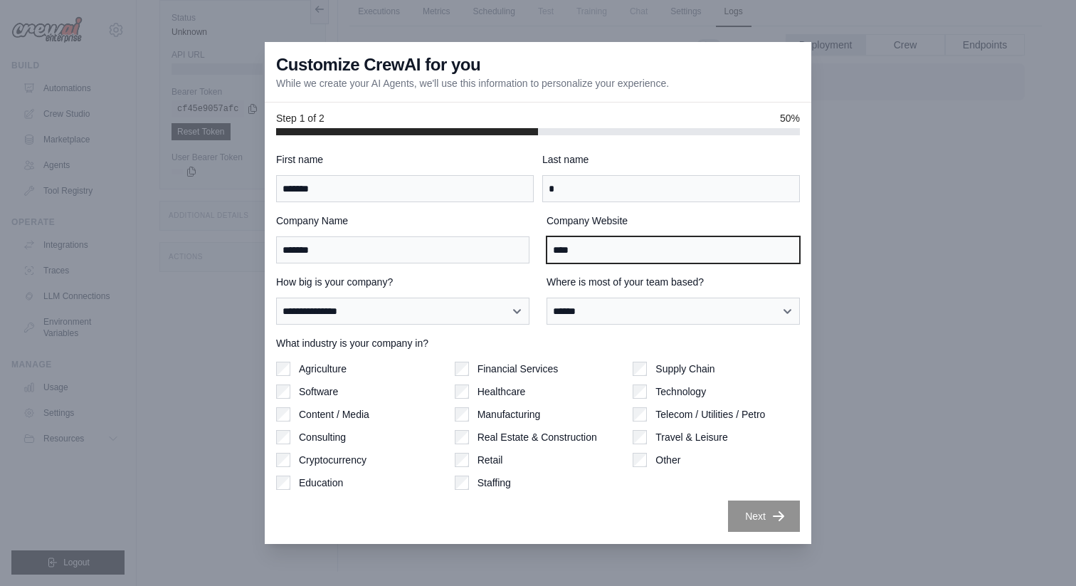
type input "****"
click at [758, 522] on button "Next" at bounding box center [764, 515] width 72 height 31
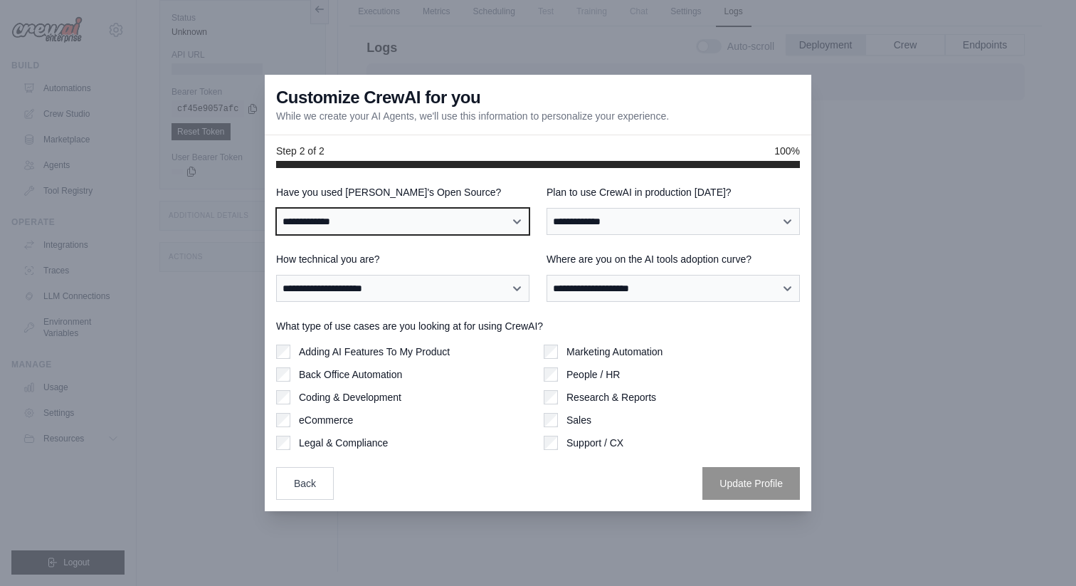
click at [450, 223] on select "**********" at bounding box center [402, 221] width 253 height 27
select select "**********"
click at [276, 208] on select "**********" at bounding box center [402, 221] width 253 height 27
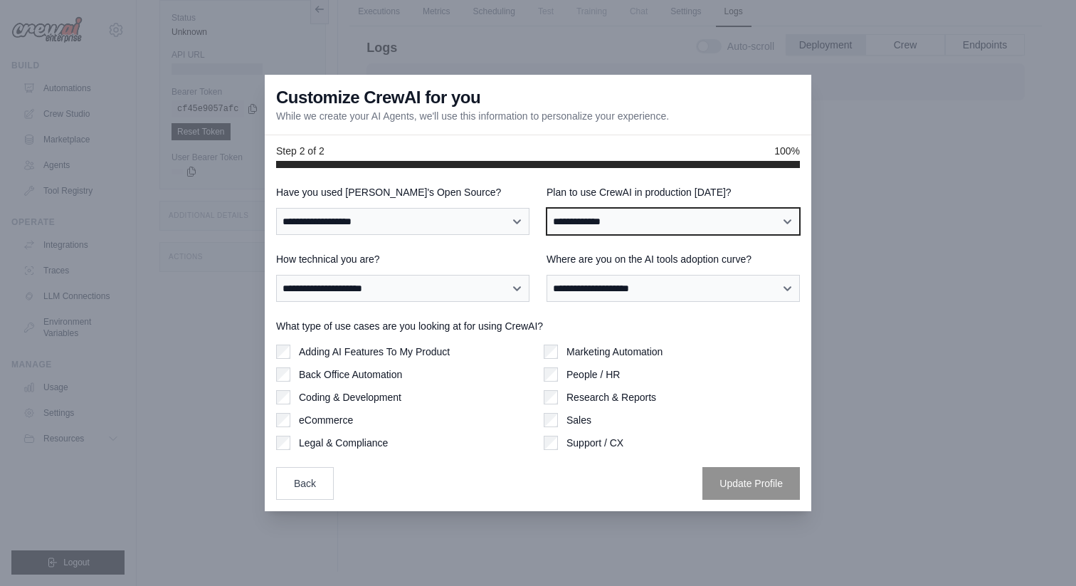
click at [575, 224] on select "**********" at bounding box center [672, 221] width 253 height 27
select select "****"
click at [546, 208] on select "**********" at bounding box center [672, 221] width 253 height 27
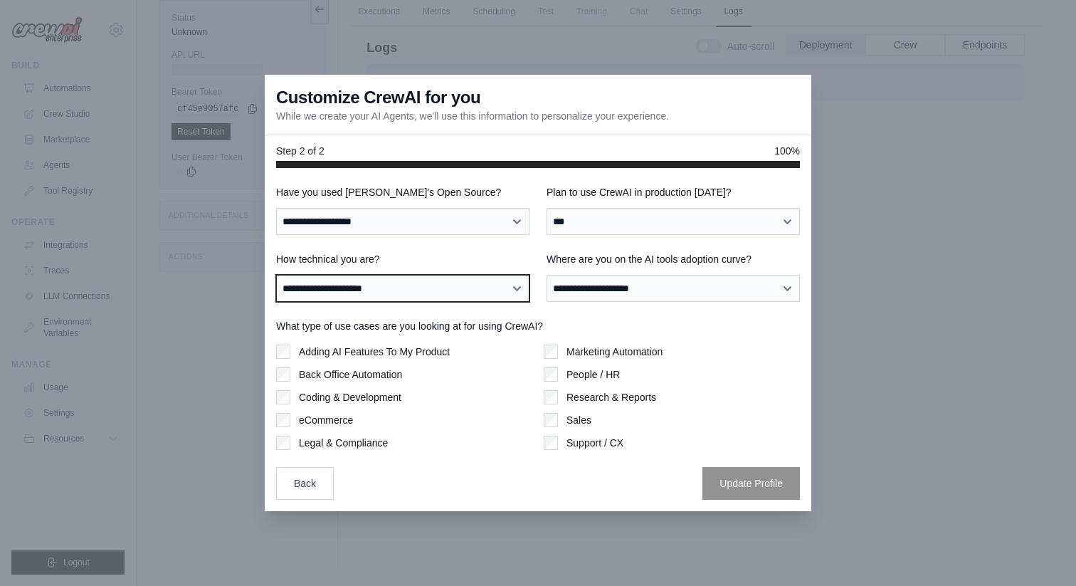
click at [472, 292] on select "**********" at bounding box center [402, 288] width 253 height 27
select select "**********"
click at [276, 275] on select "**********" at bounding box center [402, 288] width 253 height 27
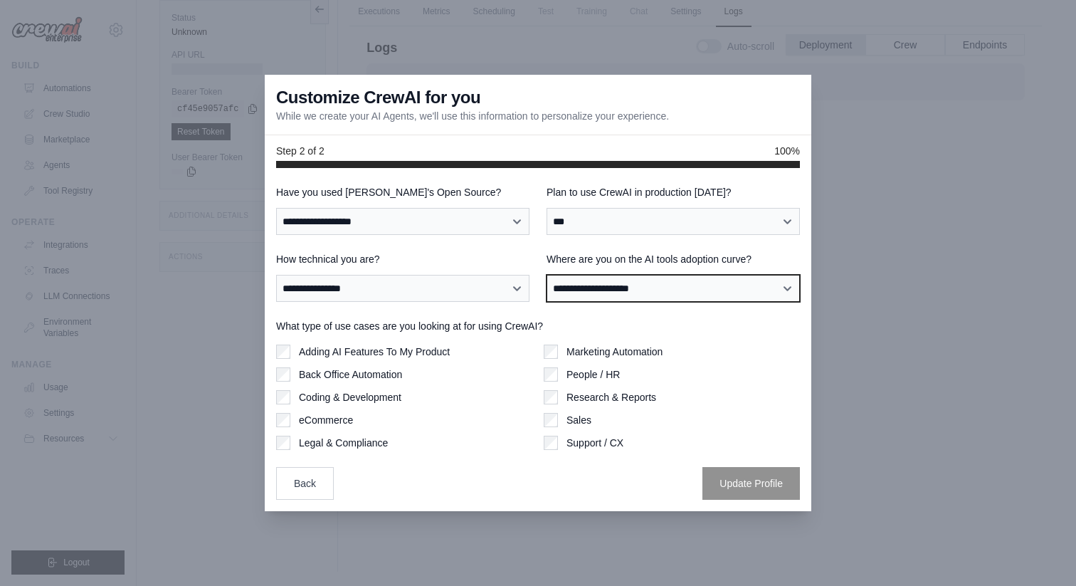
click at [582, 292] on select "**********" at bounding box center [672, 288] width 253 height 27
select select "**********"
click at [546, 275] on select "**********" at bounding box center [672, 288] width 253 height 27
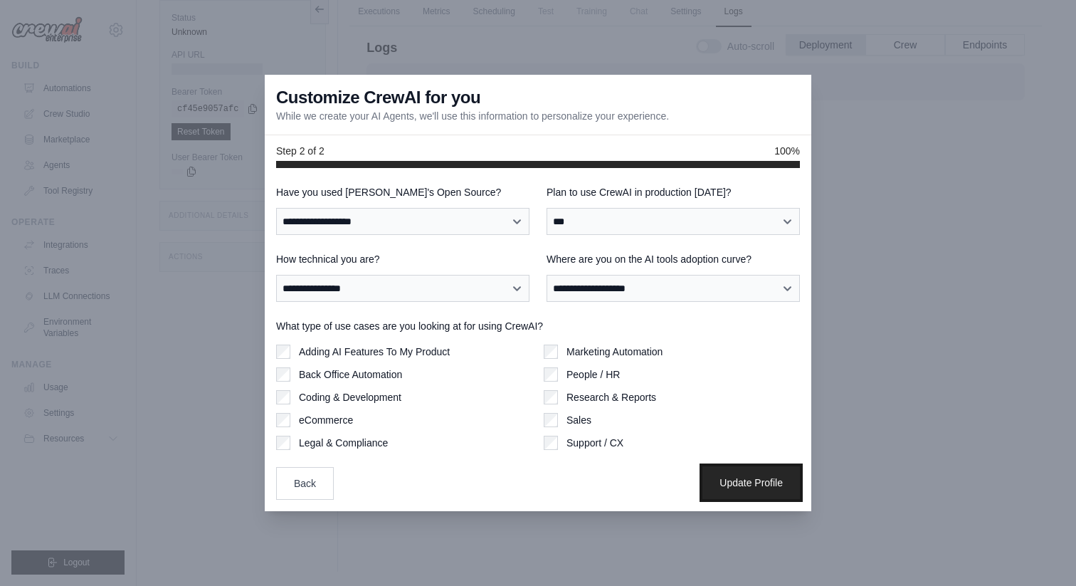
click at [757, 494] on button "Update Profile" at bounding box center [750, 482] width 97 height 33
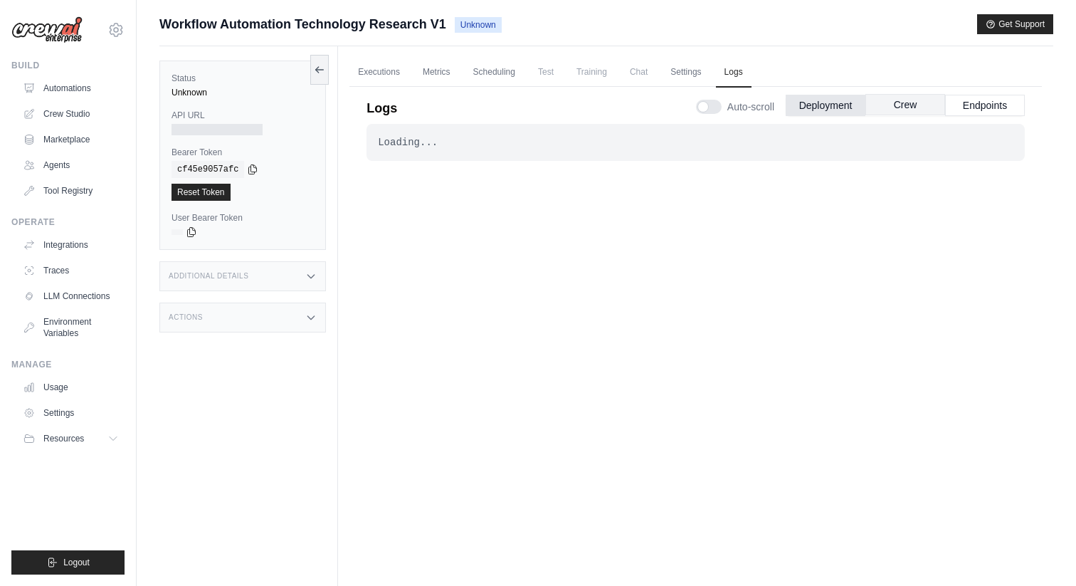
click at [911, 104] on button "Crew" at bounding box center [905, 104] width 80 height 21
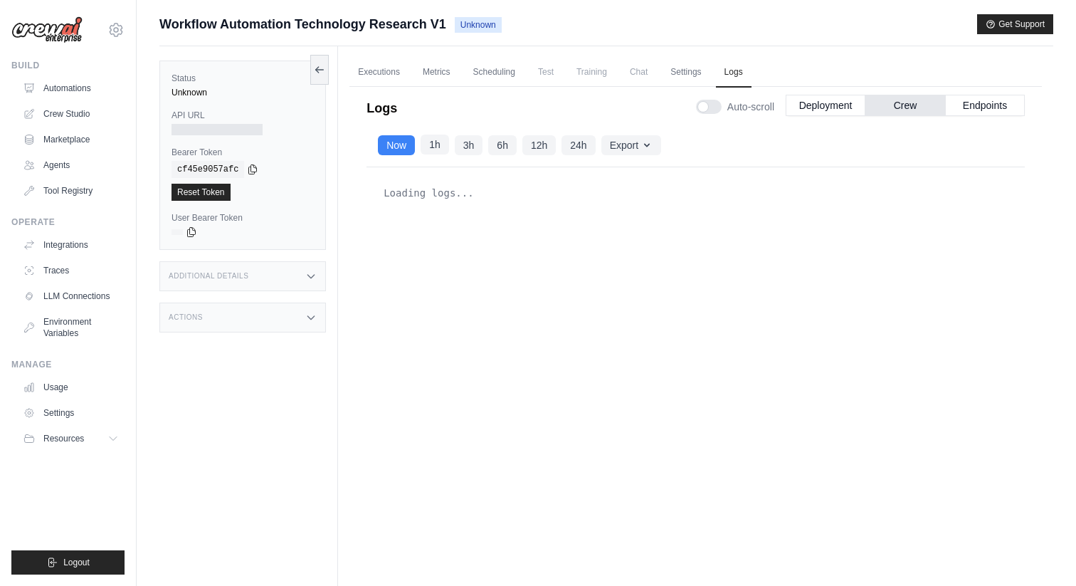
click at [434, 144] on button "1h" at bounding box center [434, 144] width 28 height 20
click at [465, 144] on button "3h" at bounding box center [469, 144] width 28 height 20
click at [496, 142] on button "6h" at bounding box center [502, 144] width 28 height 20
click at [393, 146] on button "Now" at bounding box center [396, 144] width 37 height 20
click at [988, 107] on button "Endpoints" at bounding box center [985, 104] width 80 height 21
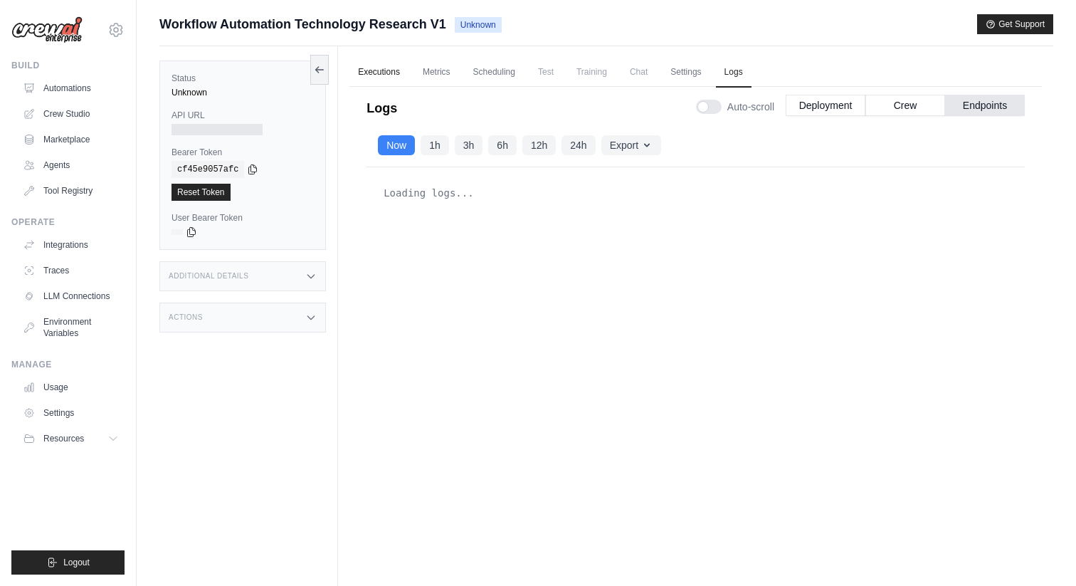
click at [368, 78] on link "Executions" at bounding box center [378, 73] width 59 height 30
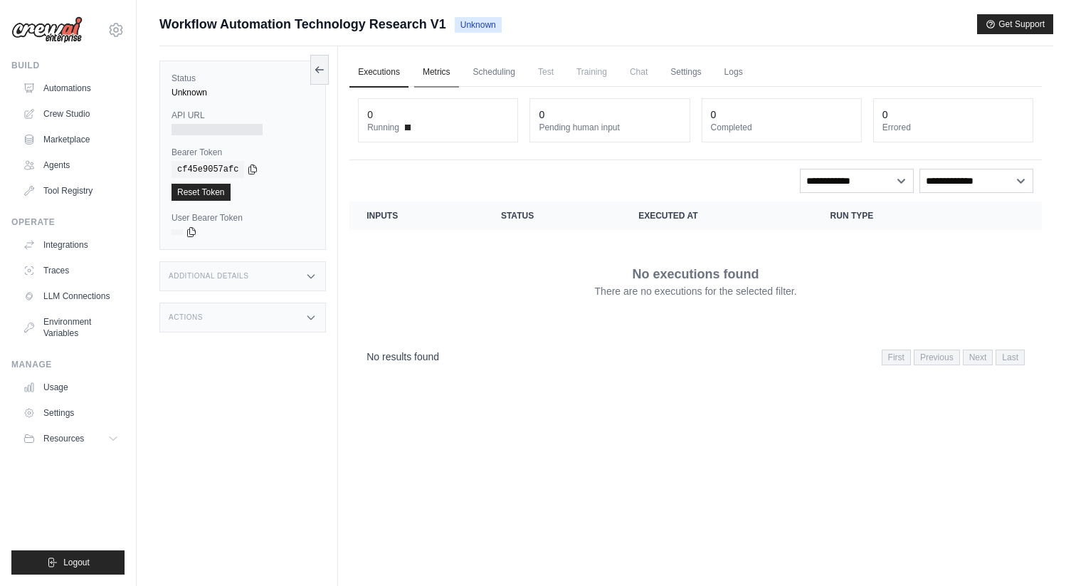
click at [440, 73] on link "Metrics" at bounding box center [436, 73] width 45 height 30
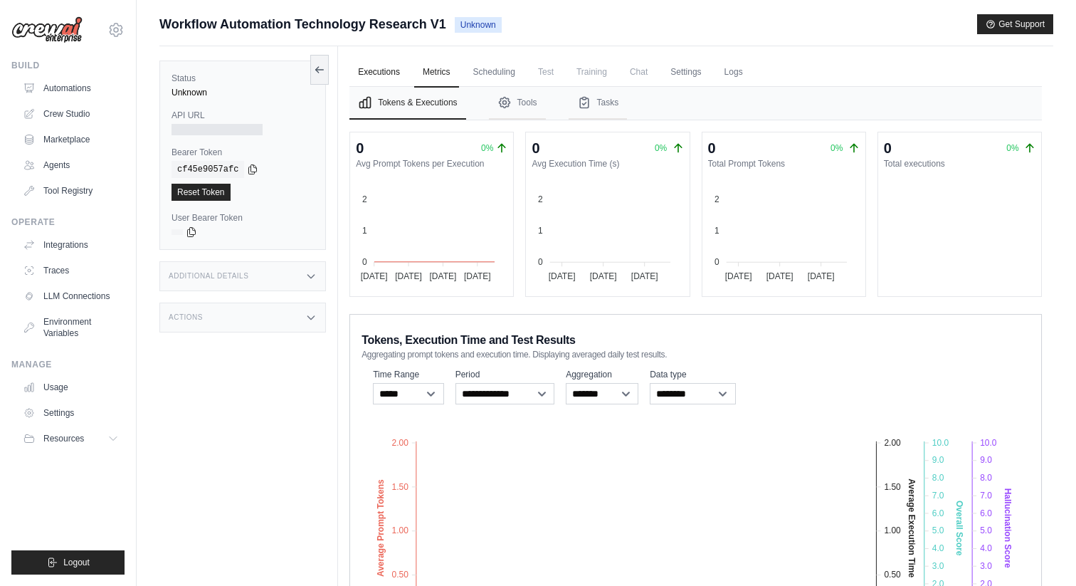
click at [364, 70] on link "Executions" at bounding box center [378, 73] width 59 height 30
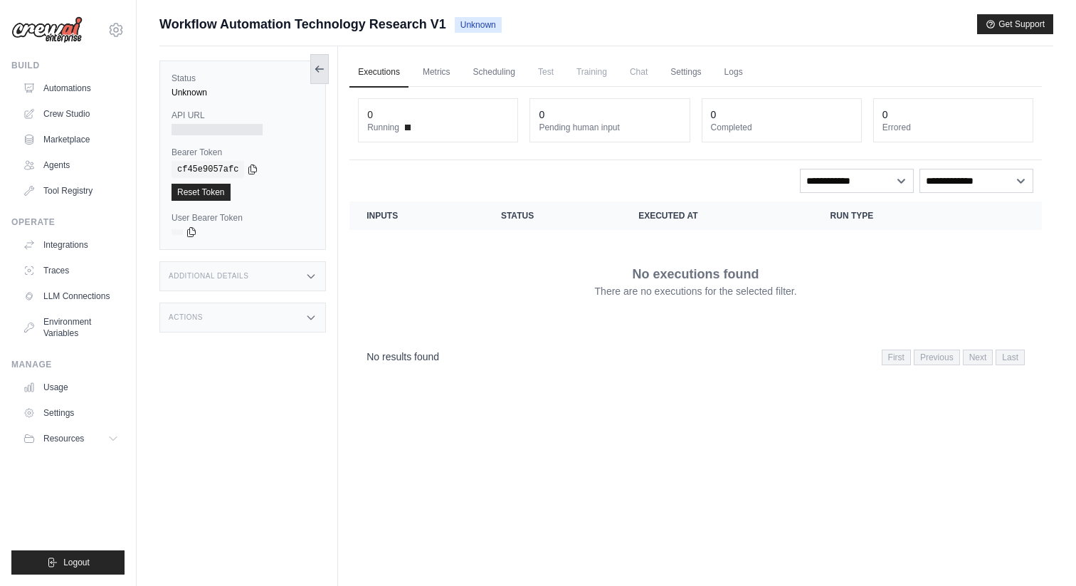
click at [314, 63] on icon at bounding box center [319, 68] width 11 height 11
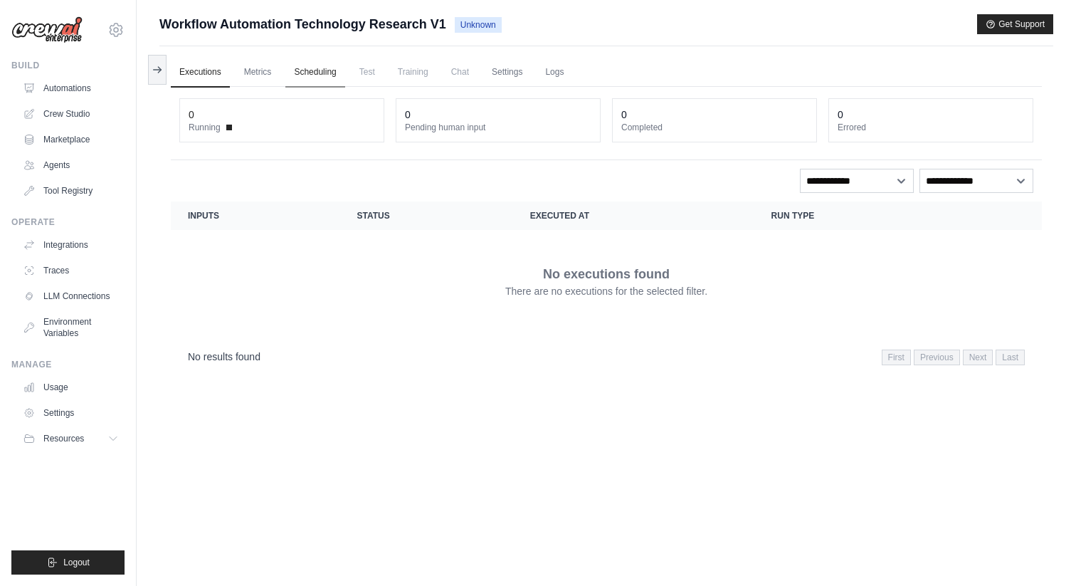
scroll to position [87, 0]
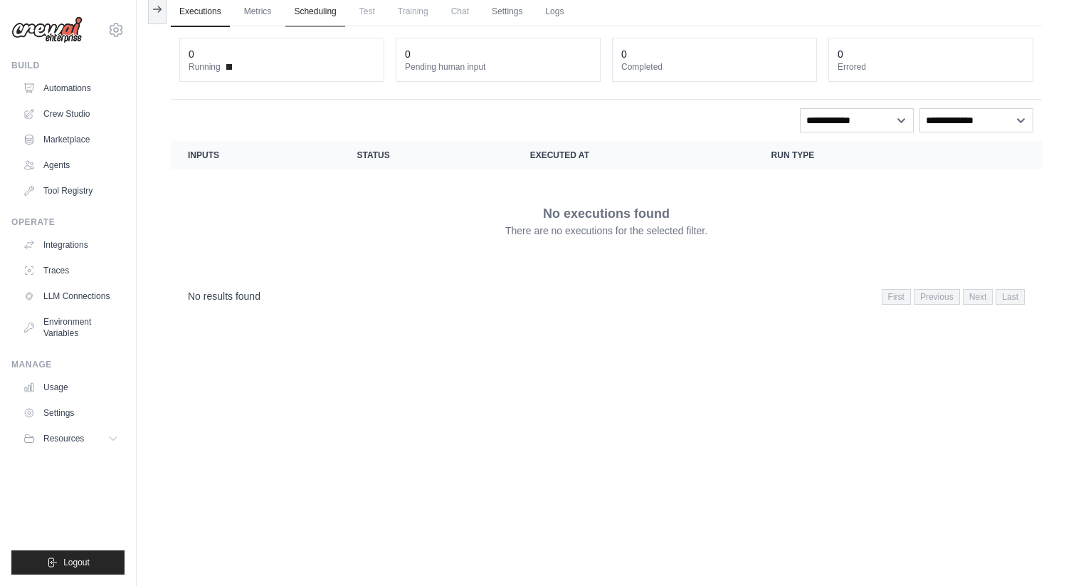
scroll to position [60, 0]
click at [93, 115] on link "Crew Studio" at bounding box center [71, 113] width 107 height 23
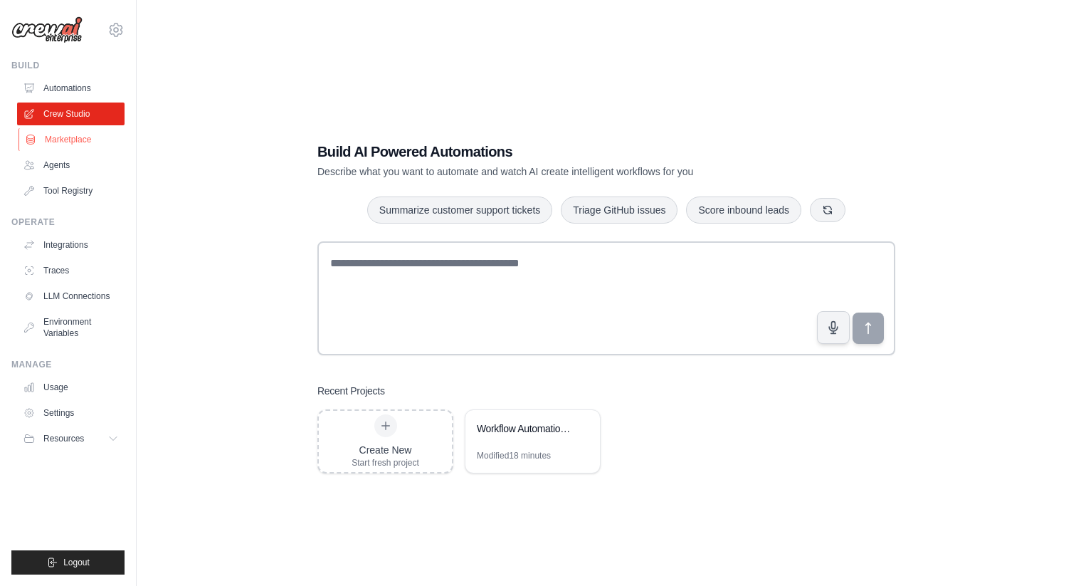
click at [74, 143] on link "Marketplace" at bounding box center [71, 139] width 107 height 23
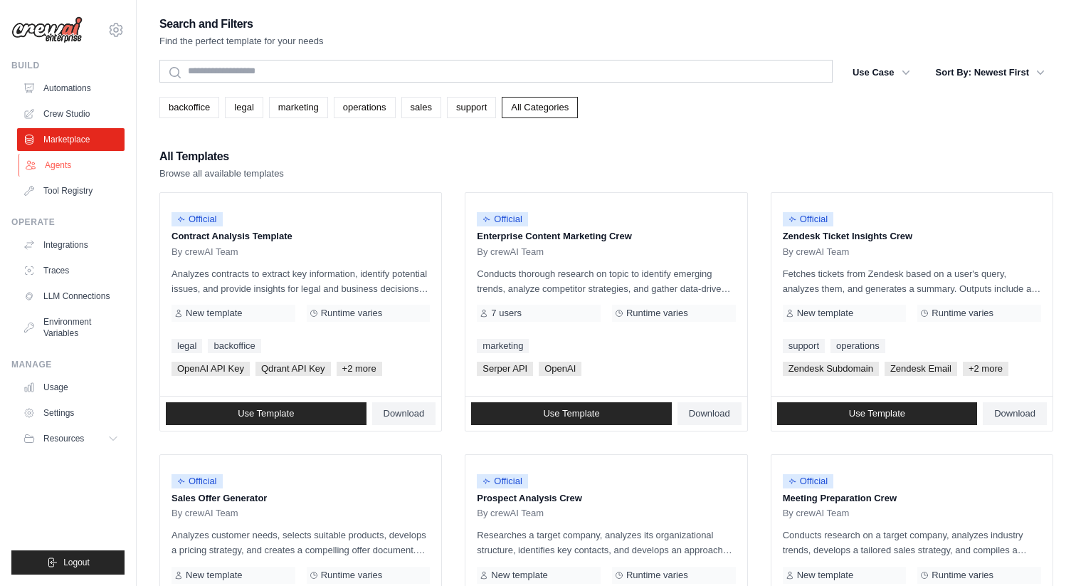
click at [58, 164] on link "Agents" at bounding box center [71, 165] width 107 height 23
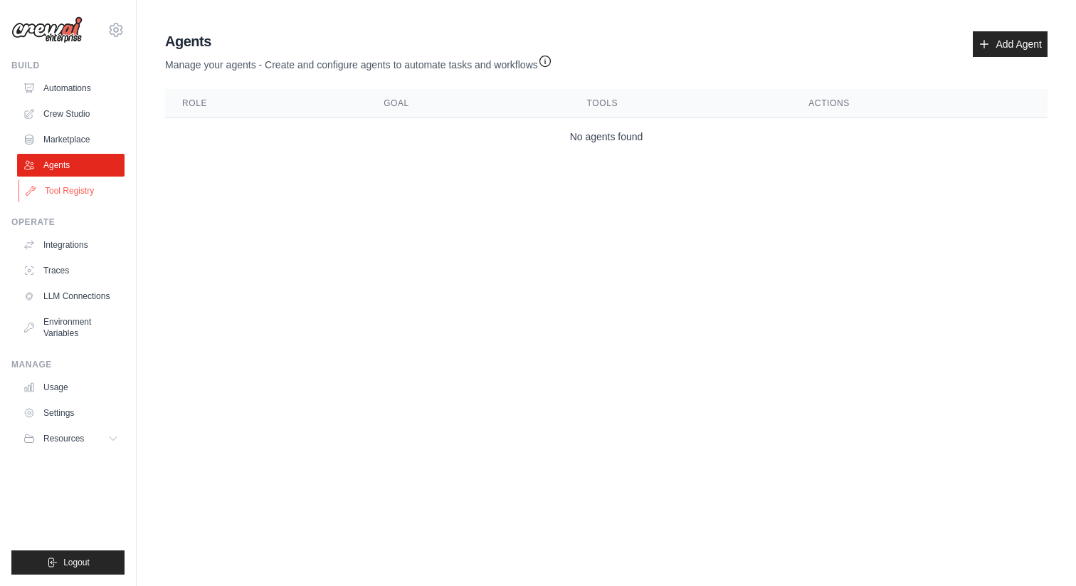
click at [72, 190] on link "Tool Registry" at bounding box center [71, 190] width 107 height 23
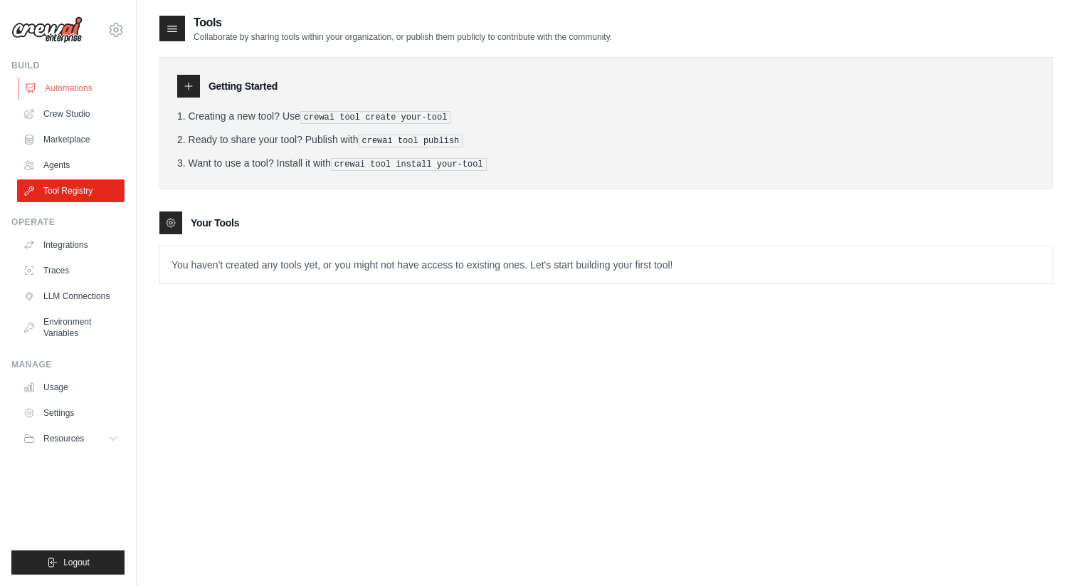
click at [72, 87] on link "Automations" at bounding box center [71, 88] width 107 height 23
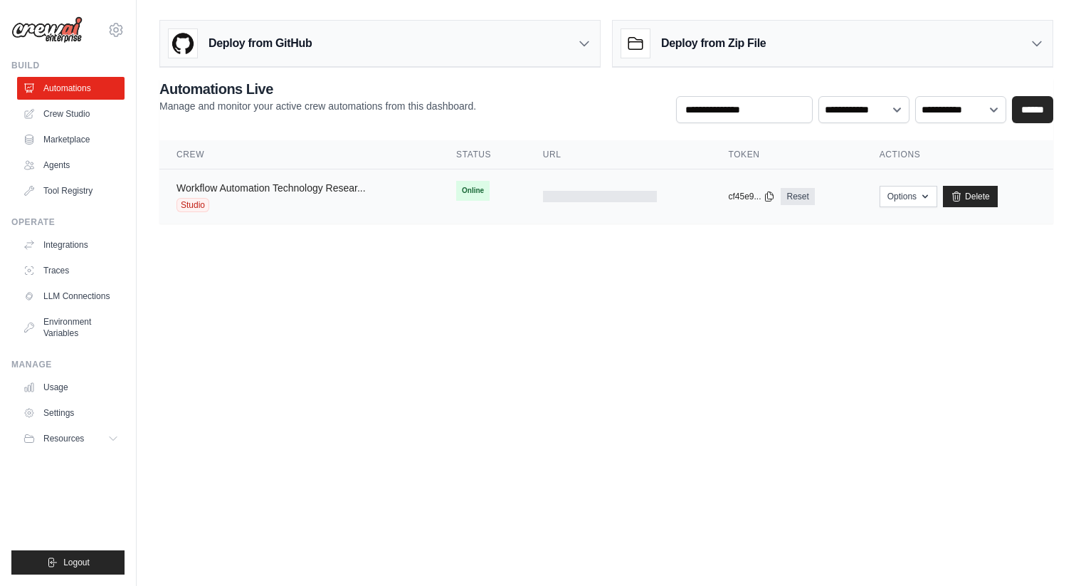
click at [233, 189] on link "Workflow Automation Technology Resear..." at bounding box center [270, 187] width 189 height 11
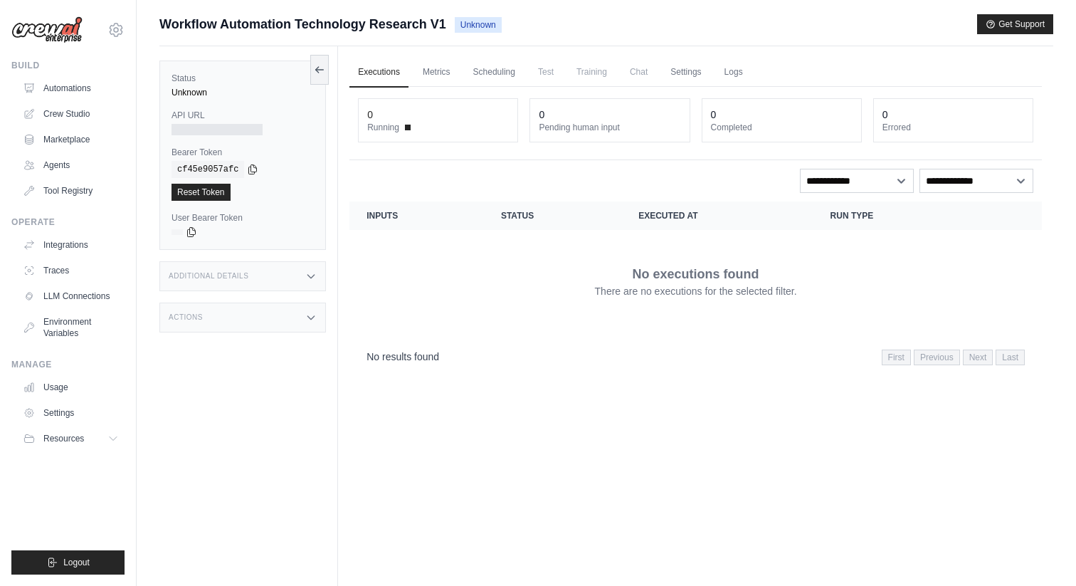
click at [642, 68] on span "Chat" at bounding box center [638, 72] width 35 height 28
click at [947, 183] on select "**********" at bounding box center [976, 181] width 114 height 24
click at [919, 169] on select "**********" at bounding box center [976, 181] width 114 height 24
click at [873, 186] on select "**********" at bounding box center [857, 181] width 114 height 24
click at [85, 122] on link "Crew Studio" at bounding box center [71, 113] width 107 height 23
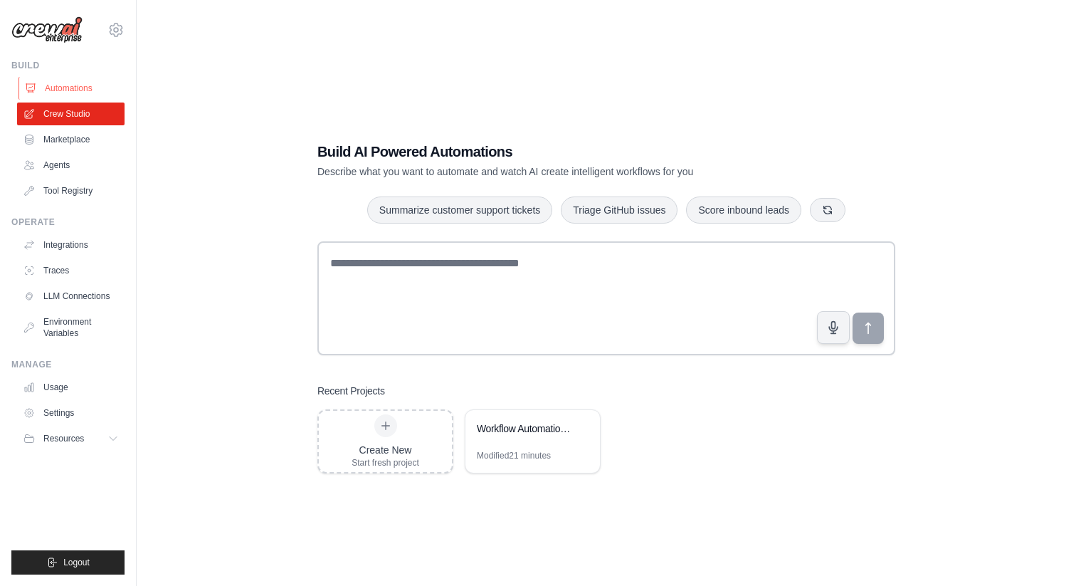
click at [60, 85] on link "Automations" at bounding box center [71, 88] width 107 height 23
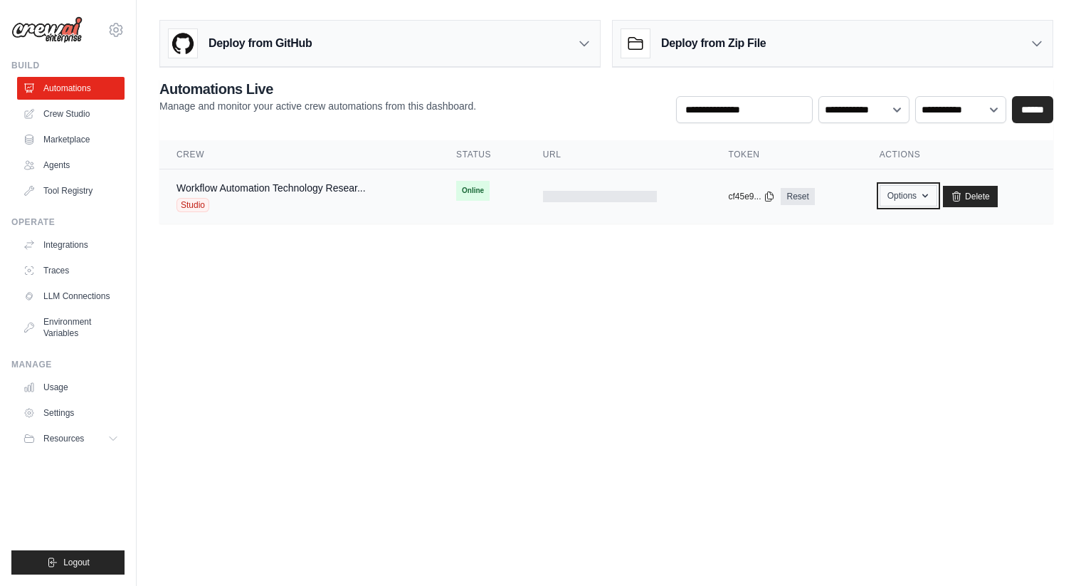
click at [904, 198] on button "Options" at bounding box center [908, 195] width 58 height 21
click at [474, 190] on span "Online" at bounding box center [472, 191] width 33 height 20
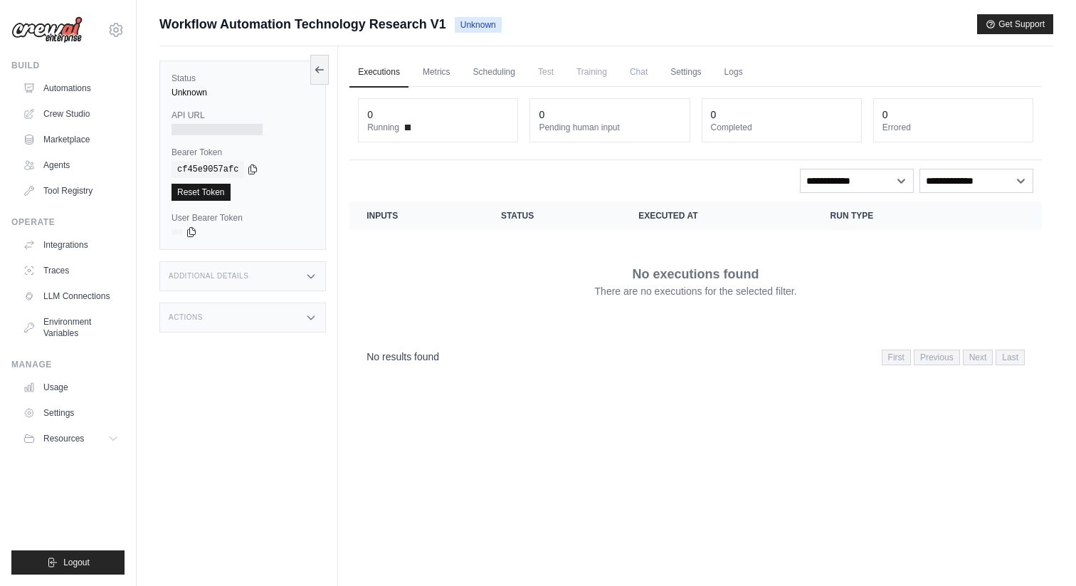
click at [216, 191] on link "Reset Token" at bounding box center [200, 192] width 59 height 17
click at [441, 75] on link "Metrics" at bounding box center [436, 73] width 45 height 30
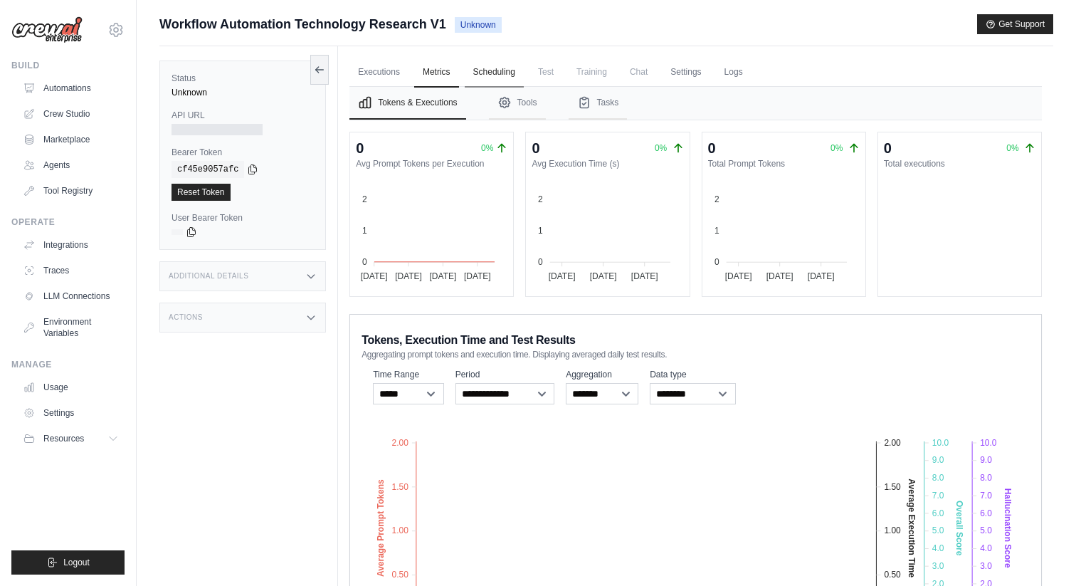
click at [493, 68] on link "Scheduling" at bounding box center [494, 73] width 59 height 30
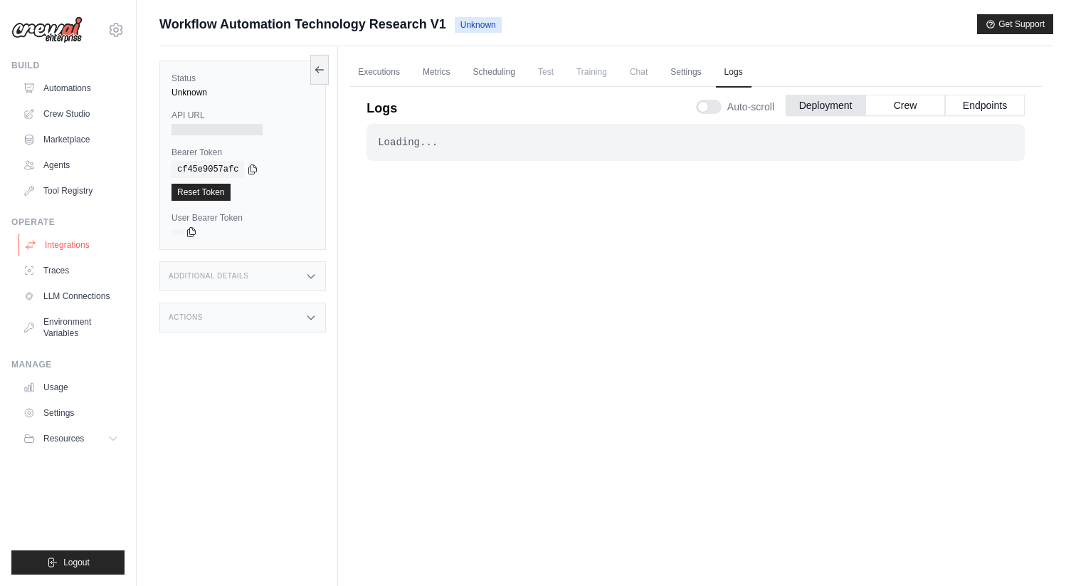
click at [88, 243] on link "Integrations" at bounding box center [71, 244] width 107 height 23
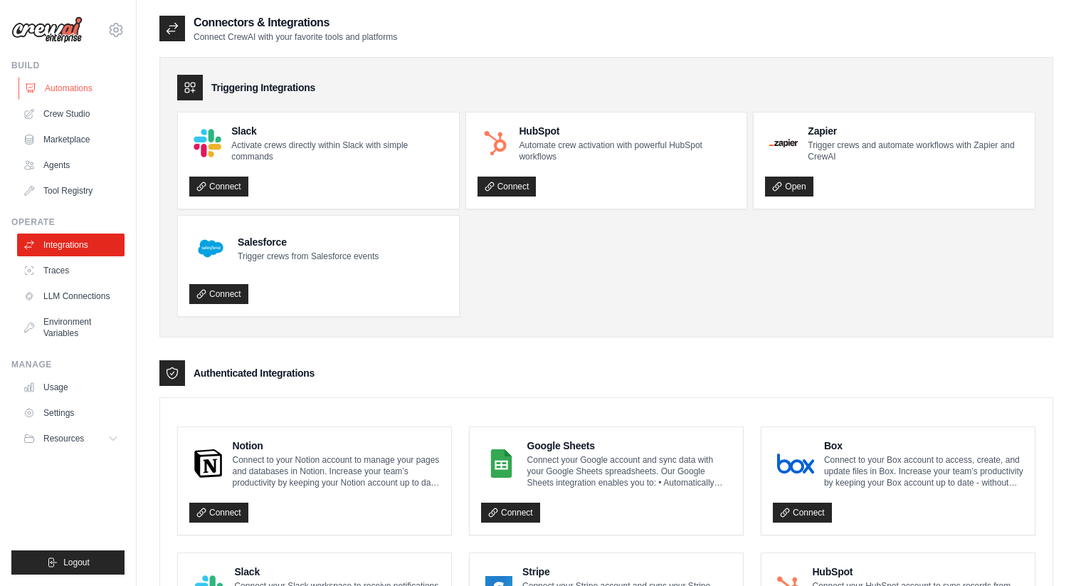
click at [53, 81] on link "Automations" at bounding box center [71, 88] width 107 height 23
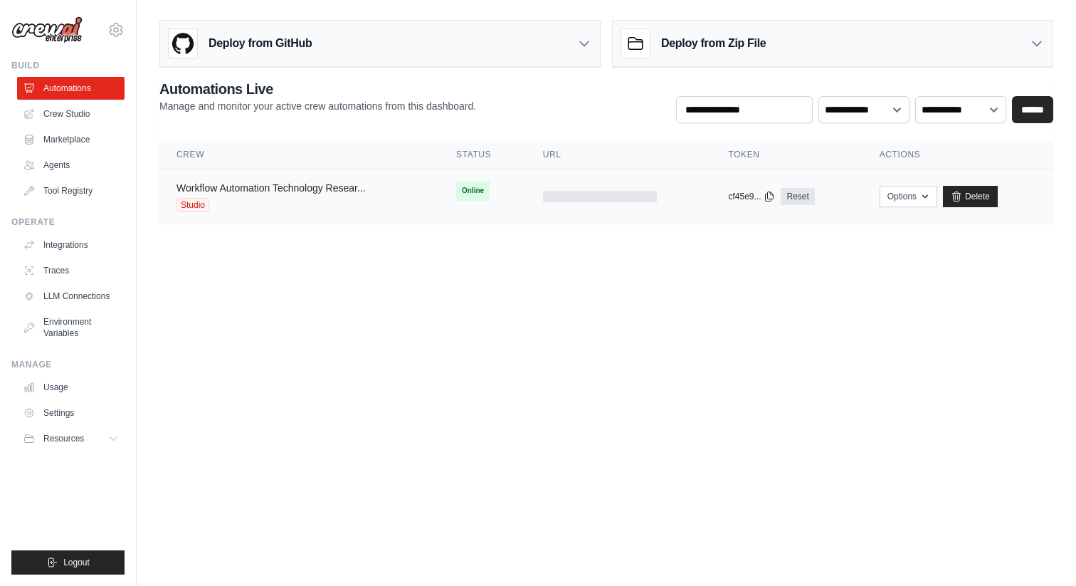
click at [209, 186] on link "Workflow Automation Technology Resear..." at bounding box center [270, 187] width 189 height 11
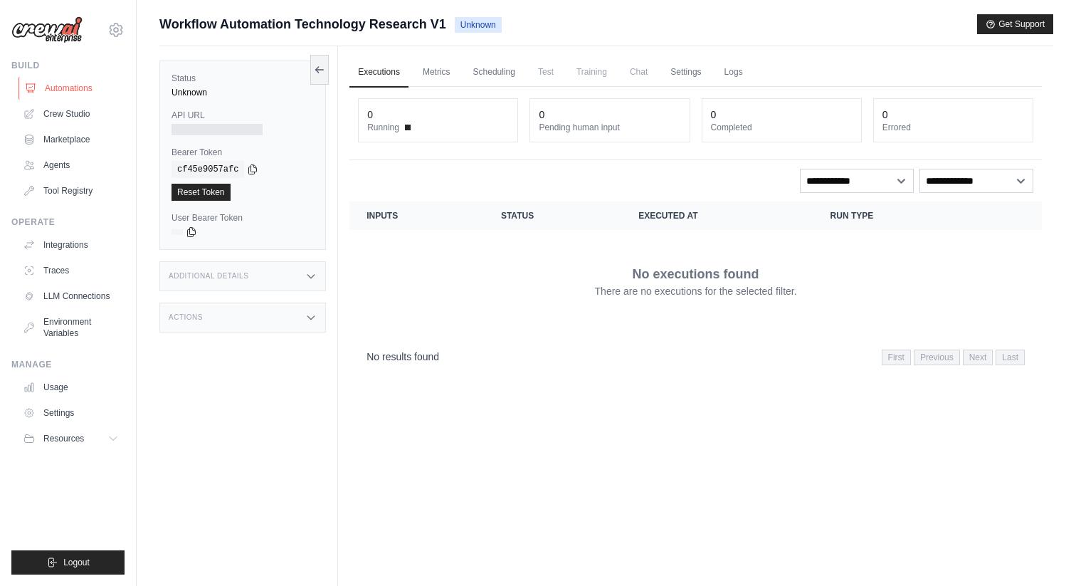
click at [85, 84] on link "Automations" at bounding box center [71, 88] width 107 height 23
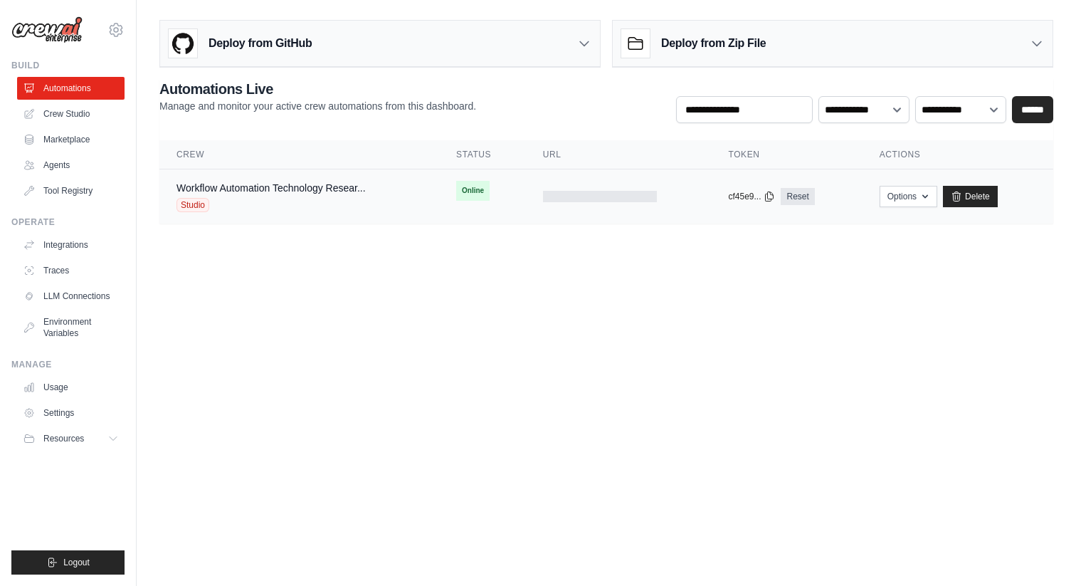
click at [346, 194] on div "Workflow Automation Technology Resear..." at bounding box center [270, 188] width 189 height 14
click at [335, 186] on link "Workflow Automation Technology Resear..." at bounding box center [270, 187] width 189 height 11
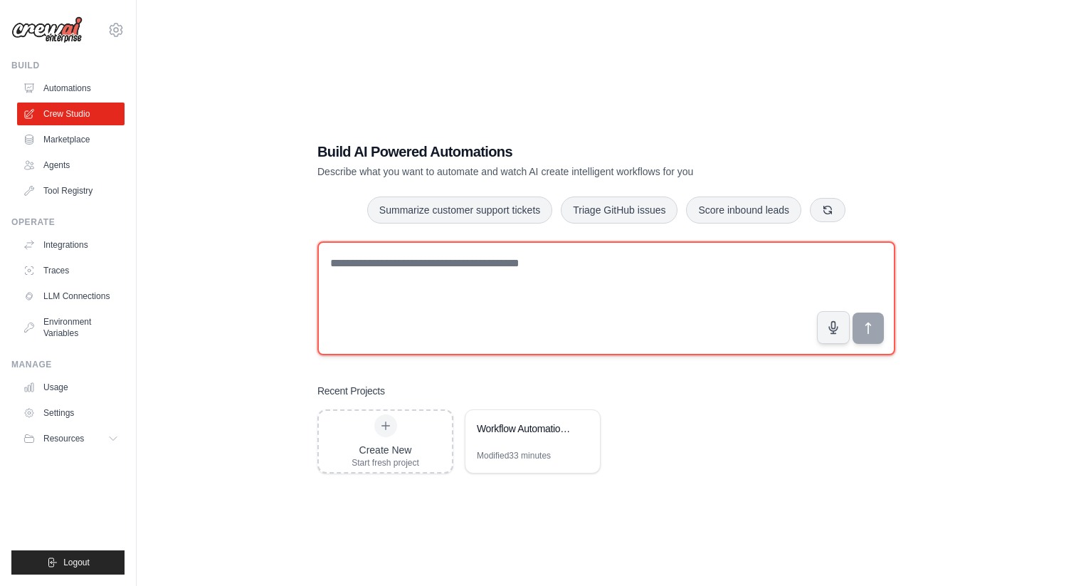
click at [381, 277] on textarea at bounding box center [606, 298] width 578 height 114
paste textarea "**********"
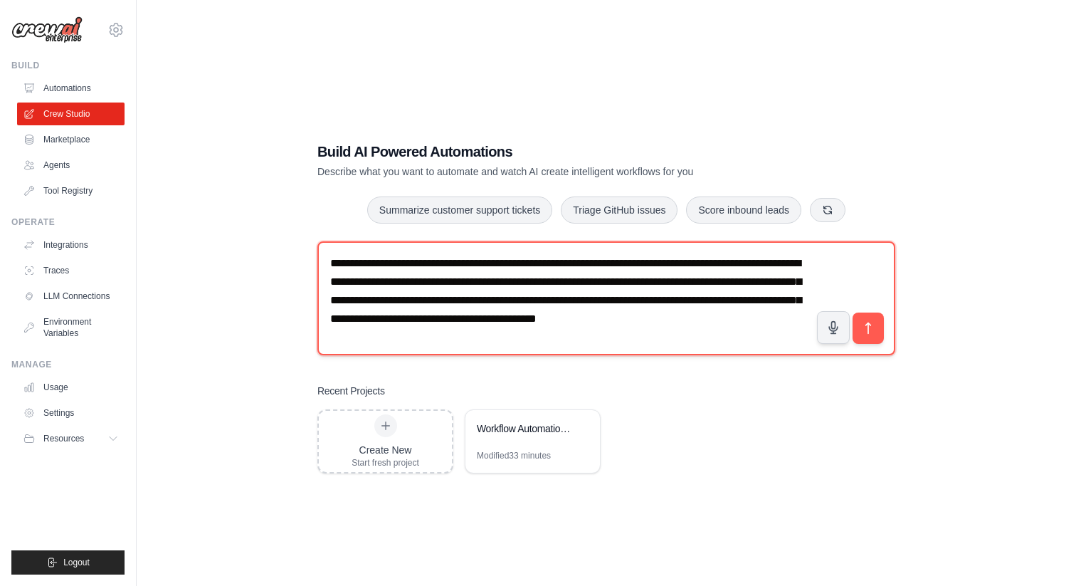
click at [398, 270] on textarea "**********" at bounding box center [606, 298] width 578 height 114
type textarea "**********"
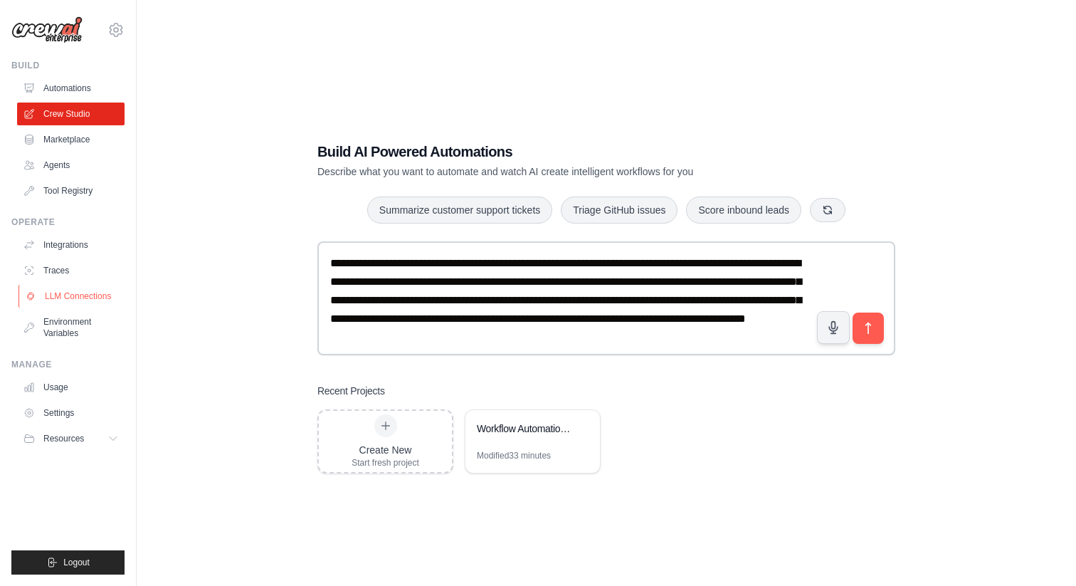
click at [73, 296] on link "LLM Connections" at bounding box center [71, 296] width 107 height 23
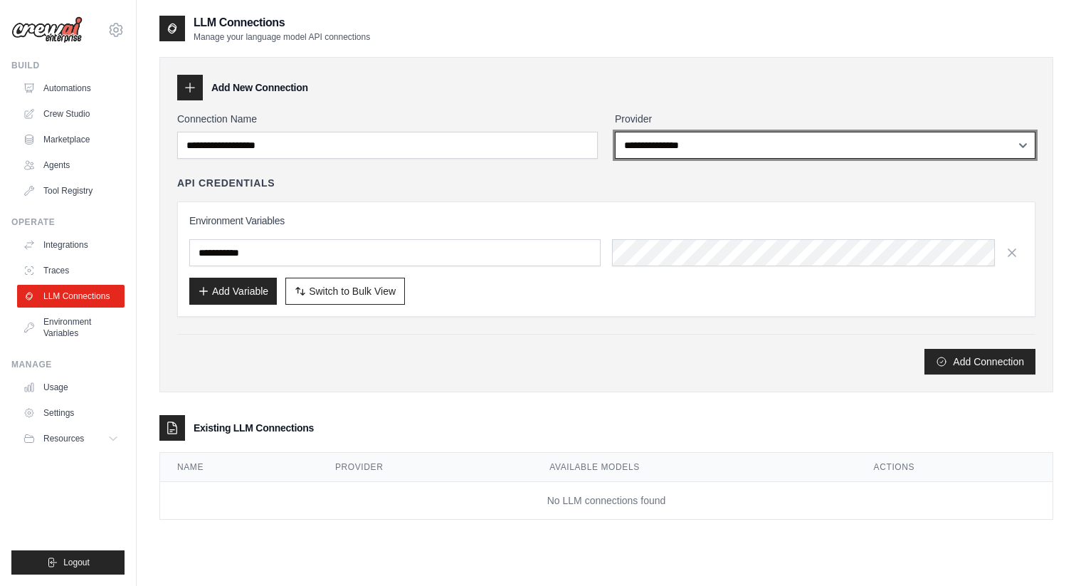
click at [672, 139] on select "**********" at bounding box center [825, 145] width 420 height 27
click at [615, 132] on select "**********" at bounding box center [825, 145] width 420 height 27
click at [648, 143] on select "**********" at bounding box center [825, 145] width 420 height 27
select select "******"
click at [615, 132] on select "**********" at bounding box center [825, 145] width 420 height 27
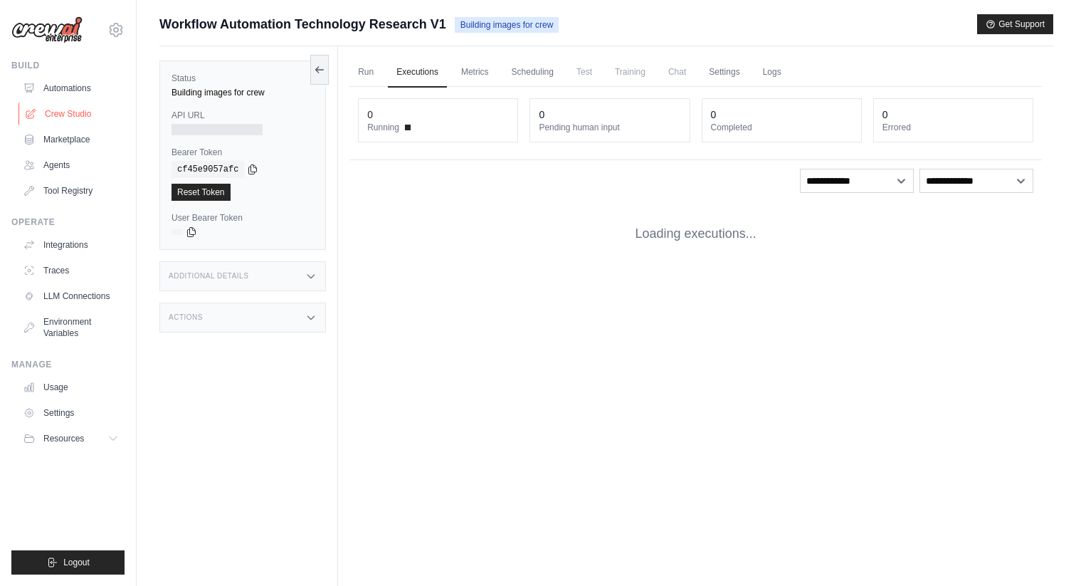
click at [88, 110] on link "Crew Studio" at bounding box center [71, 113] width 107 height 23
